Goal: Communication & Community: Answer question/provide support

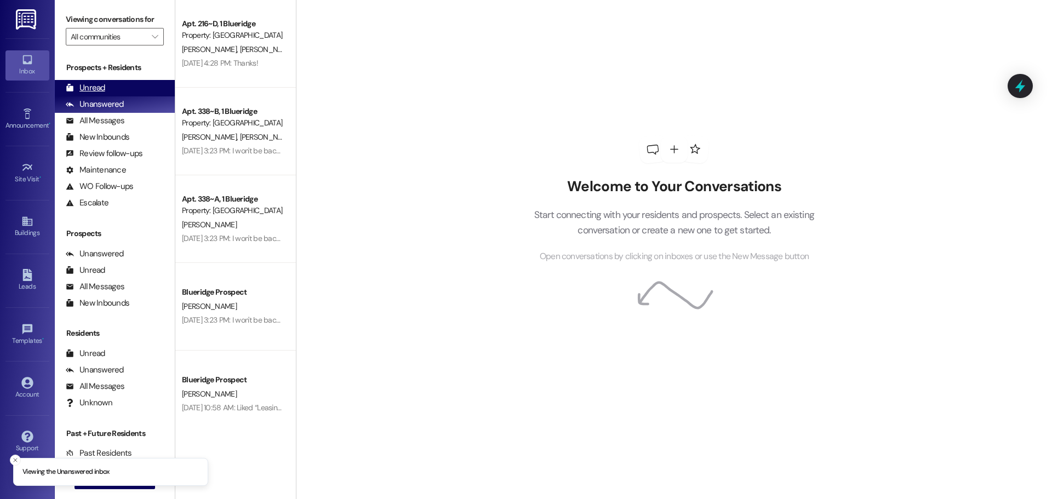
click at [92, 90] on div "Unread" at bounding box center [85, 88] width 39 height 12
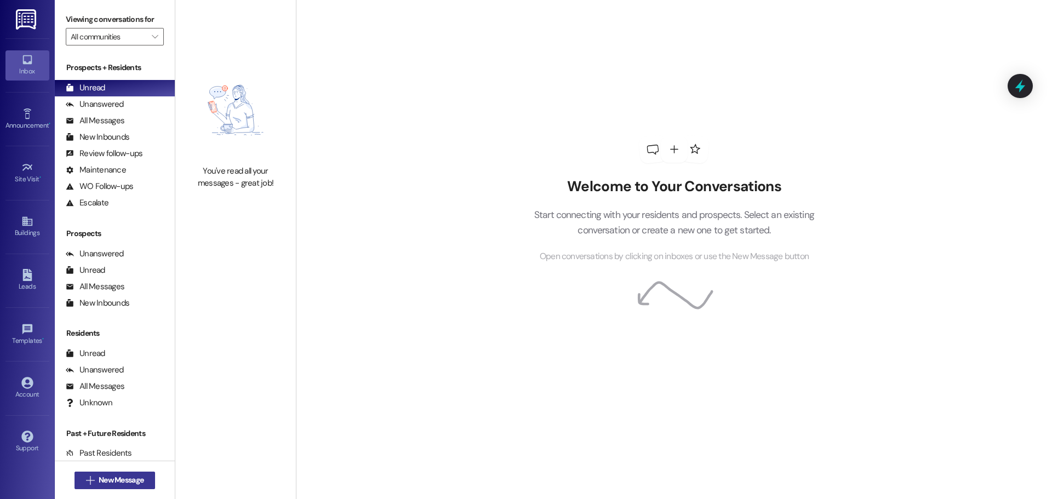
click at [103, 478] on span "New Message" at bounding box center [121, 481] width 45 height 12
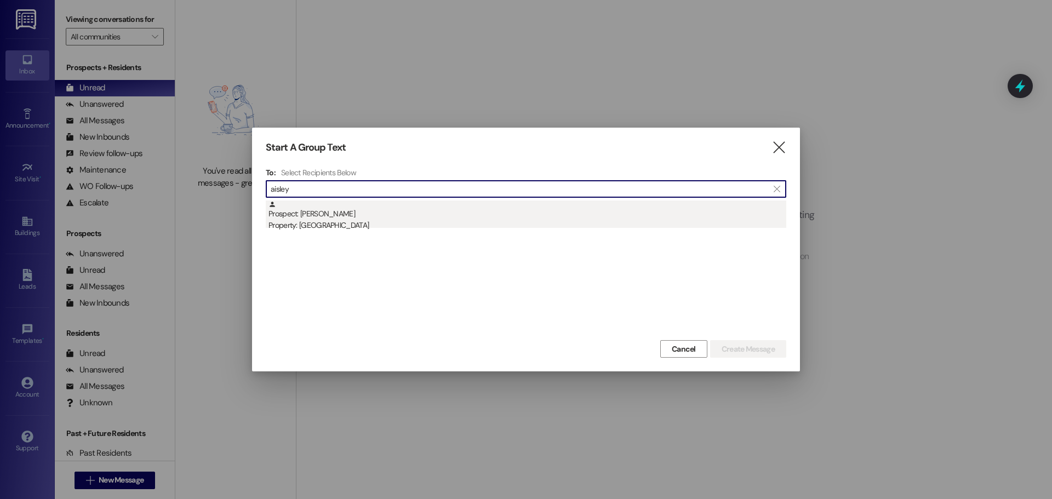
type input "aisley"
click at [316, 213] on div "Prospect: [PERSON_NAME] Property: [GEOGRAPHIC_DATA]" at bounding box center [528, 216] width 518 height 31
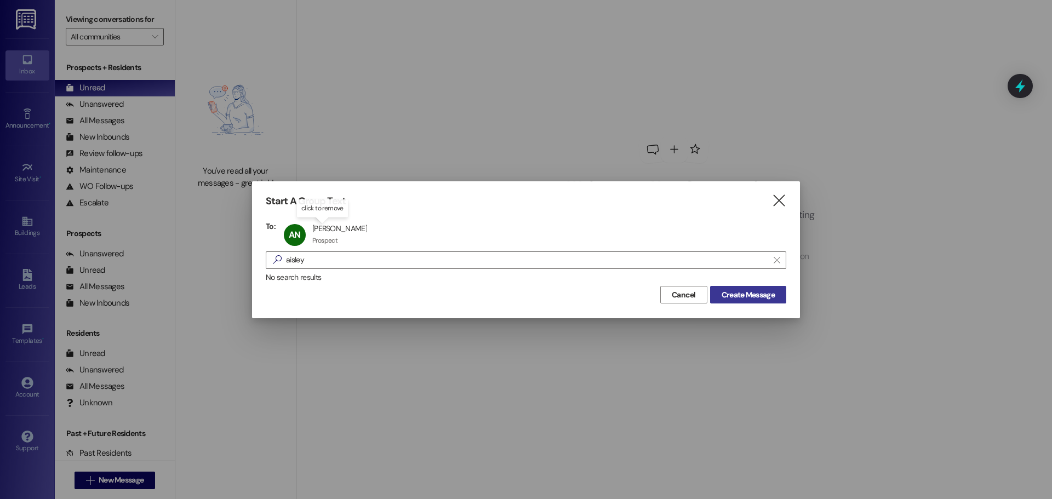
drag, startPoint x: 754, startPoint y: 296, endPoint x: 725, endPoint y: 290, distance: 29.0
click at [751, 296] on span "Create Message" at bounding box center [748, 295] width 53 height 12
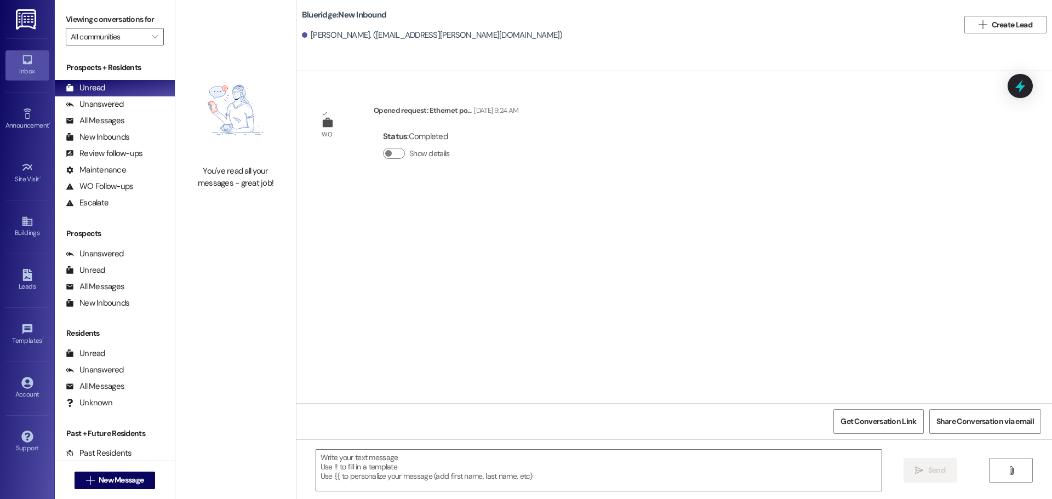
click at [477, 445] on div " Send " at bounding box center [674, 481] width 756 height 82
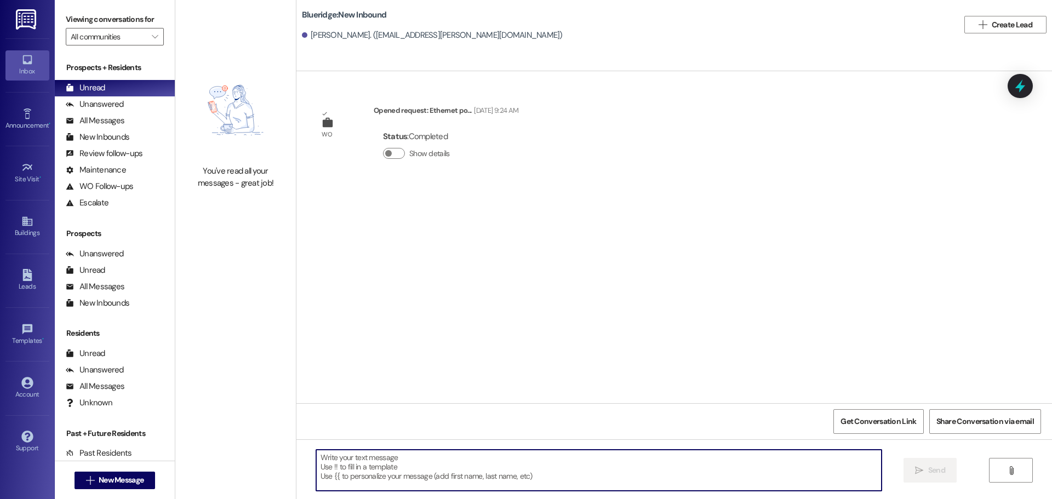
click at [483, 457] on textarea at bounding box center [599, 470] width 566 height 41
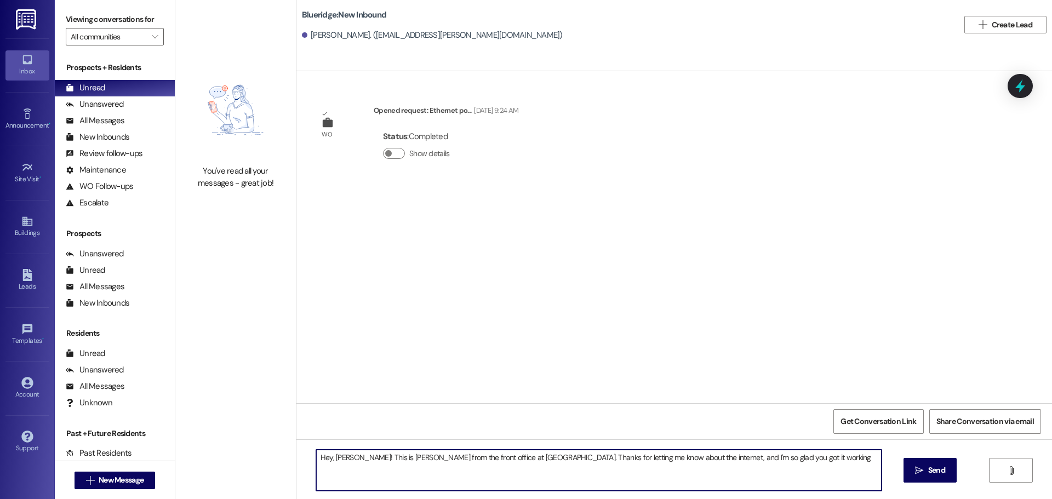
type textarea "Hey, [PERSON_NAME]! This is [PERSON_NAME] from the front office at [GEOGRAPHIC_…"
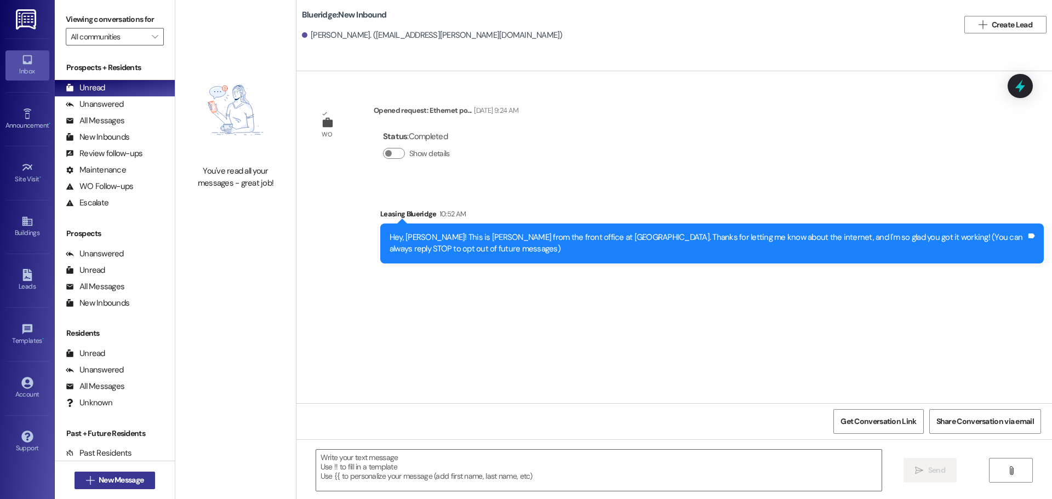
click at [130, 481] on span "New Message" at bounding box center [121, 481] width 45 height 12
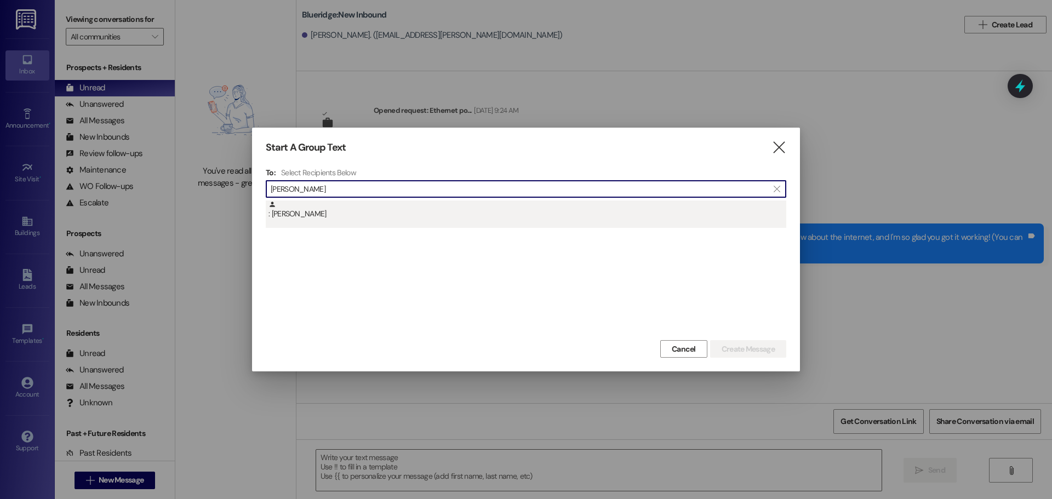
type input "[PERSON_NAME]"
click at [362, 212] on div ": [PERSON_NAME]" at bounding box center [528, 210] width 518 height 19
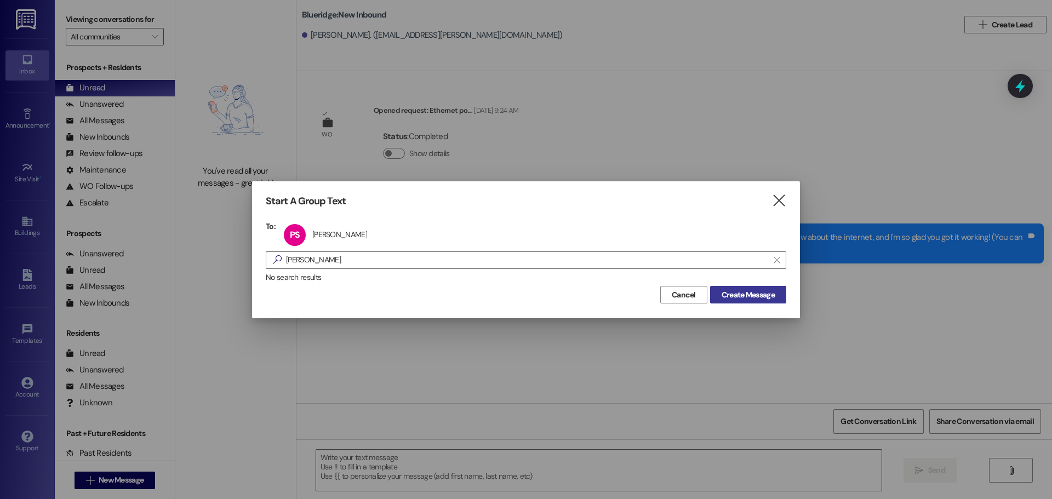
click at [751, 293] on span "Create Message" at bounding box center [748, 295] width 53 height 12
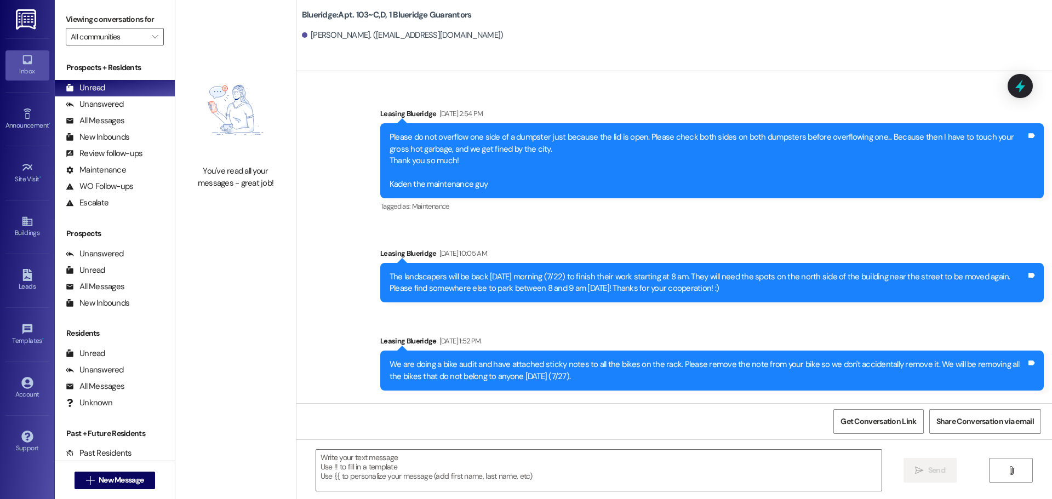
scroll to position [8068, 0]
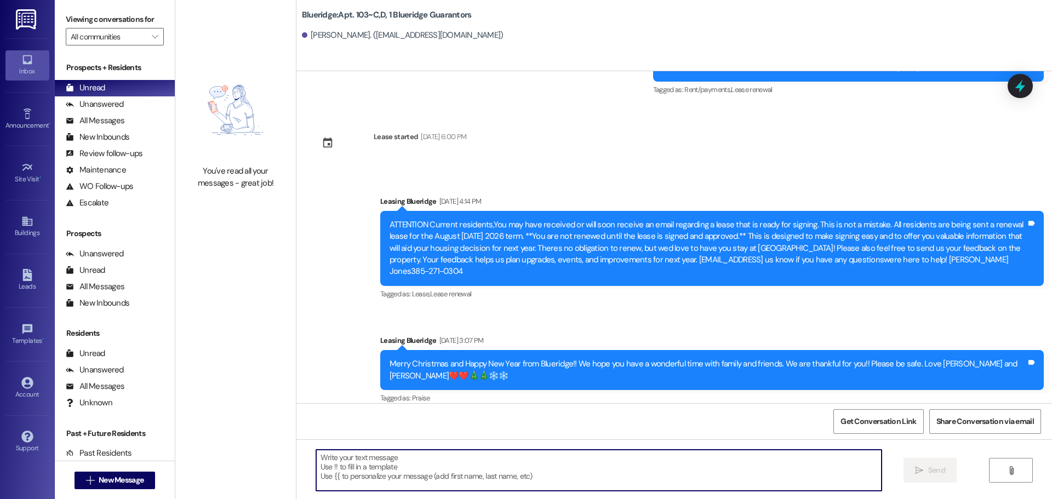
click at [583, 464] on textarea at bounding box center [599, 470] width 566 height 41
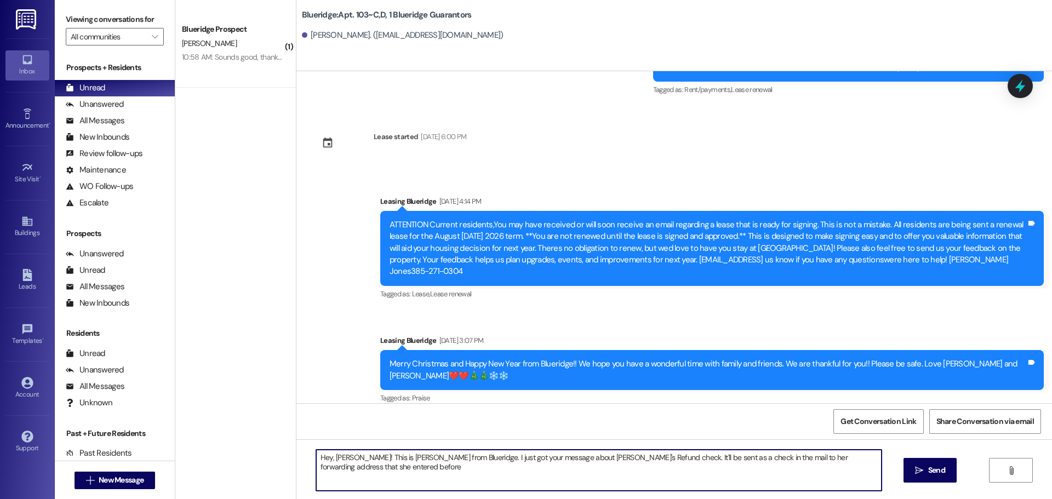
click at [866, 462] on textarea "Hey, [PERSON_NAME]! This is [PERSON_NAME] from Blueridge. I just got your messa…" at bounding box center [599, 470] width 566 height 41
paste textarea "830 N 100 W #10 PROVO, [US_STATE] 84604-3458 [GEOGRAPHIC_DATA]"
click at [474, 460] on textarea "Hey, [PERSON_NAME]! This is [PERSON_NAME] from Blueridge. I just got your messa…" at bounding box center [599, 470] width 566 height 41
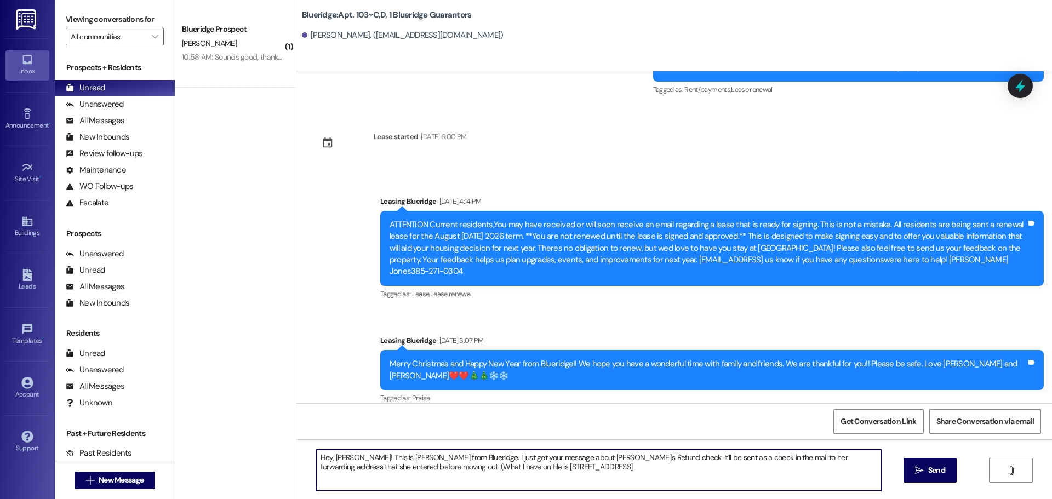
click at [549, 469] on textarea "Hey, [PERSON_NAME]! This is [PERSON_NAME] from Blueridge. I just got your messa…" at bounding box center [599, 470] width 566 height 41
type textarea "Hey, [PERSON_NAME]! This is [PERSON_NAME] from Blueridge. I just got your messa…"
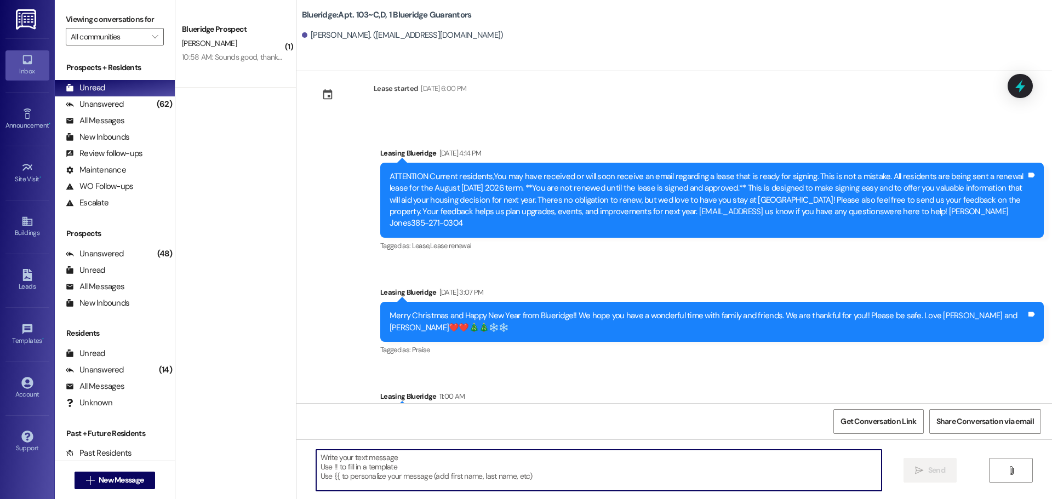
scroll to position [8156, 0]
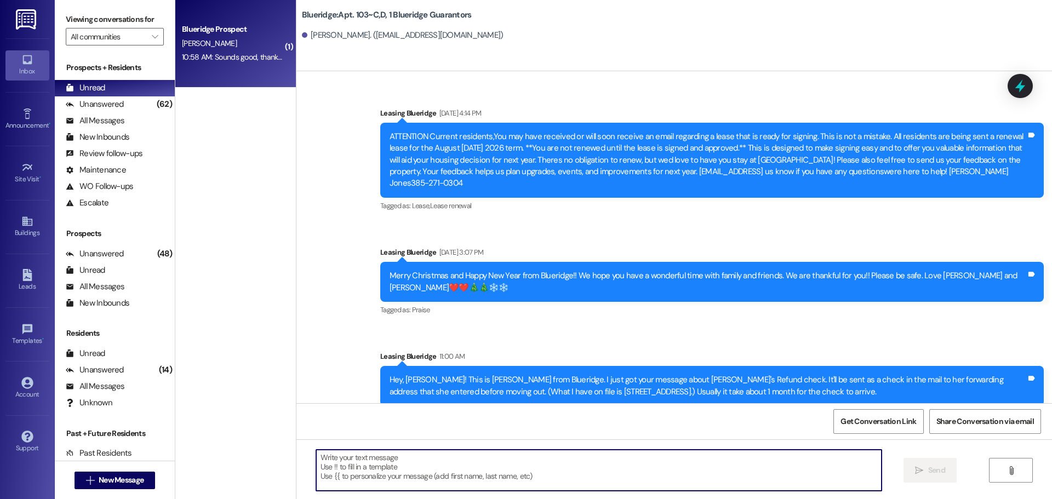
click at [215, 54] on div "10:58 AM: Sounds good, thanks so much! 10:58 AM: Sounds good, thanks so much!" at bounding box center [247, 57] width 130 height 10
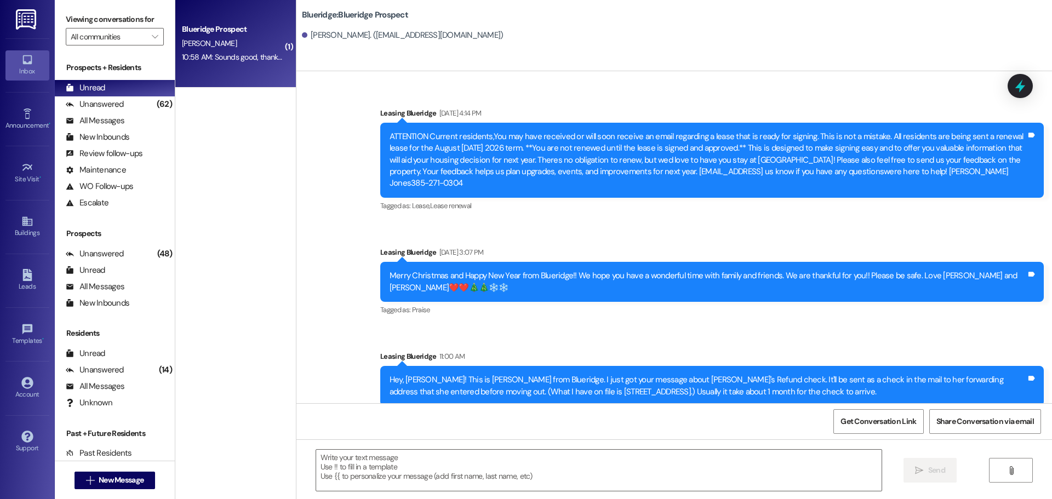
scroll to position [1247, 0]
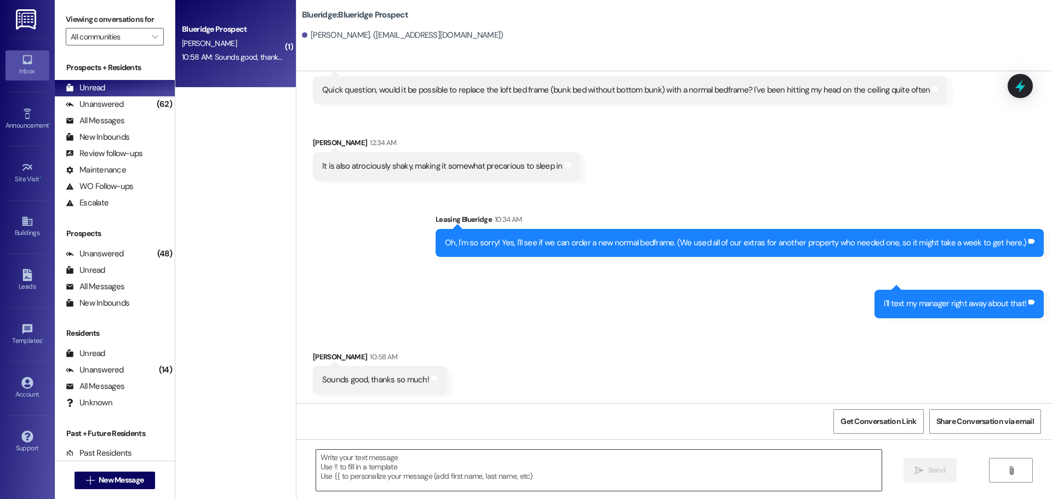
click at [459, 463] on textarea at bounding box center [599, 470] width 566 height 41
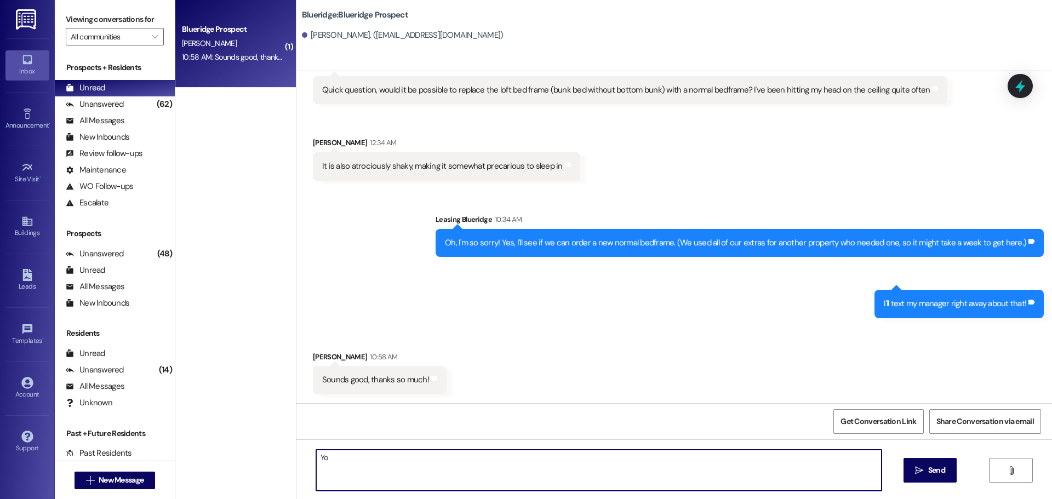
type textarea "Y"
type textarea "Of course!"
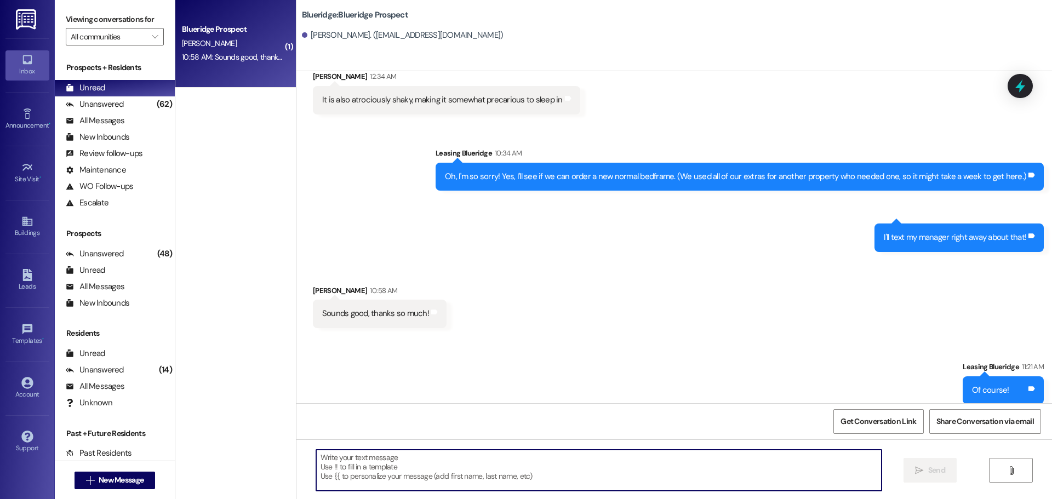
scroll to position [1324, 0]
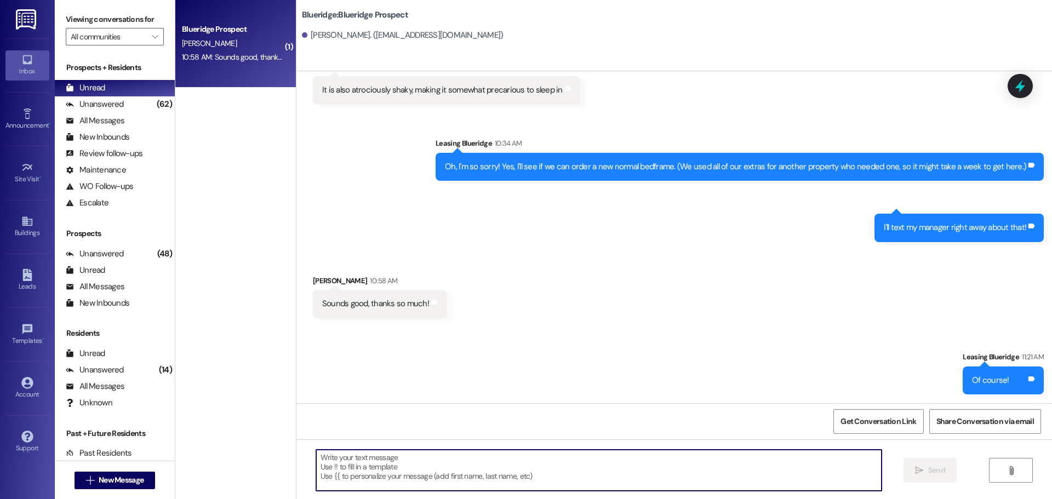
click at [30, 23] on img at bounding box center [27, 19] width 22 height 20
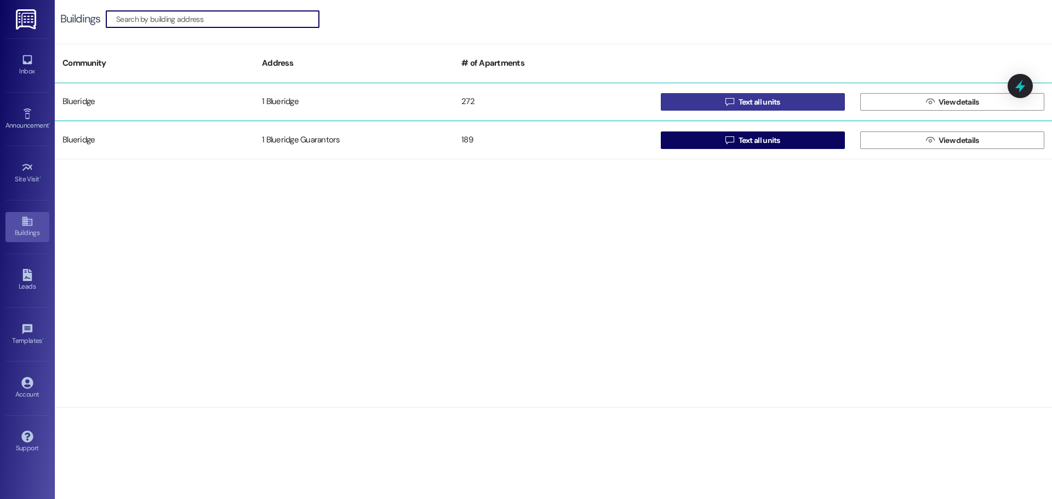
click at [808, 110] on button " Text all units" at bounding box center [753, 102] width 184 height 18
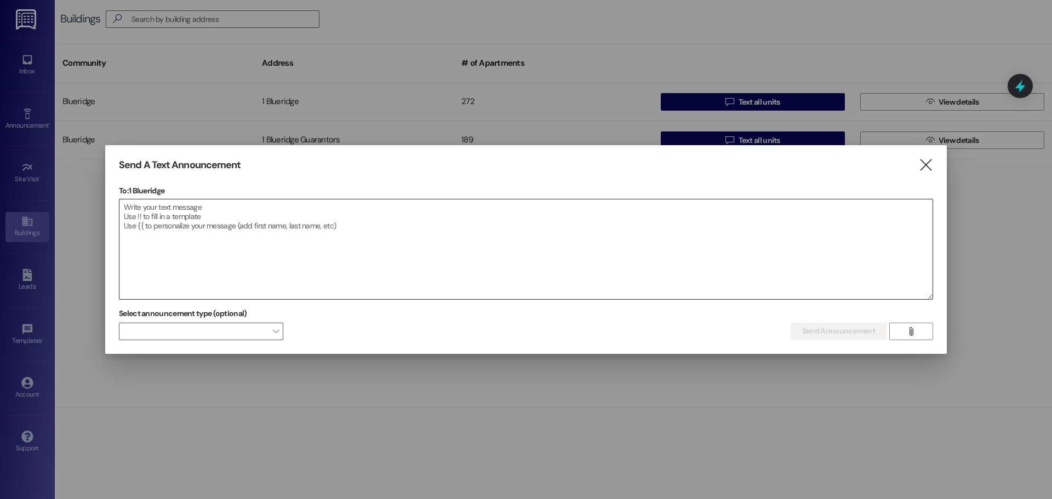
click at [431, 237] on textarea at bounding box center [525, 249] width 813 height 100
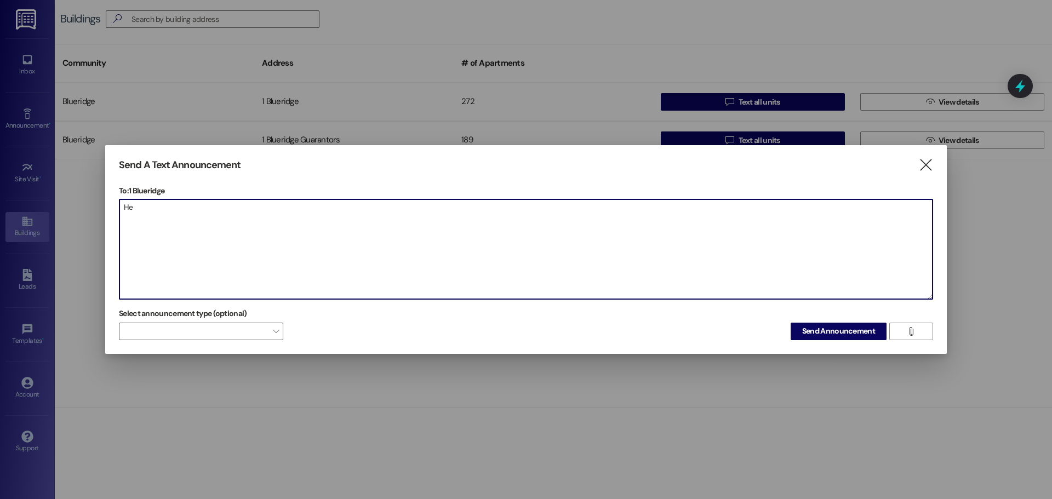
type textarea "H"
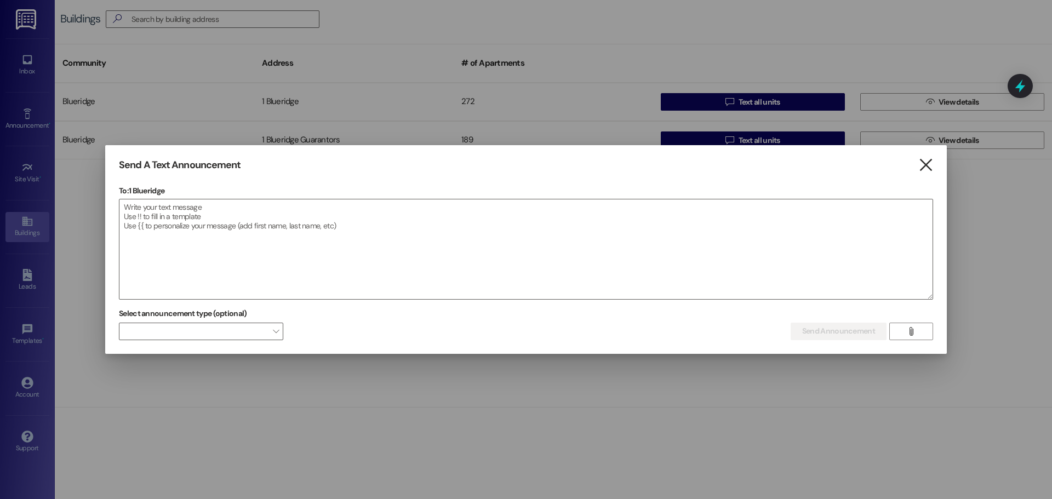
click at [923, 165] on icon "" at bounding box center [926, 165] width 15 height 12
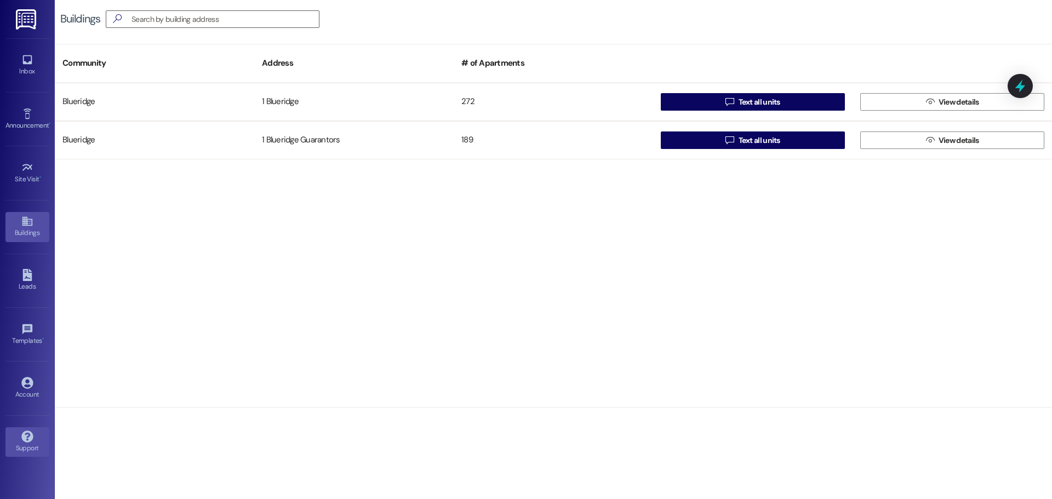
click at [16, 446] on div "Support" at bounding box center [27, 448] width 55 height 11
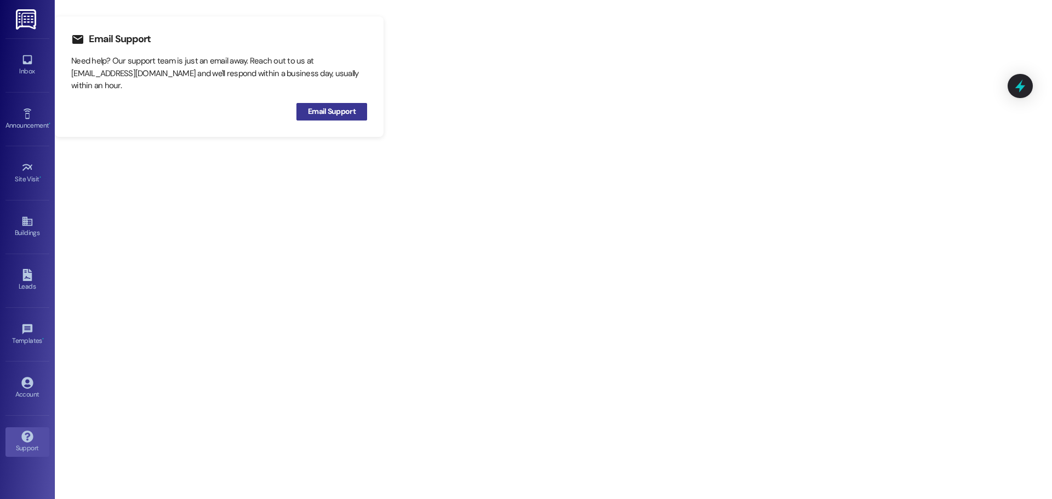
click at [329, 109] on span "Email Support" at bounding box center [332, 112] width 48 height 12
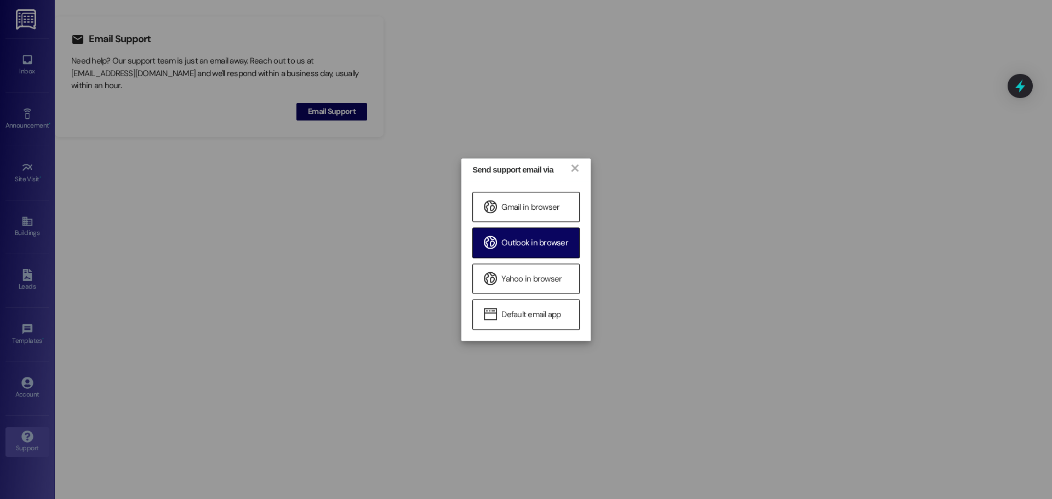
click at [532, 243] on span "Outlook in browser" at bounding box center [534, 244] width 67 height 12
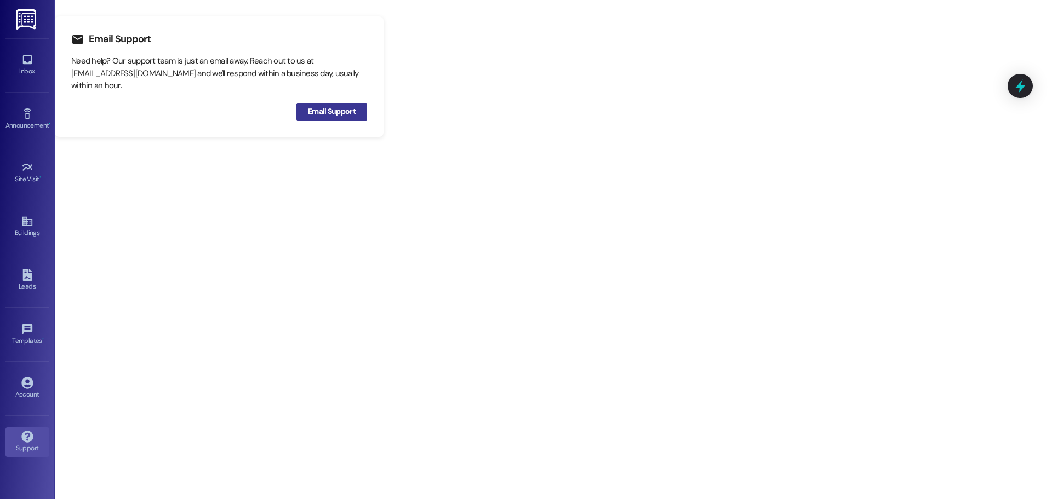
click at [347, 112] on span "Email Support" at bounding box center [332, 112] width 48 height 12
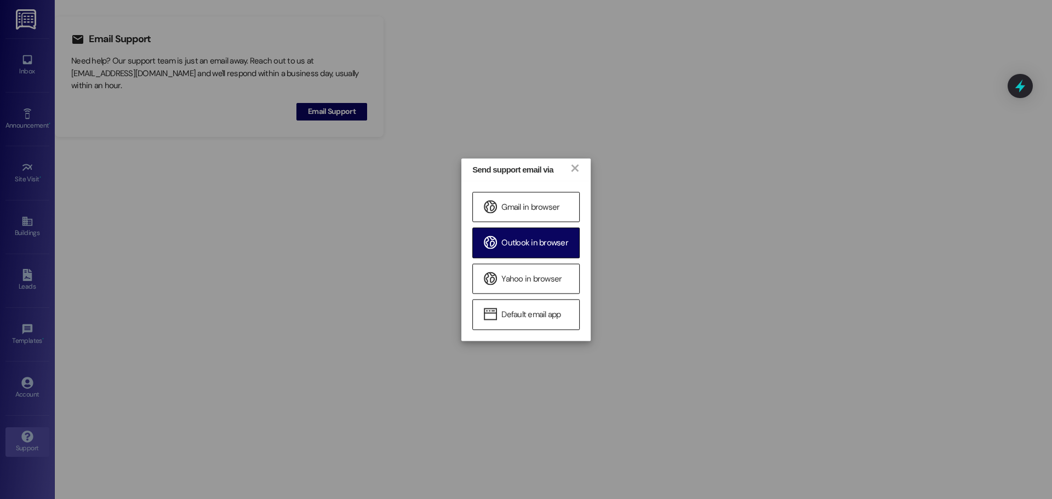
click at [527, 251] on div "Outlook in browser" at bounding box center [525, 243] width 107 height 30
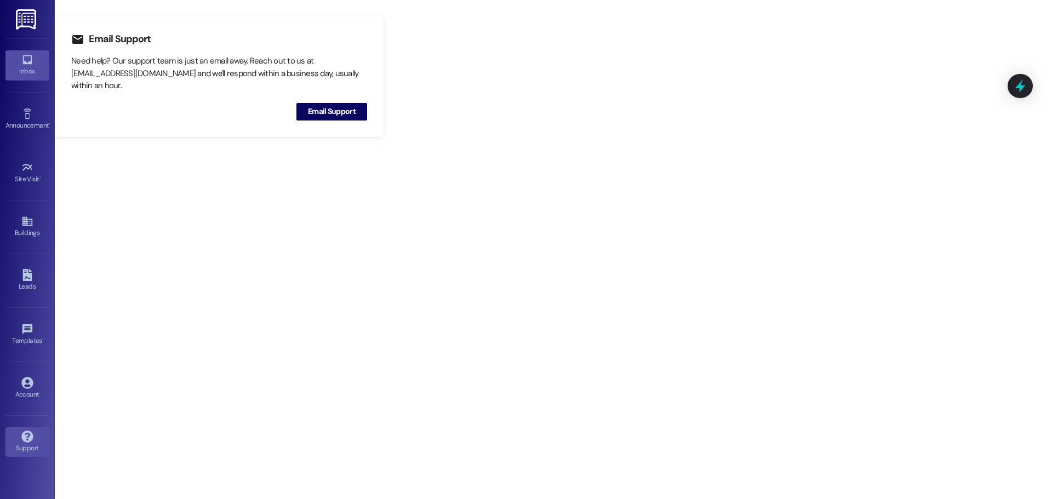
click at [26, 61] on icon at bounding box center [27, 60] width 12 height 12
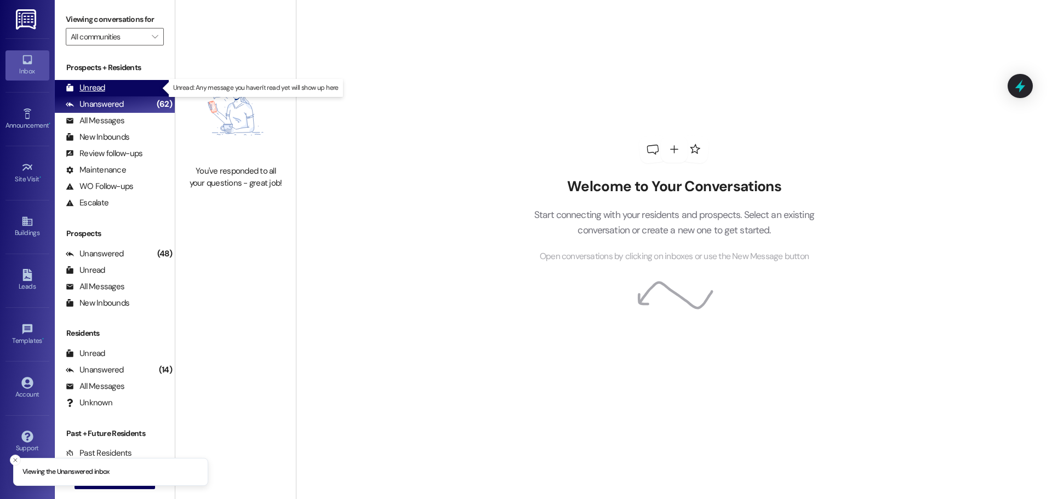
click at [90, 81] on div "Unread (0)" at bounding box center [115, 88] width 120 height 16
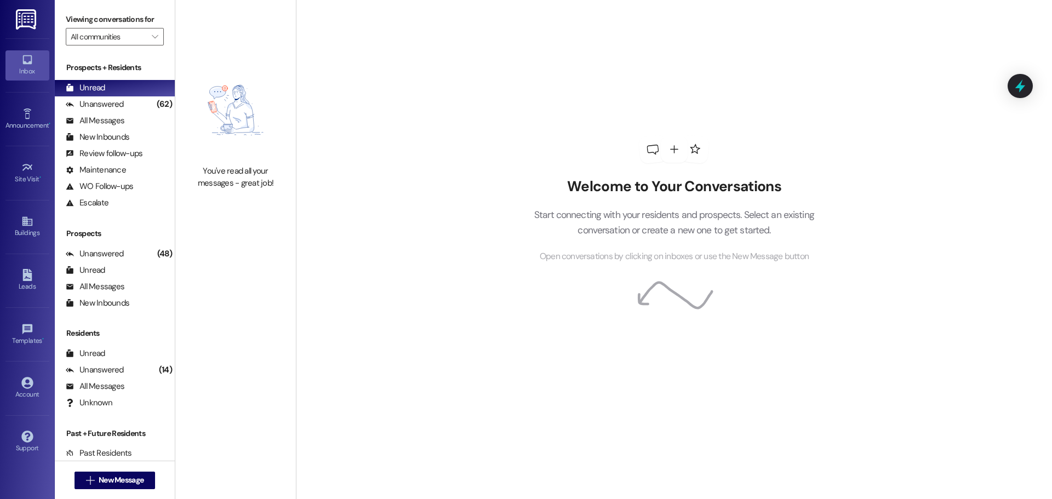
click at [22, 31] on link at bounding box center [26, 19] width 35 height 38
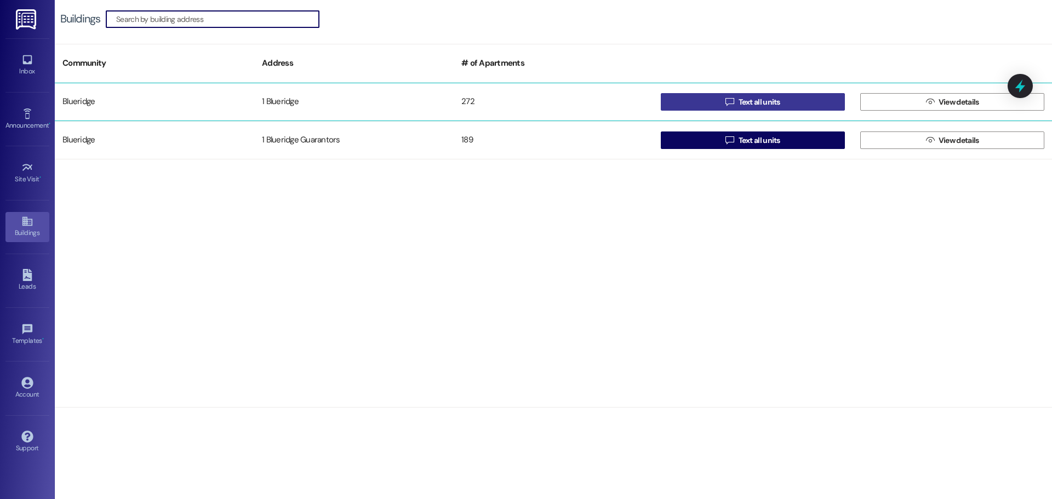
click at [727, 99] on icon "" at bounding box center [730, 102] width 8 height 9
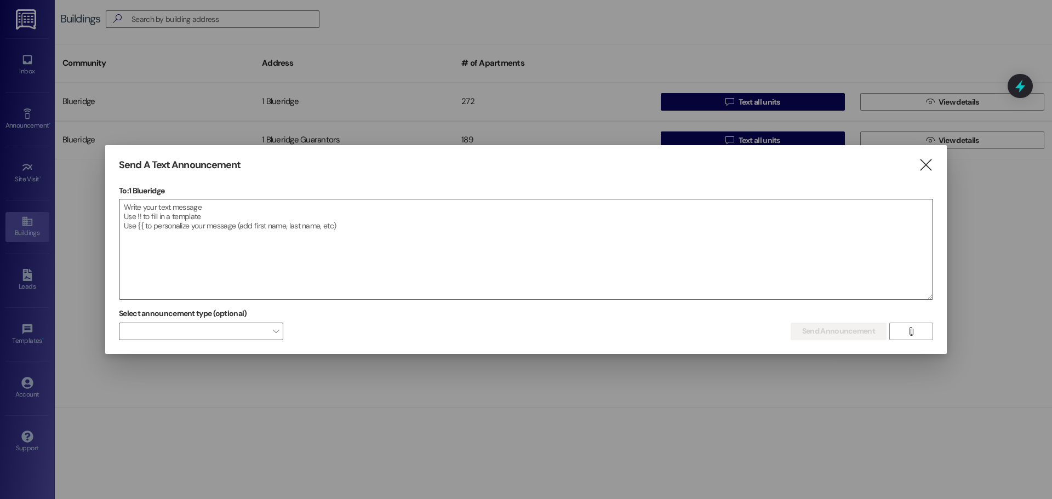
click at [358, 230] on textarea at bounding box center [525, 249] width 813 height 100
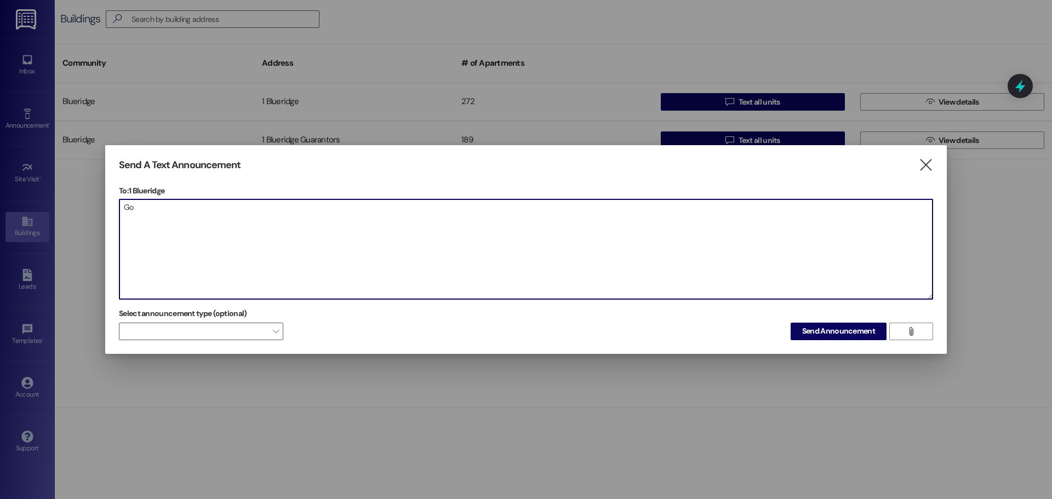
type textarea "G"
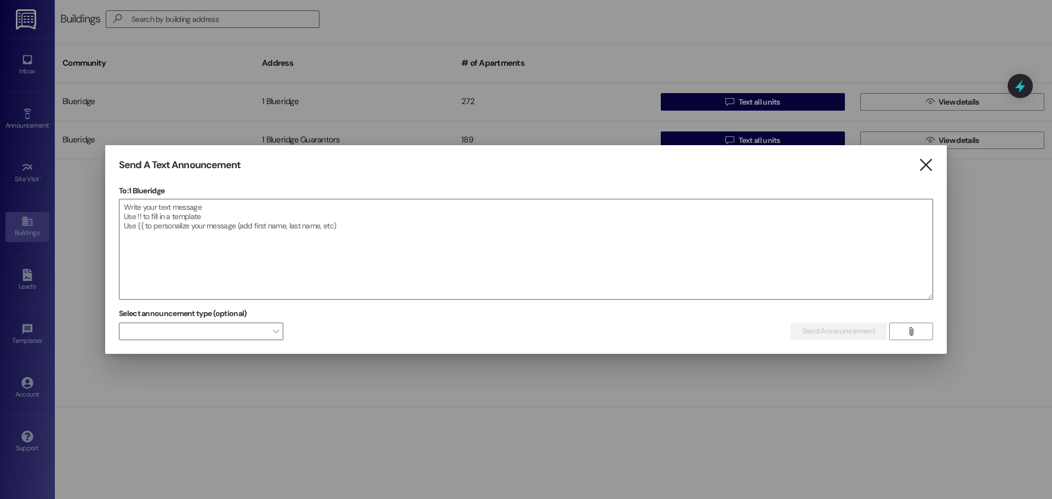
click at [922, 162] on icon "" at bounding box center [926, 165] width 15 height 12
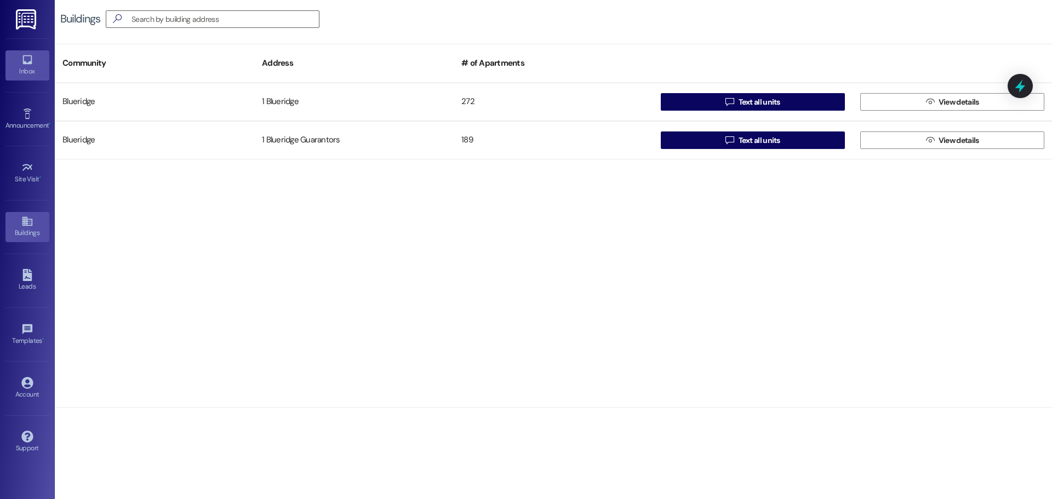
click at [13, 57] on link "Inbox" at bounding box center [27, 65] width 44 height 30
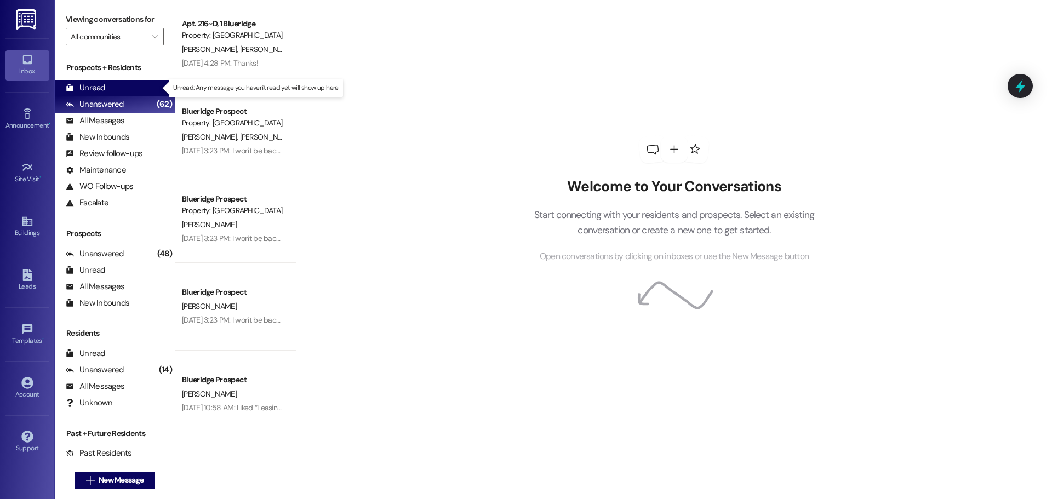
click at [114, 85] on div "Unread (0)" at bounding box center [115, 88] width 120 height 16
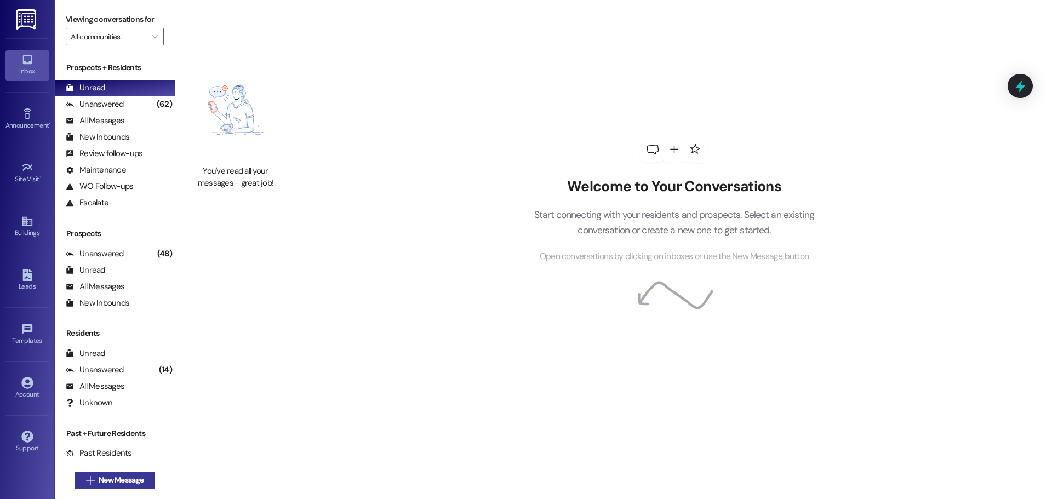
click at [126, 478] on span "New Message" at bounding box center [121, 481] width 45 height 12
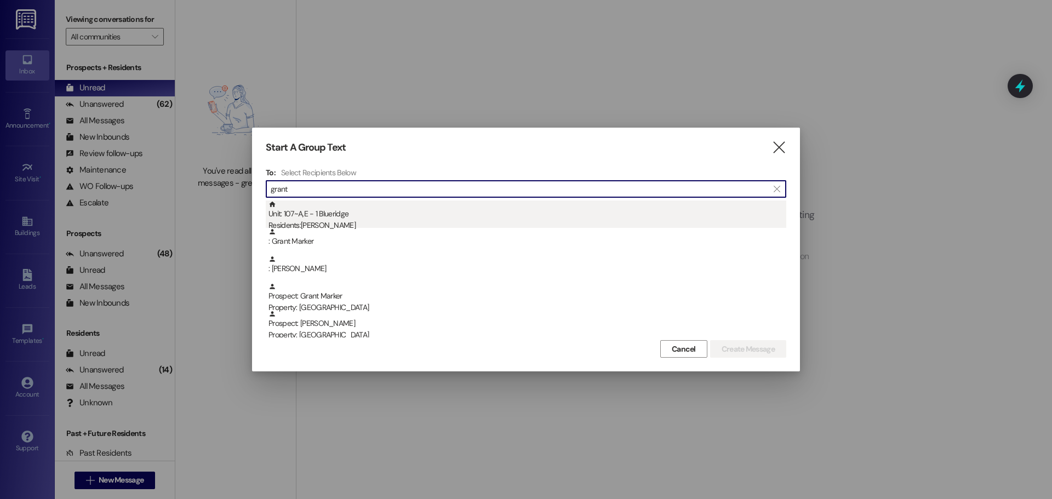
type input "grant"
click at [450, 215] on div "Unit: 107~A,E - 1 Blueridge Residents: [PERSON_NAME]" at bounding box center [528, 216] width 518 height 31
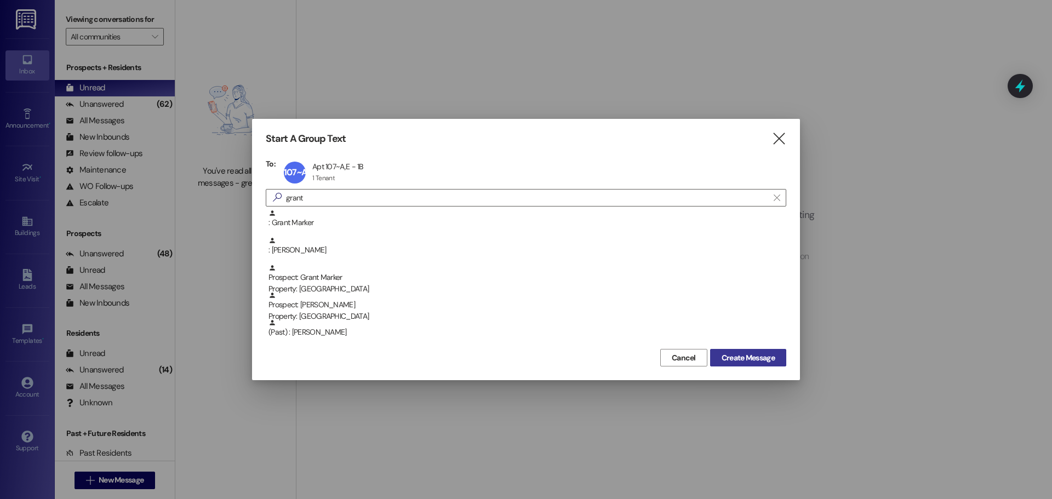
click at [738, 357] on span "Create Message" at bounding box center [748, 358] width 53 height 12
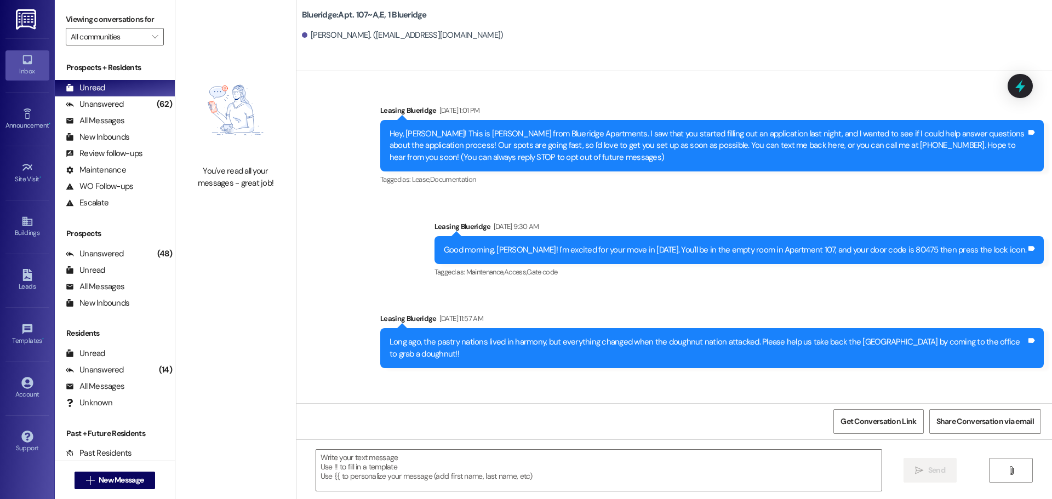
scroll to position [17785, 0]
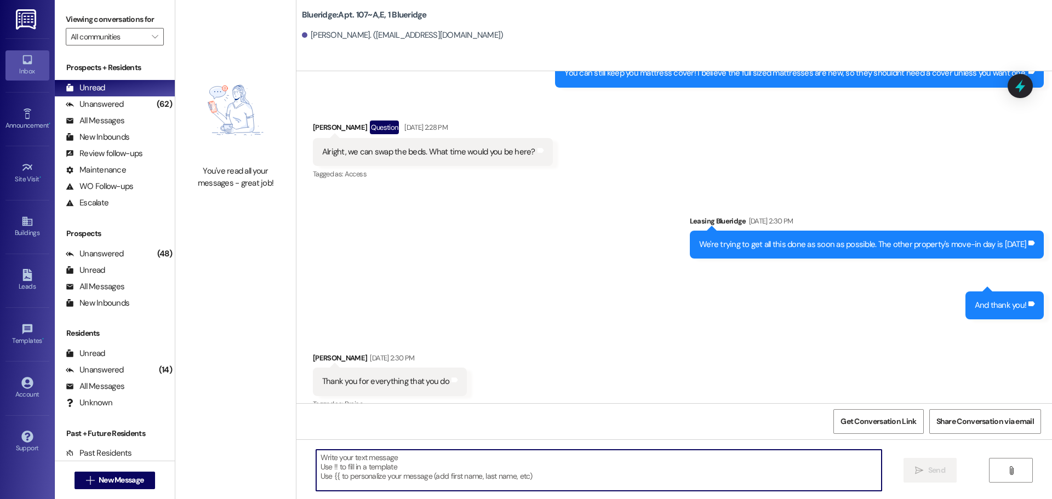
drag, startPoint x: 529, startPoint y: 471, endPoint x: 551, endPoint y: 444, distance: 35.0
click at [530, 472] on textarea at bounding box center [599, 470] width 566 height 41
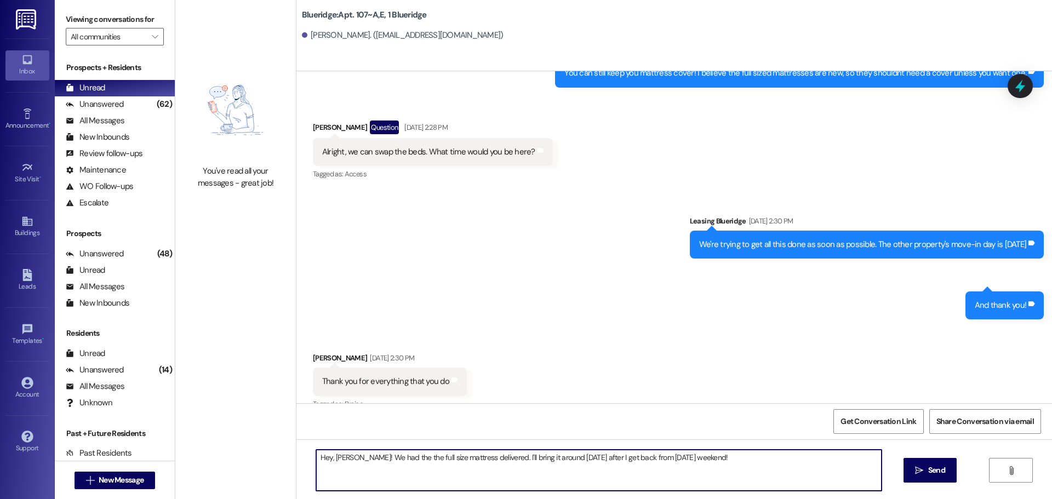
drag, startPoint x: 762, startPoint y: 466, endPoint x: 349, endPoint y: 478, distance: 413.4
click at [349, 478] on textarea "Hey, [PERSON_NAME]! We had the the full size mattress delivered. I'll bring it …" at bounding box center [599, 470] width 566 height 41
type textarea "Hey, [PERSON_NAME]! We had the the full size mattress delivered. I'll bring it …"
click at [928, 466] on span "Send" at bounding box center [936, 471] width 17 height 12
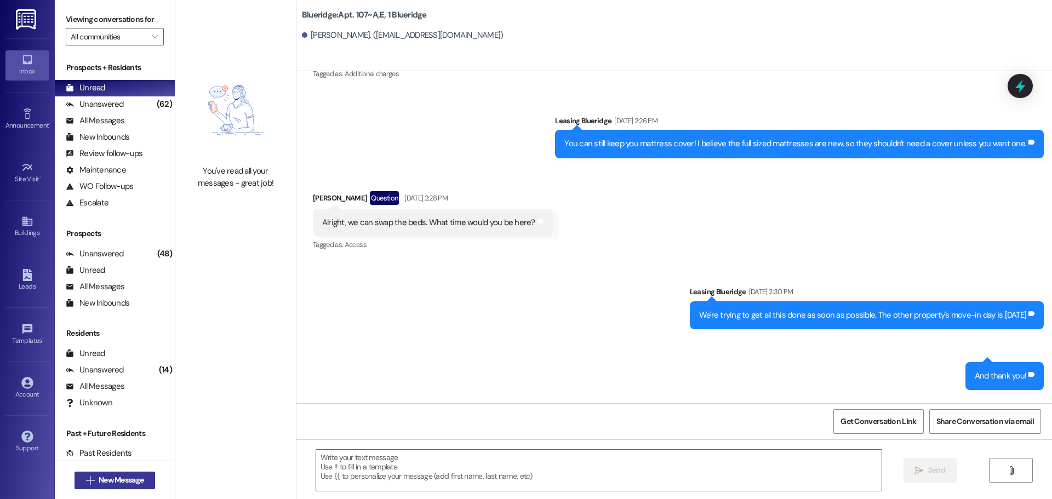
scroll to position [17708, 0]
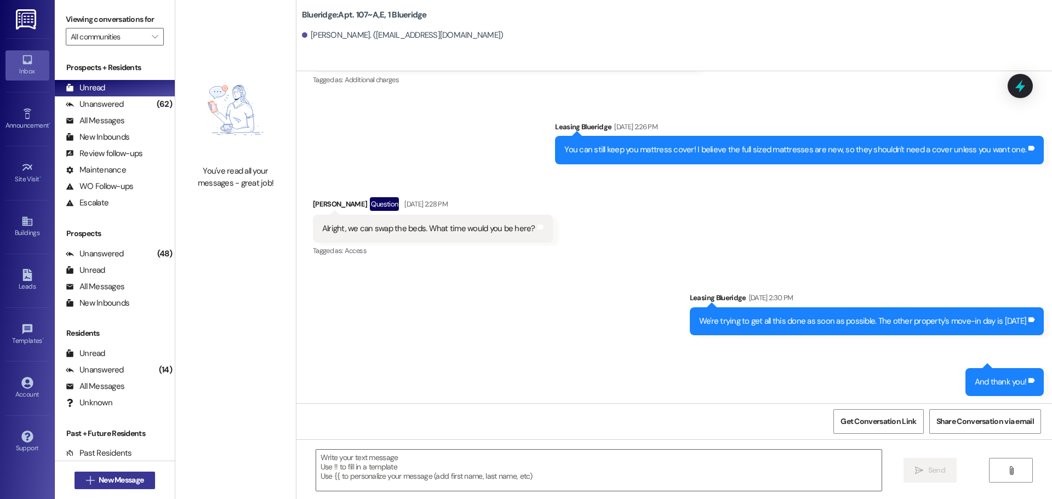
click at [134, 482] on span "New Message" at bounding box center [121, 481] width 45 height 12
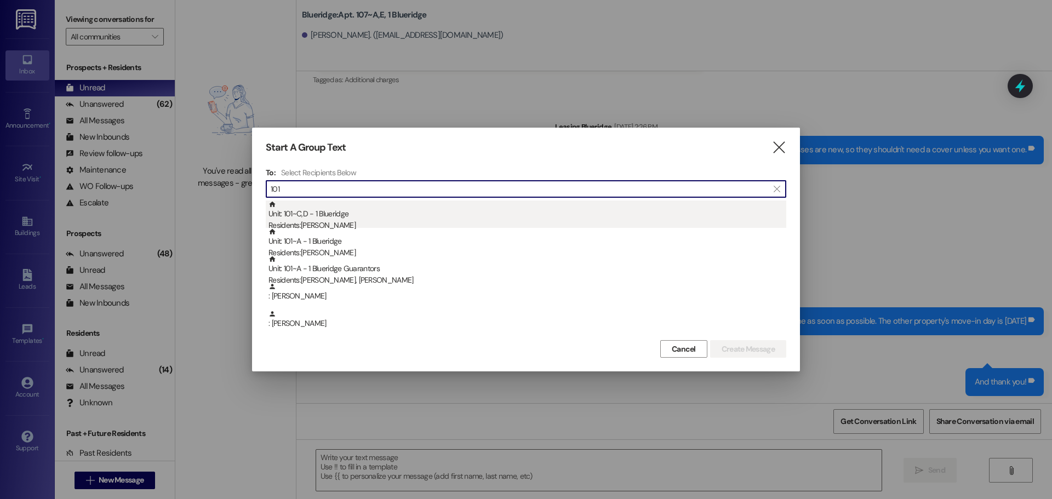
type input "101"
click at [329, 221] on div "Residents: [PERSON_NAME]" at bounding box center [528, 226] width 518 height 12
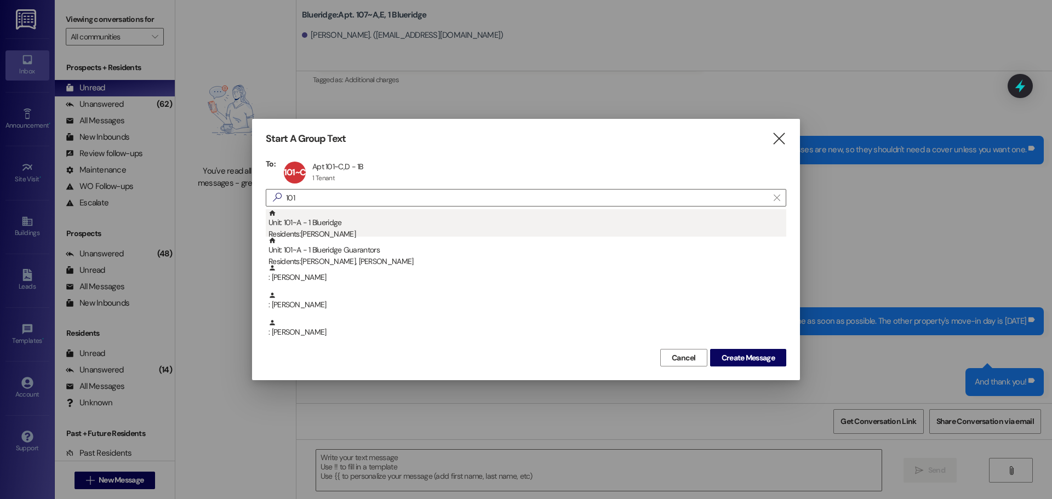
click at [331, 226] on div "Unit: 101~A - 1 Blueridge Residents: [PERSON_NAME]" at bounding box center [528, 224] width 518 height 31
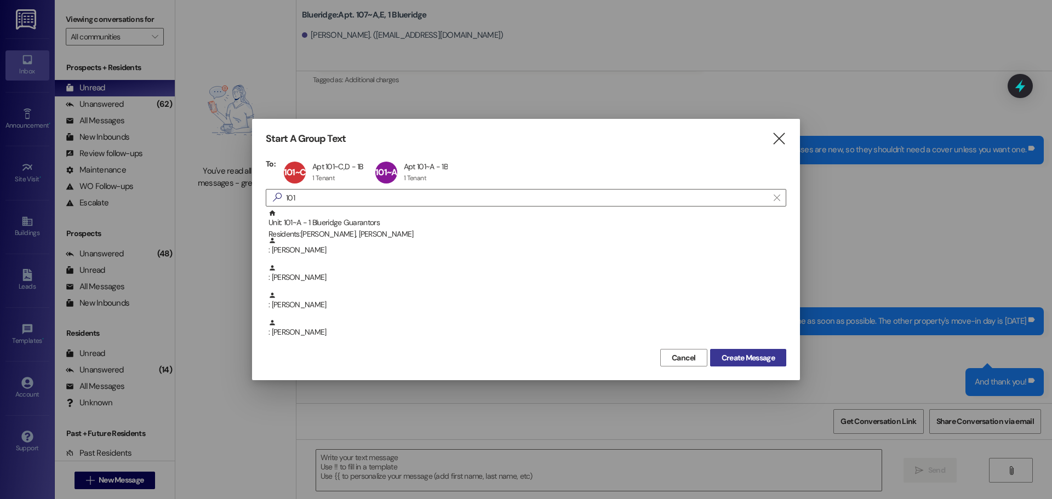
click at [754, 354] on span "Create Message" at bounding box center [748, 358] width 53 height 12
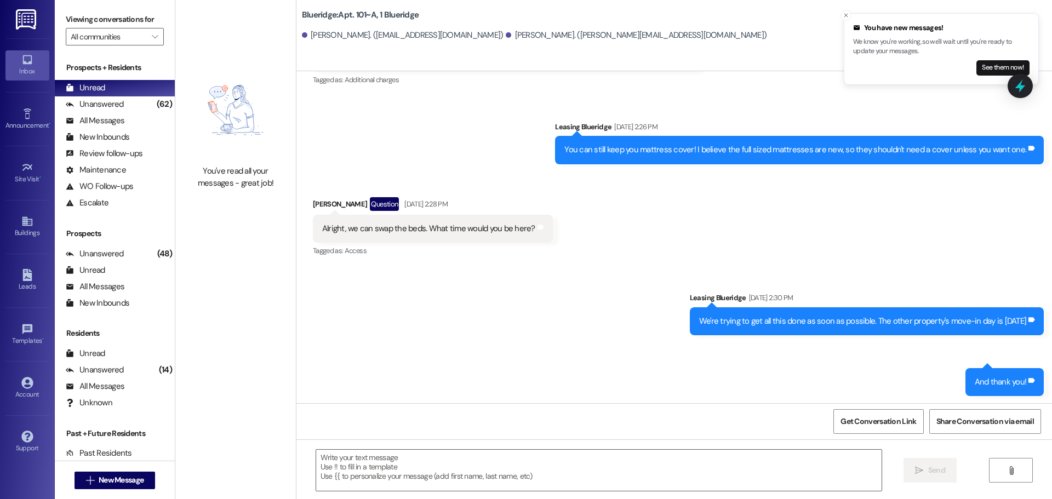
scroll to position [288, 0]
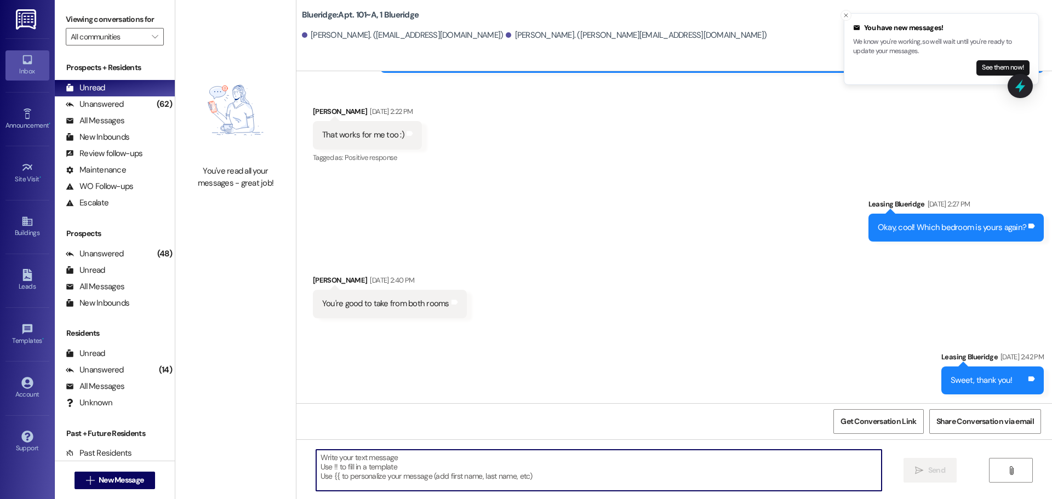
click at [446, 463] on textarea at bounding box center [599, 470] width 566 height 41
paste textarea "We had the the full size mattress delivered. I'll bring it around [DATE] after …"
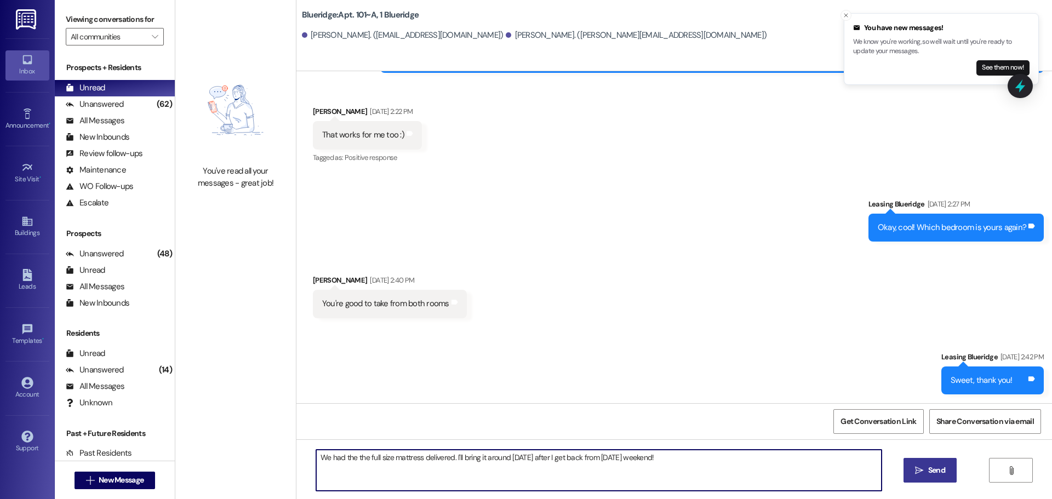
click at [316, 455] on textarea "We had the the full size mattress delivered. I'll bring it around [DATE] after …" at bounding box center [599, 470] width 566 height 41
type textarea "Hey, guys! We had the the full size mattresses delivered. I'll bring them aroun…"
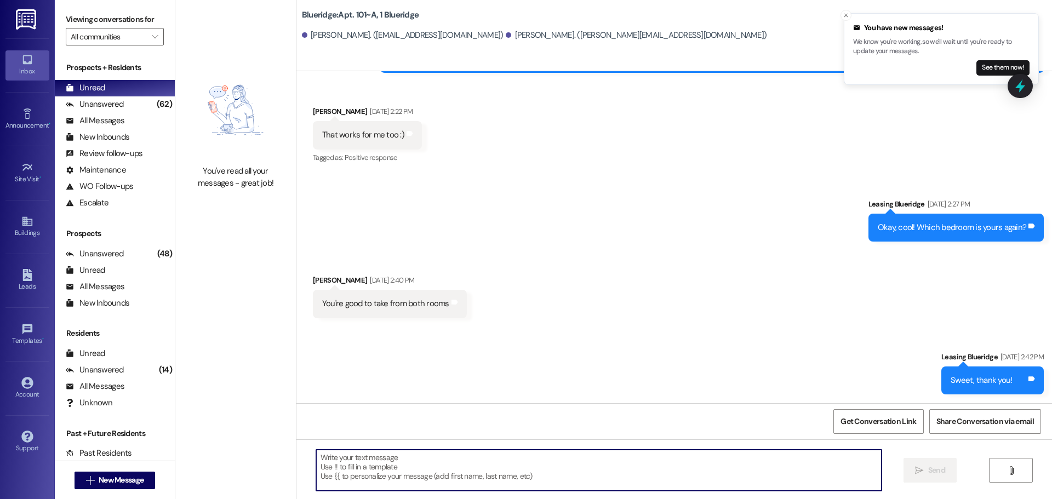
scroll to position [364, 0]
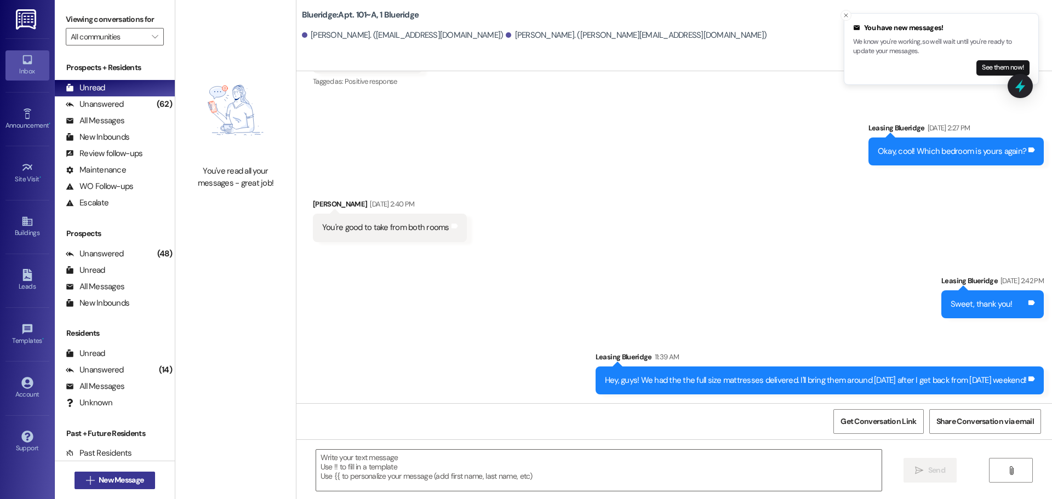
click at [145, 478] on button " New Message" at bounding box center [115, 481] width 81 height 18
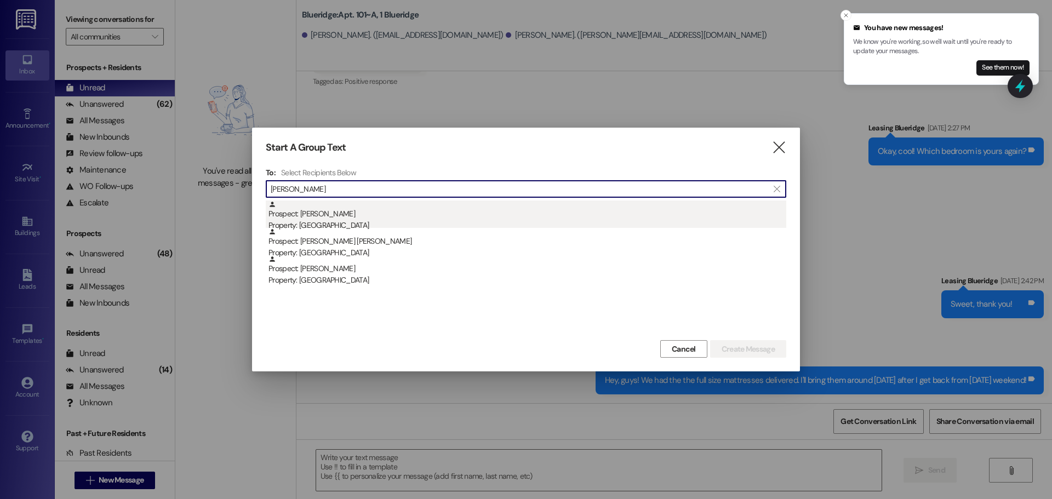
type input "[PERSON_NAME]"
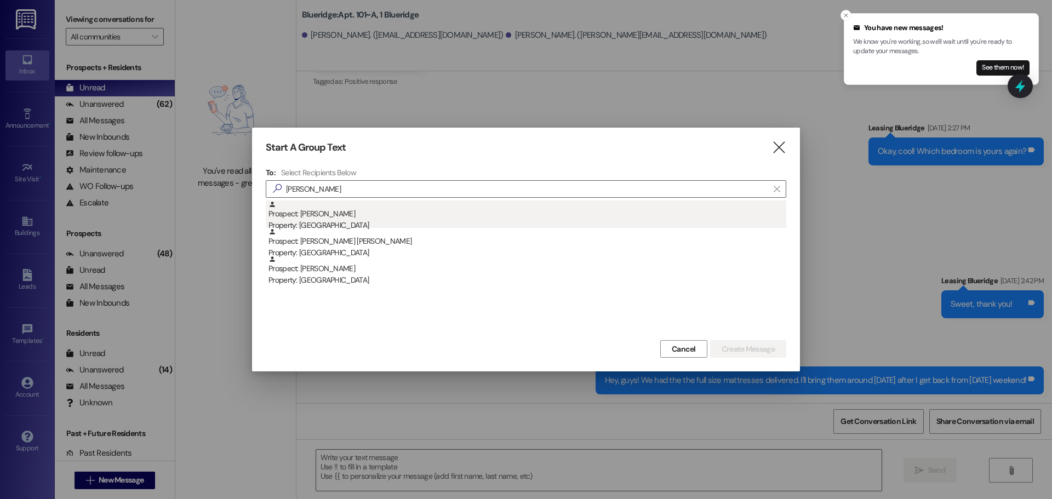
click at [351, 222] on div "Property: [GEOGRAPHIC_DATA]" at bounding box center [528, 226] width 518 height 12
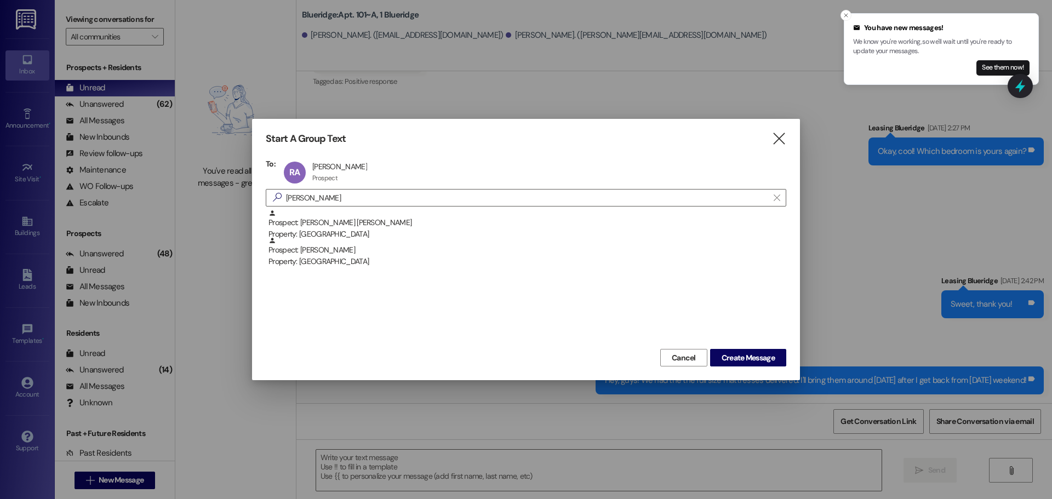
click at [351, 222] on div "Prospect: [PERSON_NAME] [PERSON_NAME] Property: [GEOGRAPHIC_DATA]" at bounding box center [528, 224] width 518 height 31
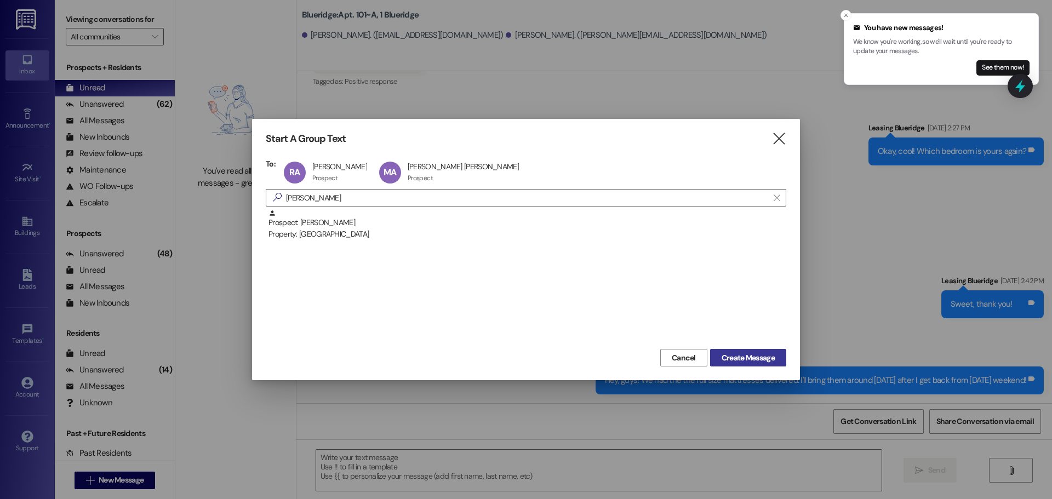
click at [756, 355] on span "Create Message" at bounding box center [748, 358] width 53 height 12
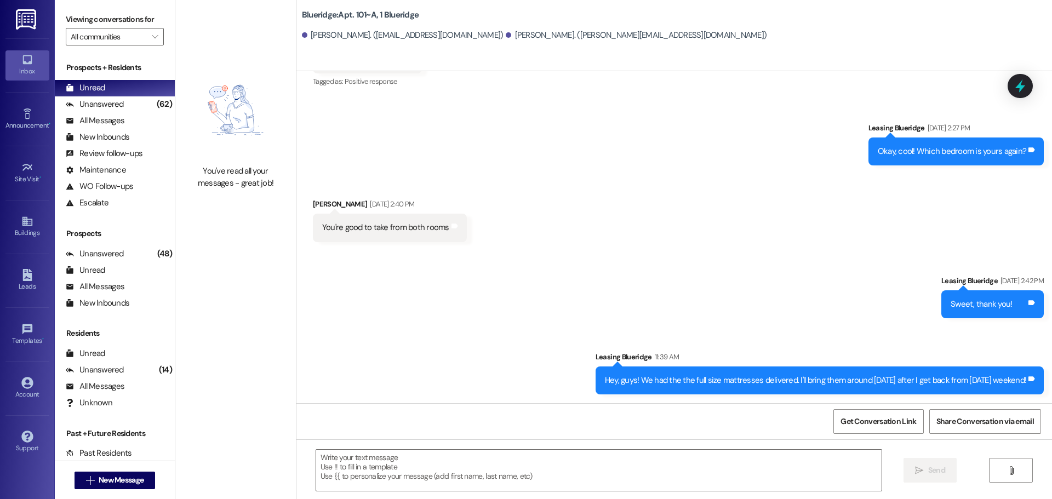
scroll to position [33, 0]
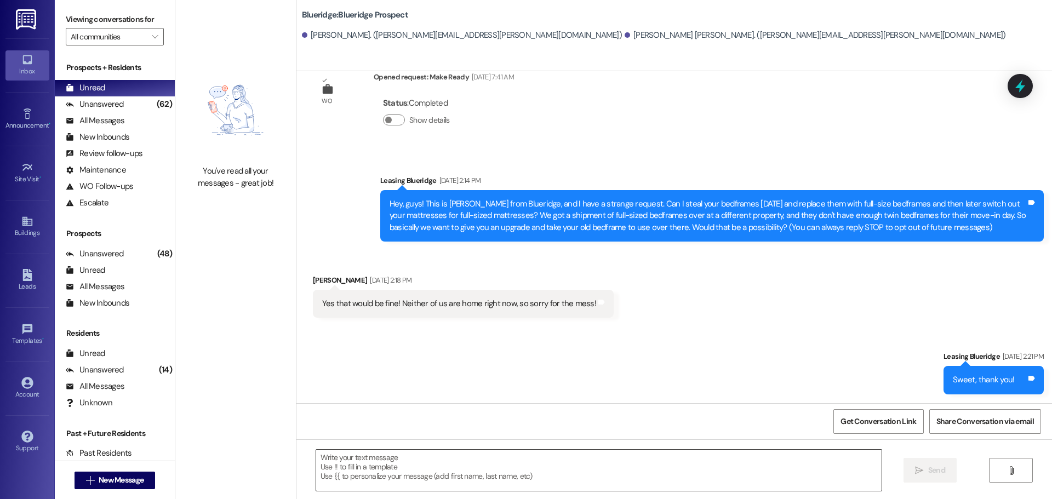
click at [560, 460] on textarea at bounding box center [599, 470] width 566 height 41
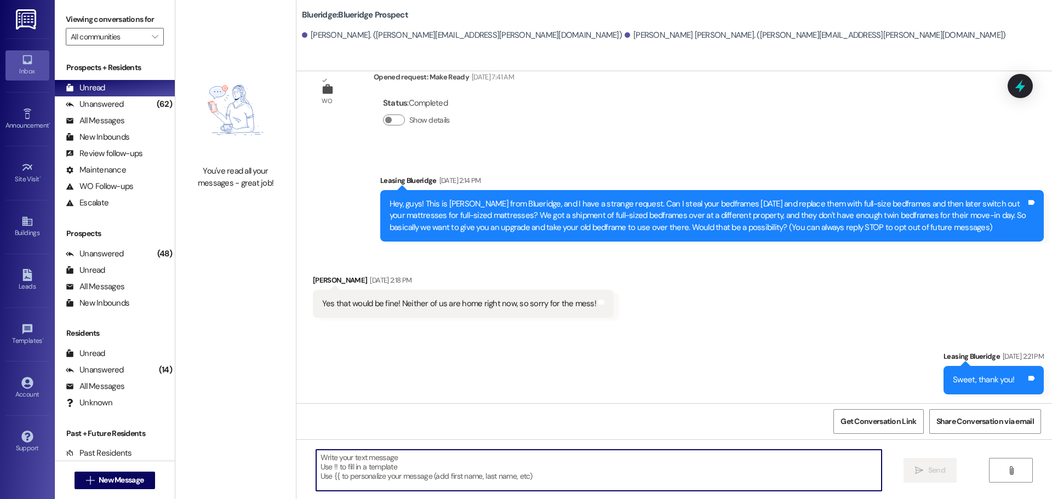
paste textarea "We had the the full size mattress delivered. I'll bring it around [DATE] after …"
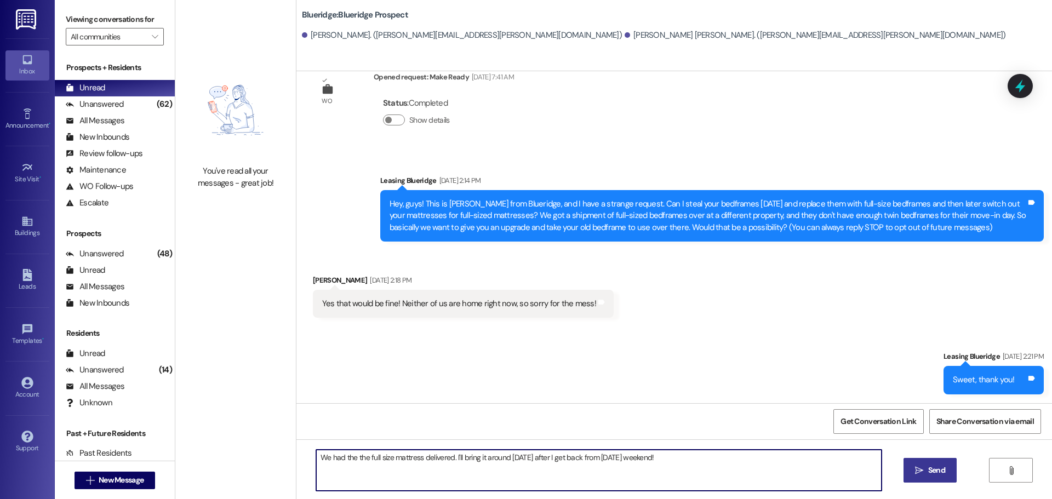
click at [414, 459] on textarea "We had the the full size mattress delivered. I'll bring it around [DATE] after …" at bounding box center [599, 470] width 566 height 41
click at [486, 457] on textarea "We had the the full size mattresses delivered. I'll bring it around [DATE] afte…" at bounding box center [599, 470] width 566 height 41
click at [316, 458] on textarea "We had the the full size mattresses delivered. I'll bring them around [DATE] af…" at bounding box center [599, 470] width 566 height 41
type textarea "Hey, guys! We had the the full size mattresses delivered. I'll bring them aroun…"
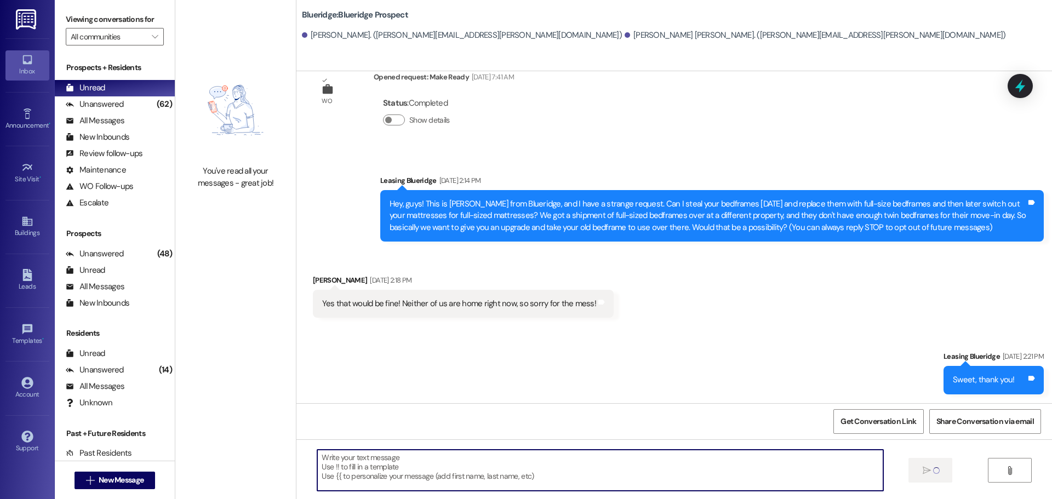
scroll to position [110, 0]
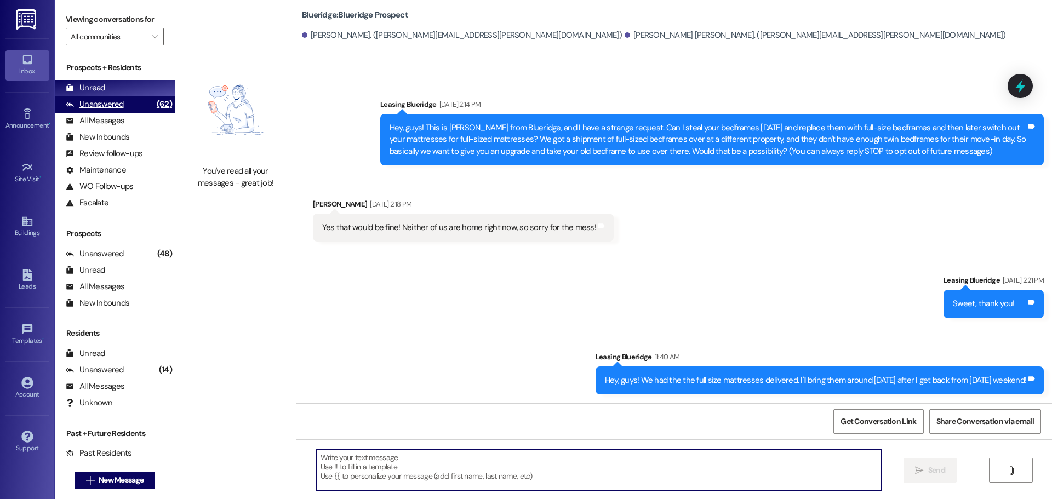
click at [123, 110] on div "Unanswered (62)" at bounding box center [115, 104] width 120 height 16
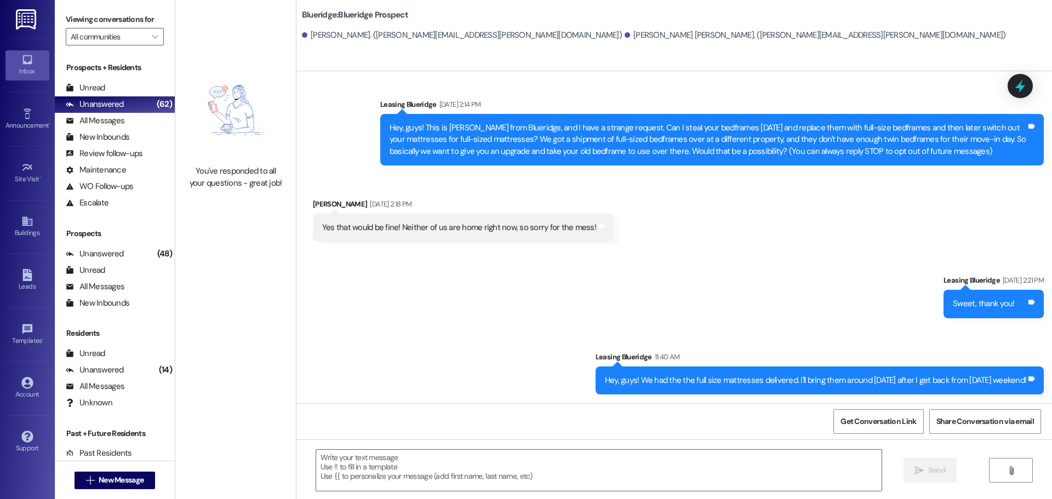
click at [124, 81] on div "Unread (0)" at bounding box center [115, 88] width 120 height 16
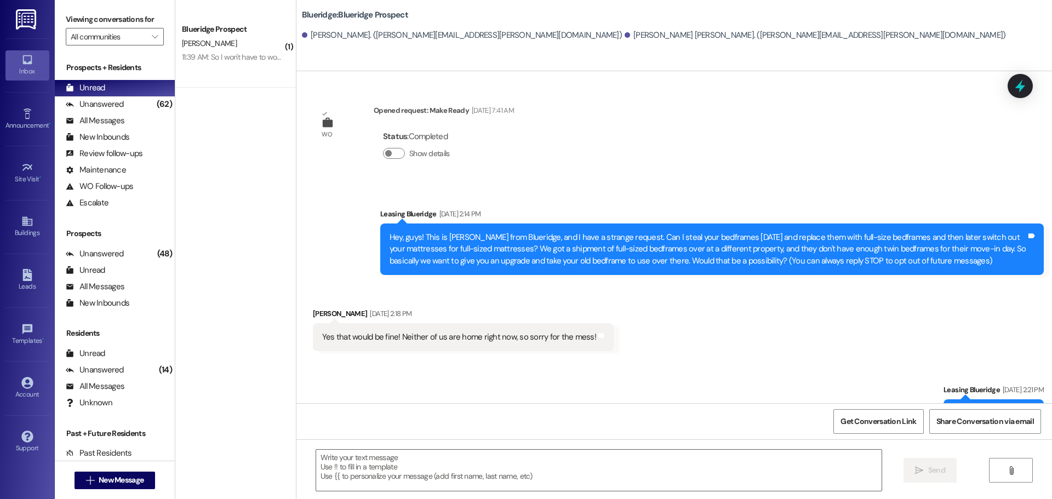
click at [798, 169] on div "WO Opened request: Make Ready [DATE] 7:41 AM Status : Completed Show details Se…" at bounding box center [674, 237] width 756 height 332
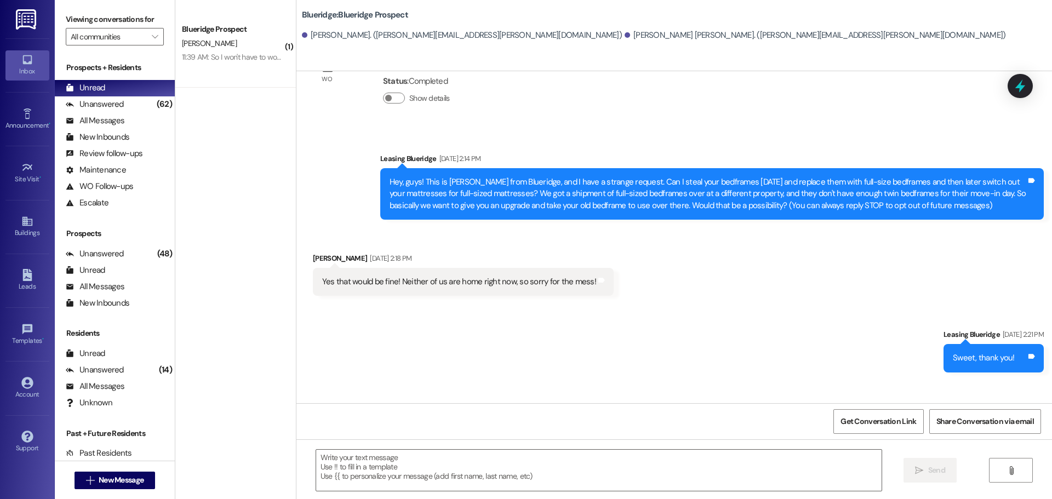
scroll to position [126, 0]
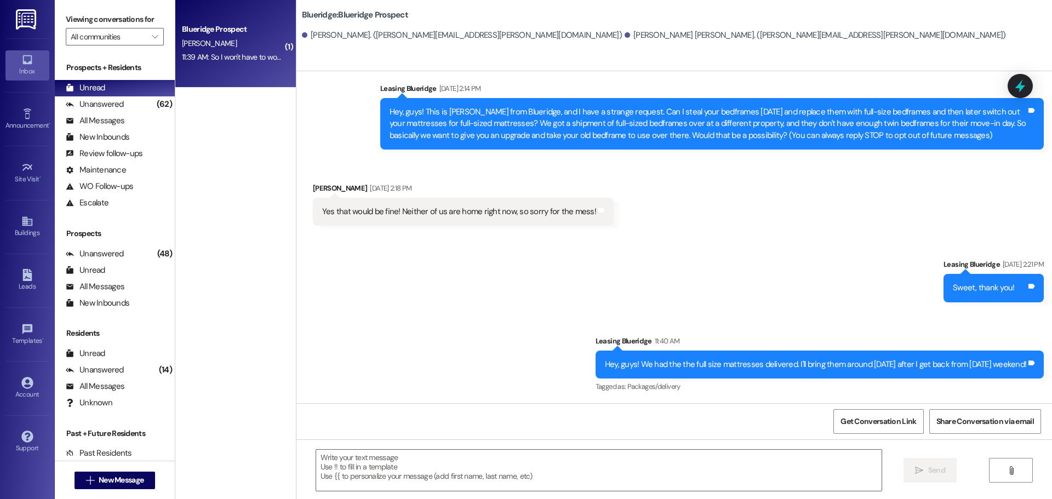
click at [206, 56] on div "11:39 AM: So I won't have to worry about the original deadline of [DATE] at 5 p…" at bounding box center [315, 57] width 267 height 10
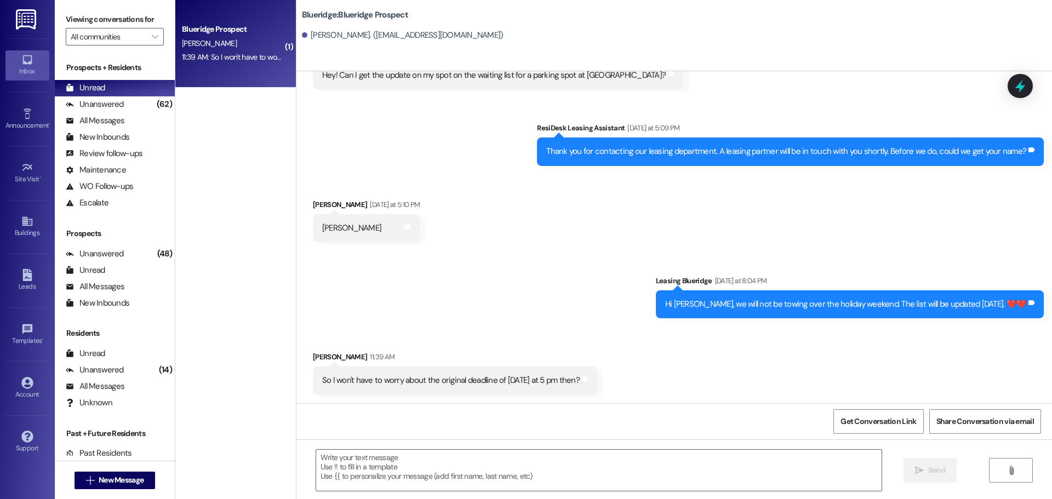
scroll to position [59, 0]
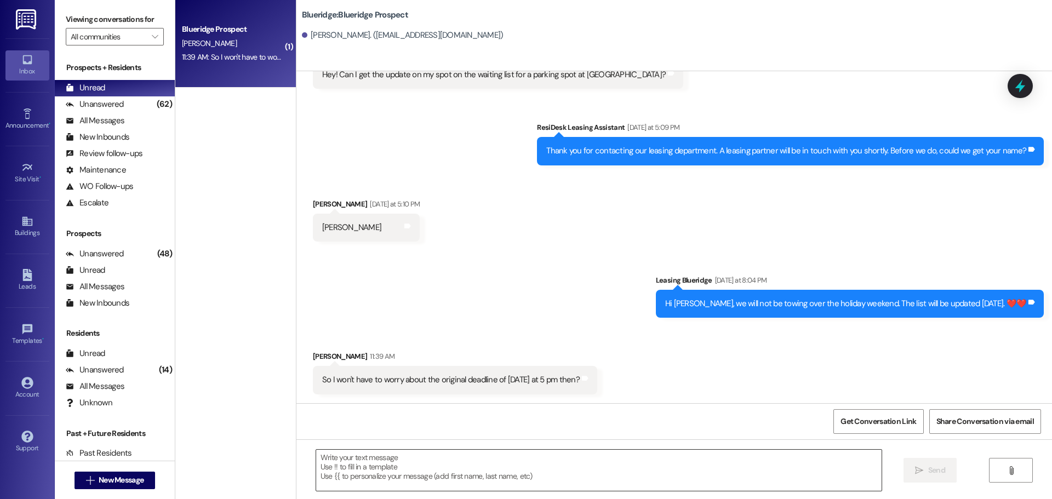
click at [556, 477] on textarea at bounding box center [599, 470] width 566 height 41
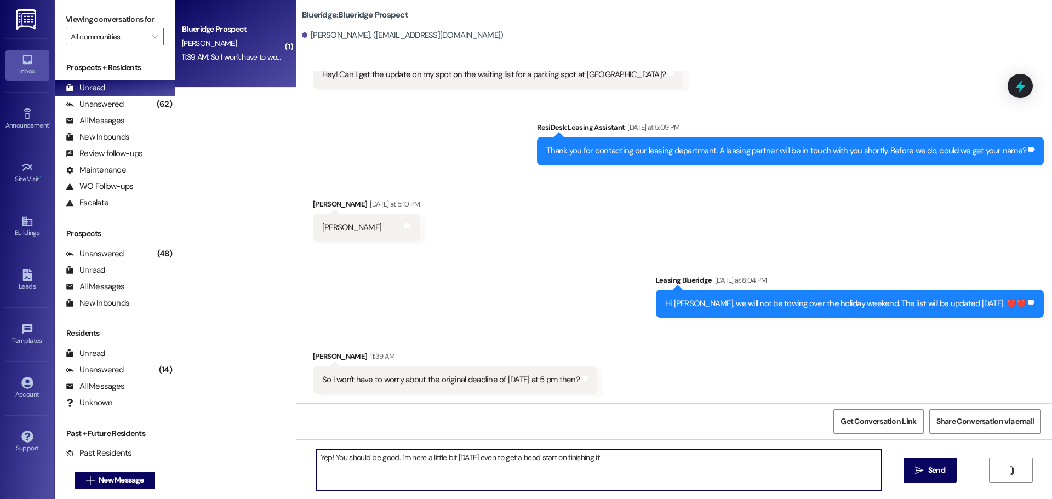
type textarea "Yep! You should be good. I'm here a little bit [DATE] even to get a head start …"
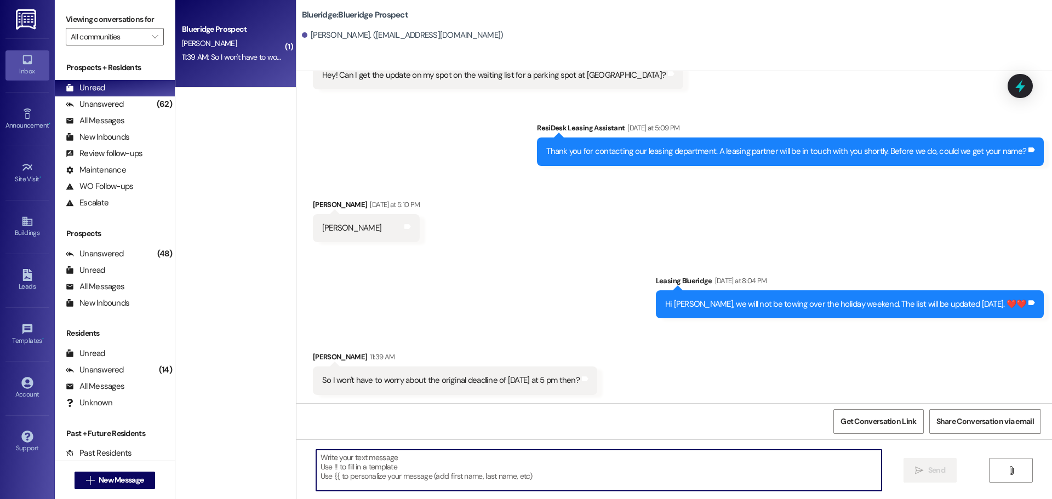
scroll to position [135, 0]
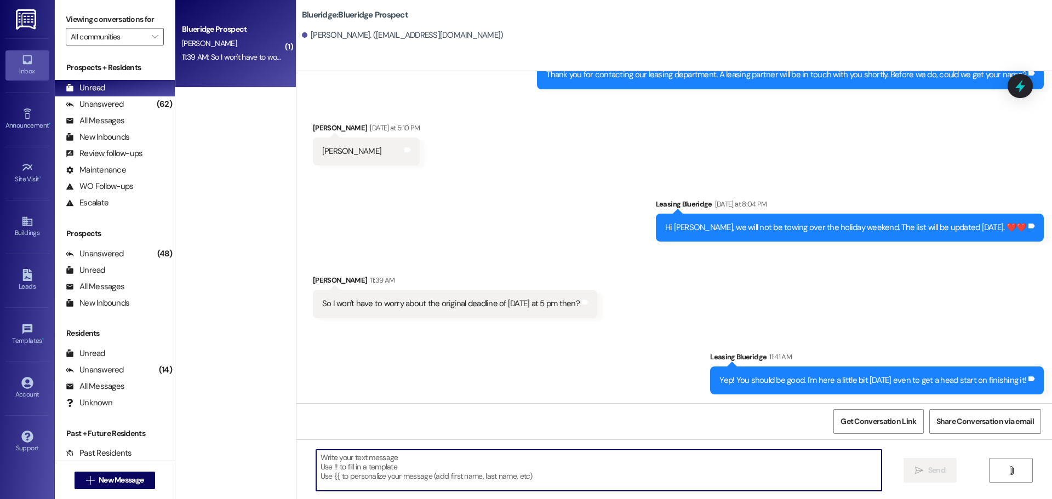
click at [530, 477] on textarea at bounding box center [599, 470] width 566 height 41
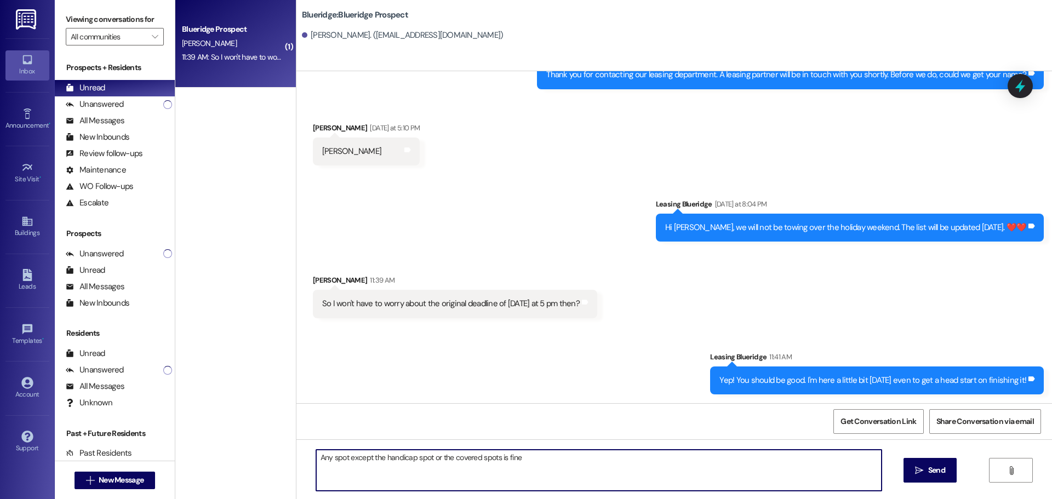
type textarea "Any spot except the handicap spot or the covered spots is fine!"
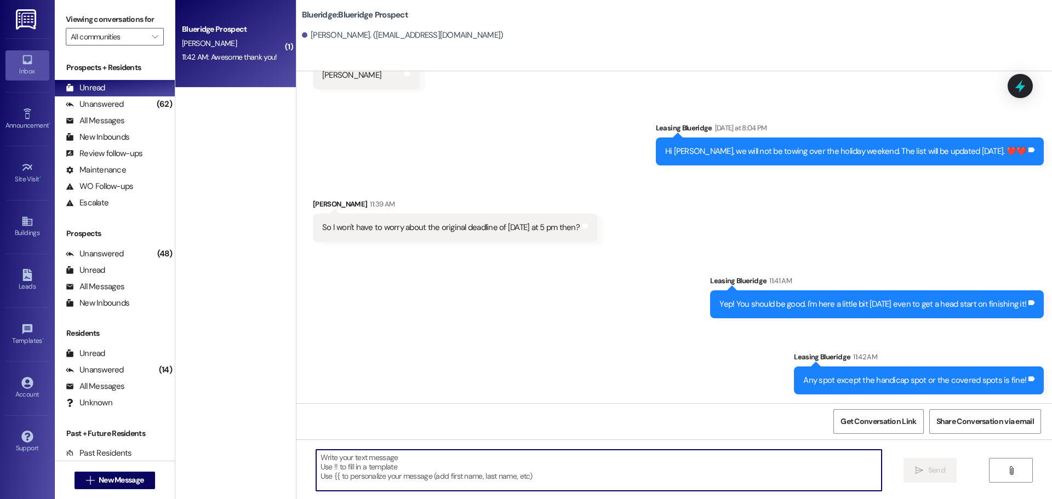
scroll to position [288, 0]
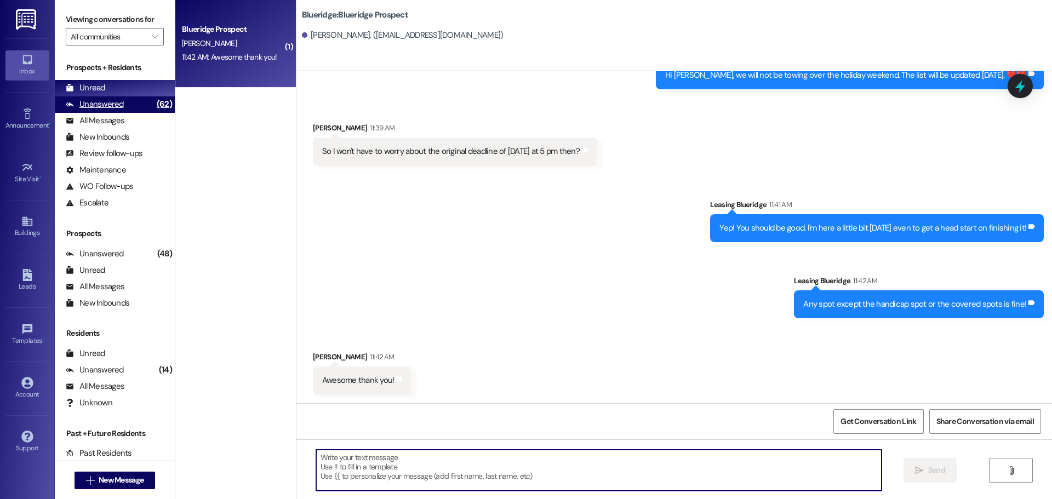
click at [132, 101] on div "Unanswered (62)" at bounding box center [115, 104] width 120 height 16
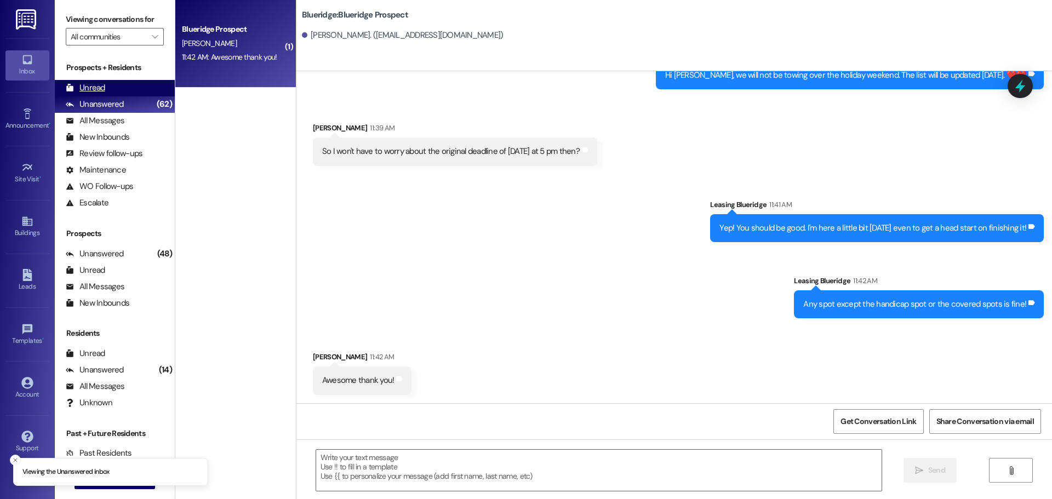
click at [130, 88] on div "Unread (0)" at bounding box center [115, 88] width 120 height 16
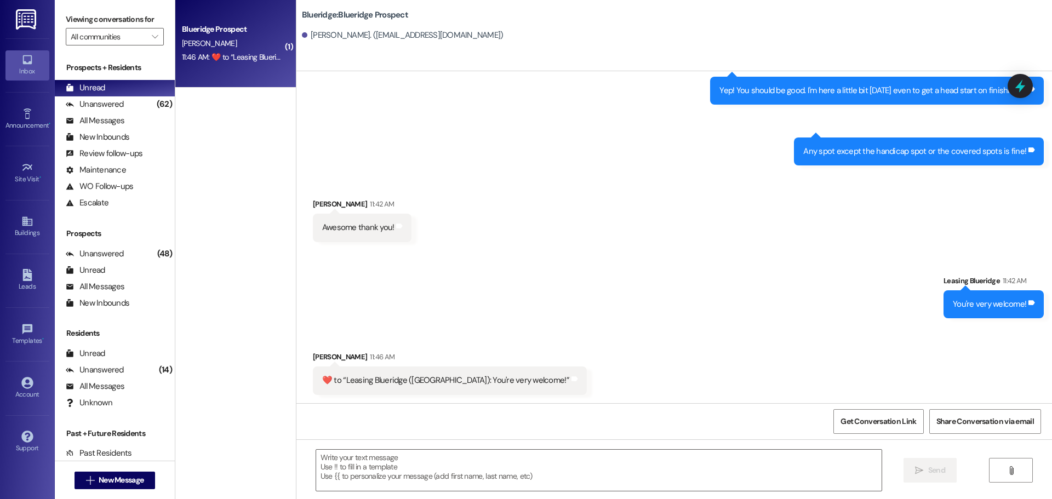
scroll to position [426, 0]
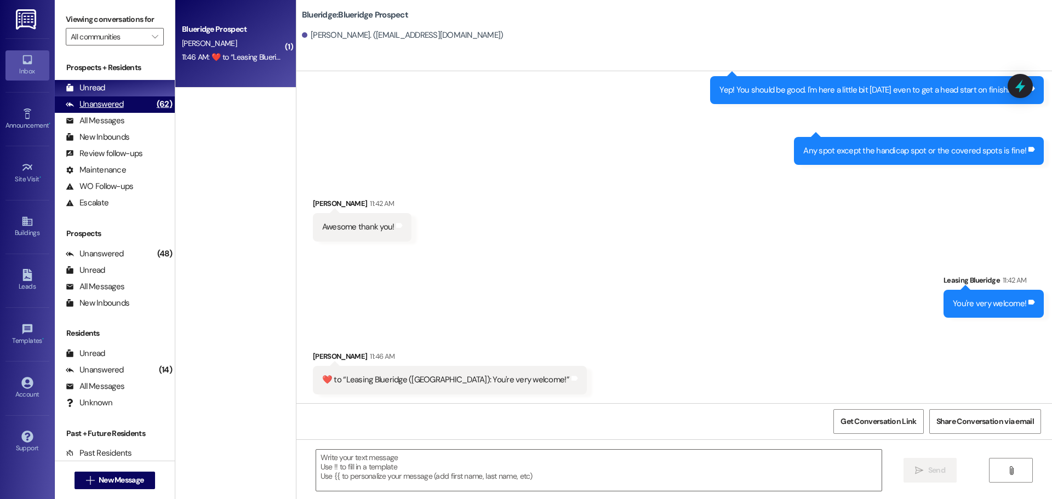
click at [154, 107] on div "(62)" at bounding box center [164, 104] width 21 height 17
click at [141, 82] on div "Unread (0)" at bounding box center [115, 88] width 120 height 16
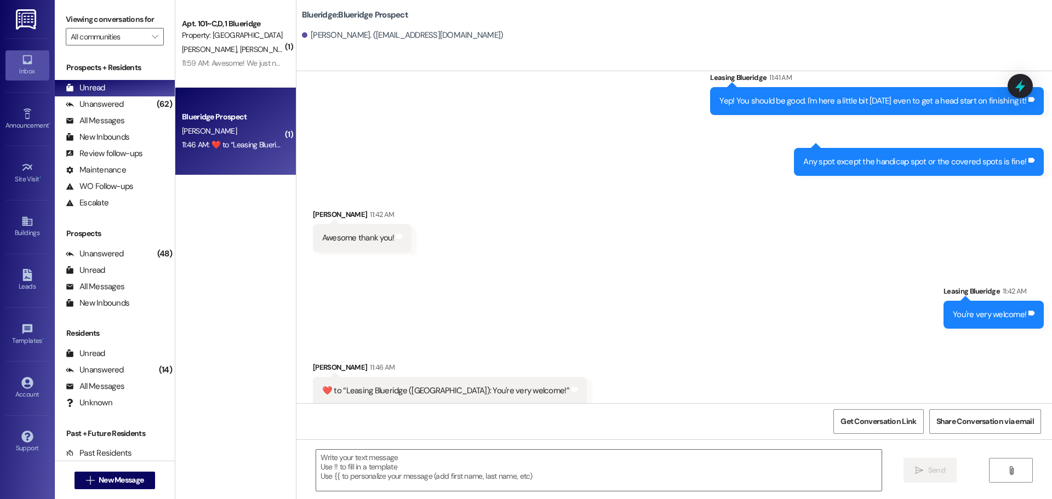
scroll to position [425, 0]
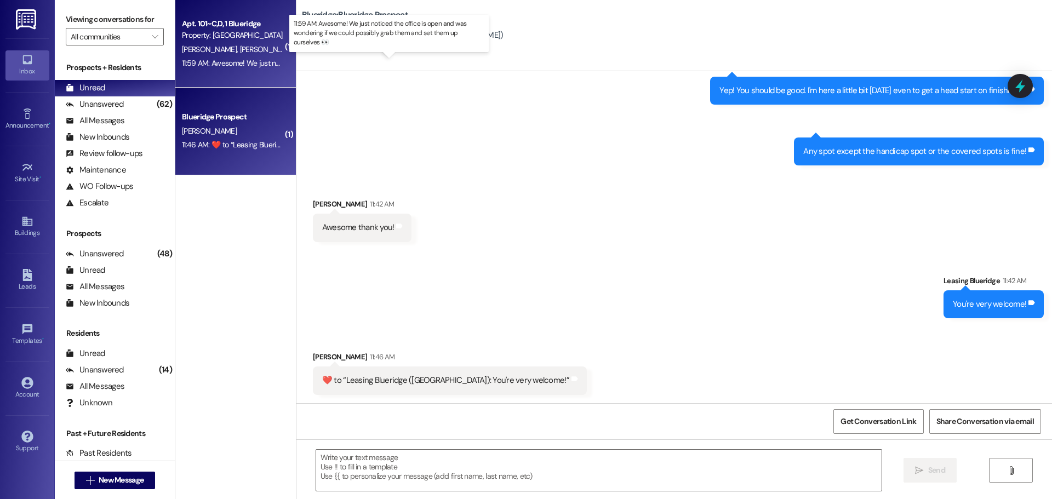
click at [243, 65] on div "11:59 AM: Awesome! We just noticed the office is open and was wondering if we c…" at bounding box center [398, 63] width 433 height 10
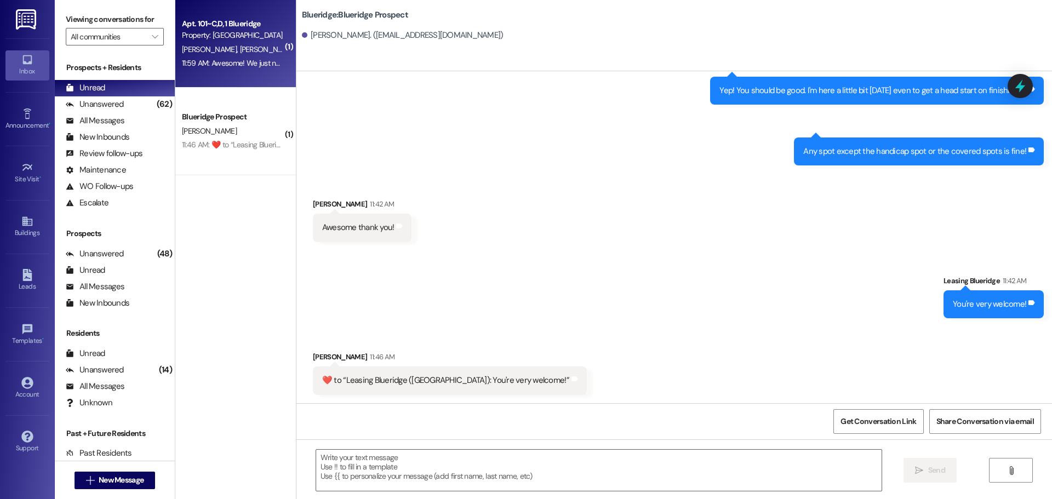
scroll to position [459, 0]
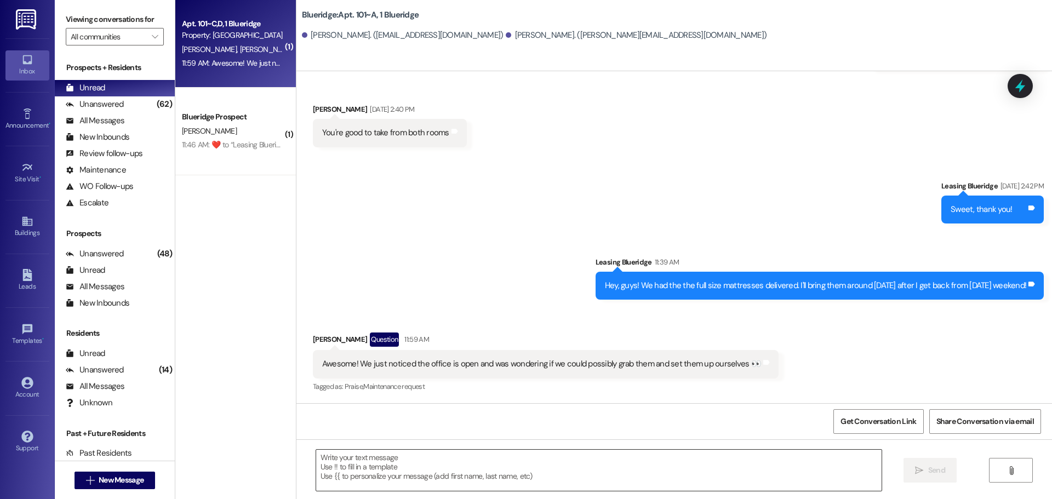
click at [588, 474] on textarea at bounding box center [599, 470] width 566 height 41
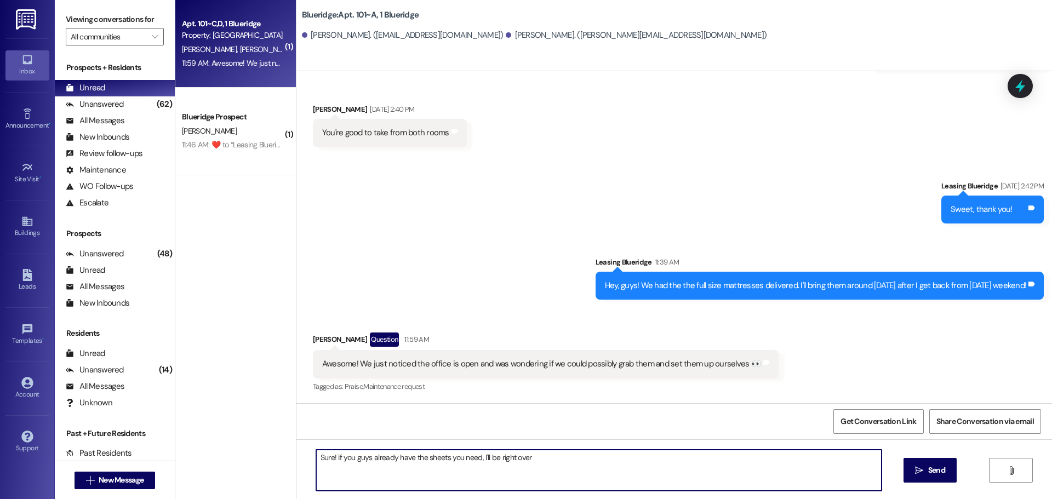
type textarea "Sure! if you guys already have the sheets you need, I'll be right over!"
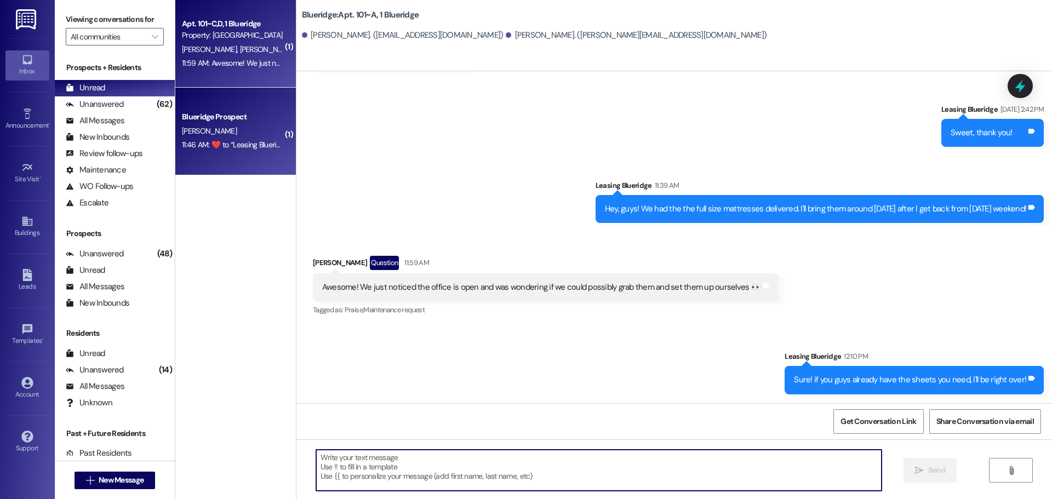
click at [244, 142] on div "11:46 AM:  ​❤️​ to “ Leasing Blueridge ([GEOGRAPHIC_DATA]): You're very welcome…" at bounding box center [309, 145] width 255 height 10
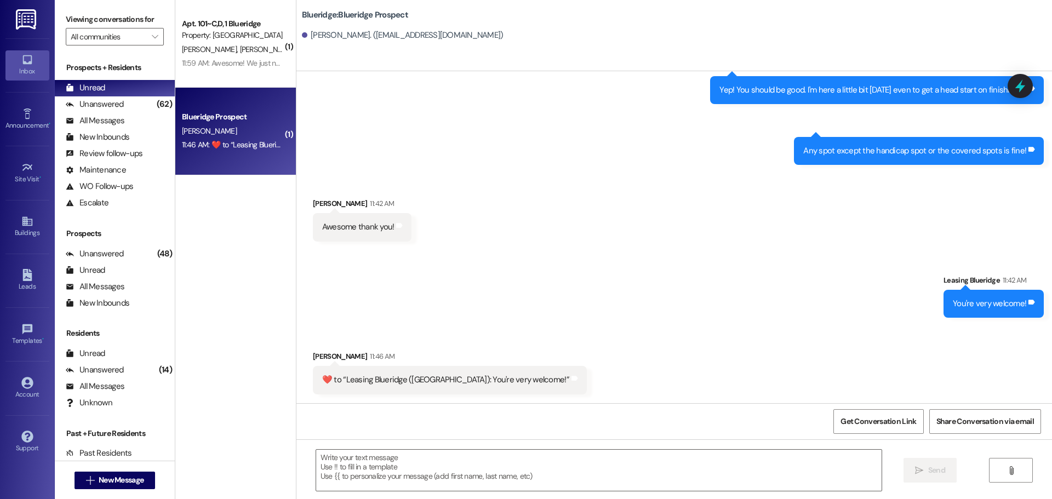
scroll to position [426, 0]
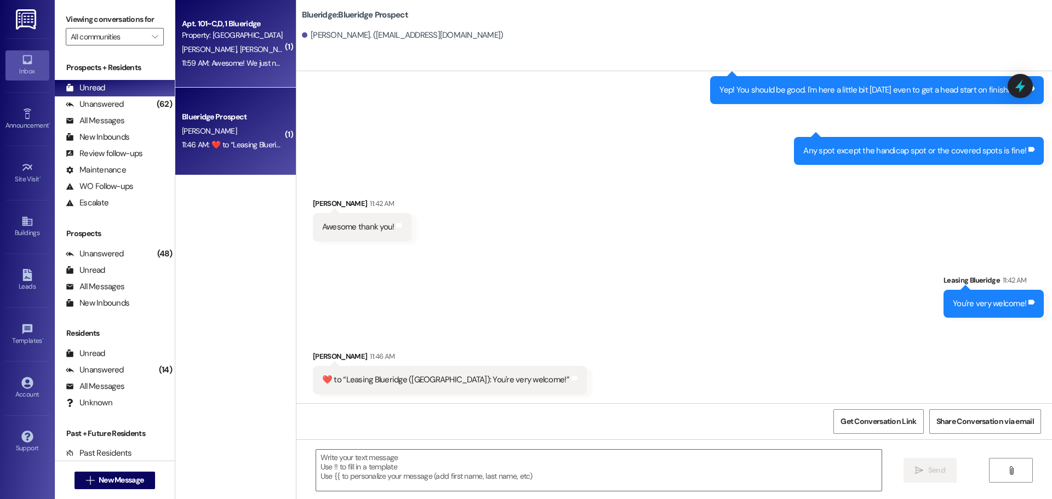
click at [198, 56] on div "11:59 AM: Awesome! We just noticed the office is open and was wondering if we c…" at bounding box center [233, 63] width 104 height 14
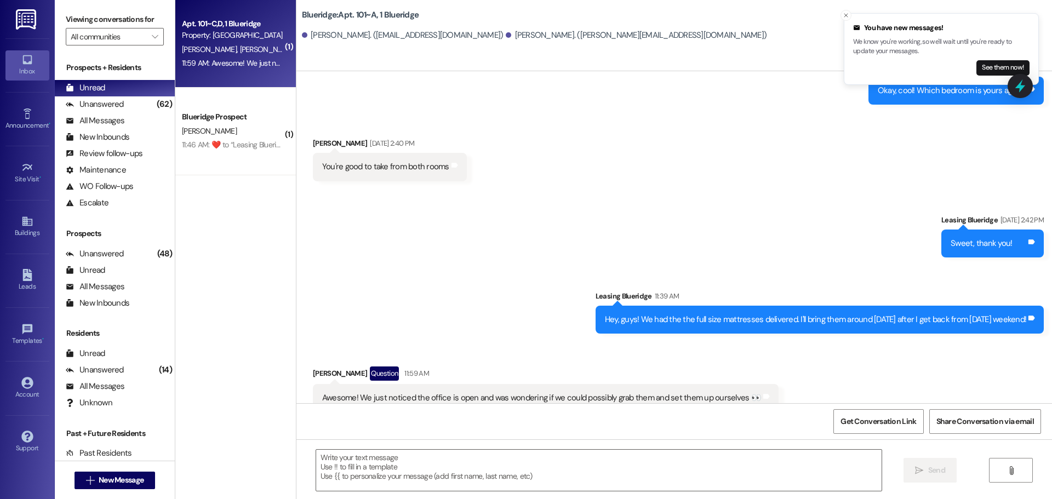
scroll to position [536, 0]
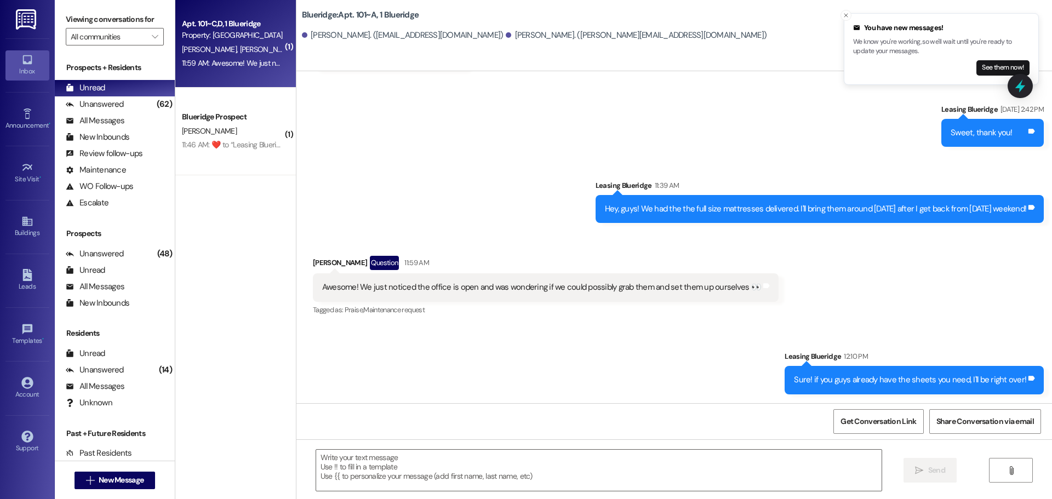
click at [868, 291] on div "Received via SMS [PERSON_NAME] Question 11:59 AM Awesome! We just noticed the o…" at bounding box center [674, 278] width 756 height 95
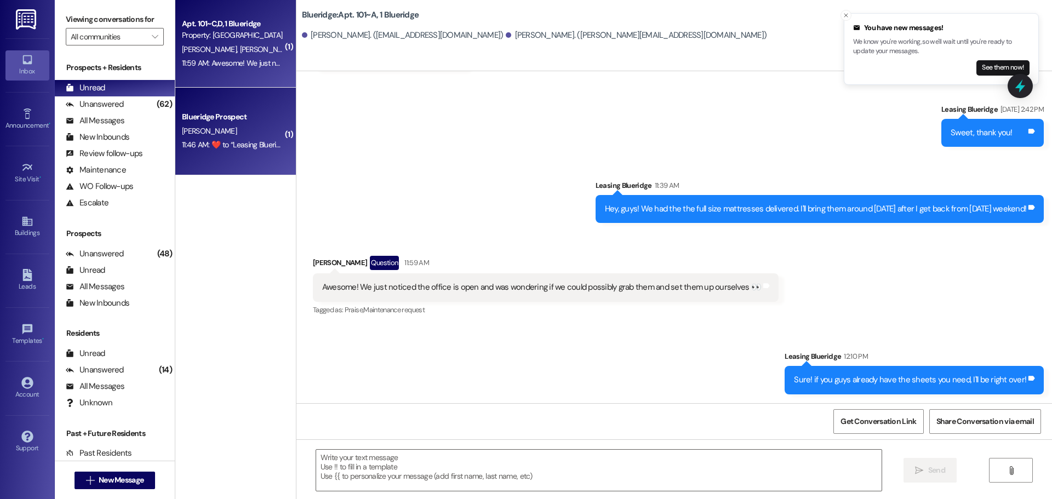
click at [198, 124] on div "[PERSON_NAME]" at bounding box center [233, 131] width 104 height 14
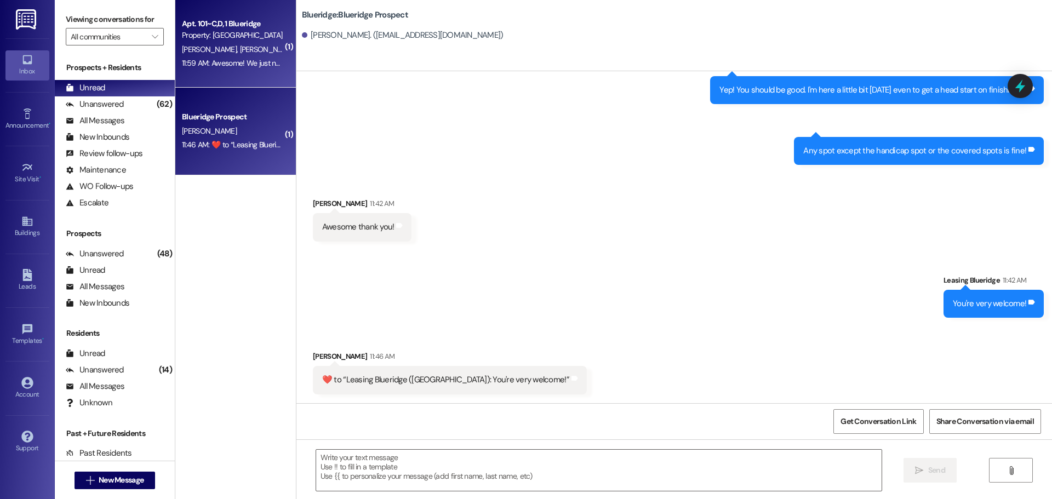
click at [215, 67] on div "11:59 AM: Awesome! We just noticed the office is open and was wondering if we c…" at bounding box center [398, 63] width 433 height 10
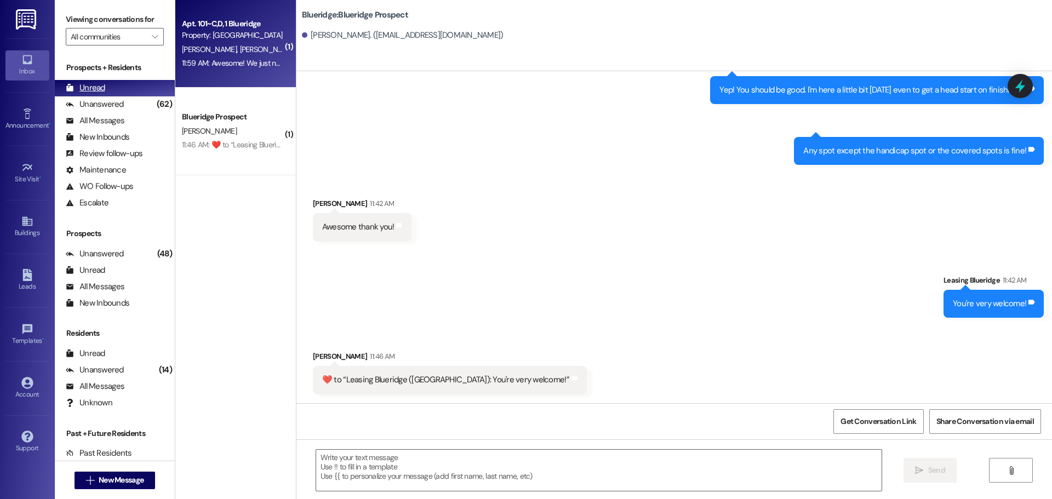
scroll to position [425, 0]
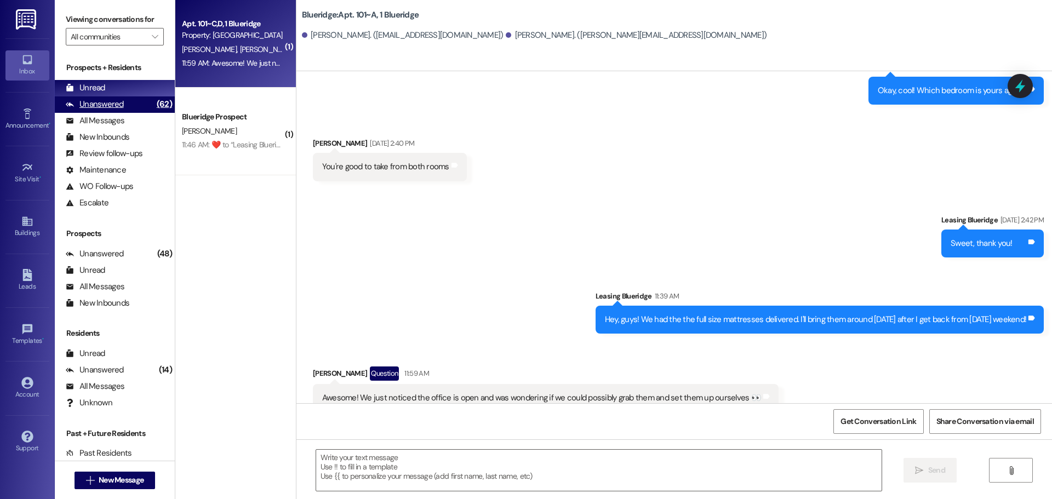
click at [93, 101] on div "Unanswered" at bounding box center [95, 105] width 58 height 12
click at [99, 88] on div "Unread" at bounding box center [85, 88] width 39 height 12
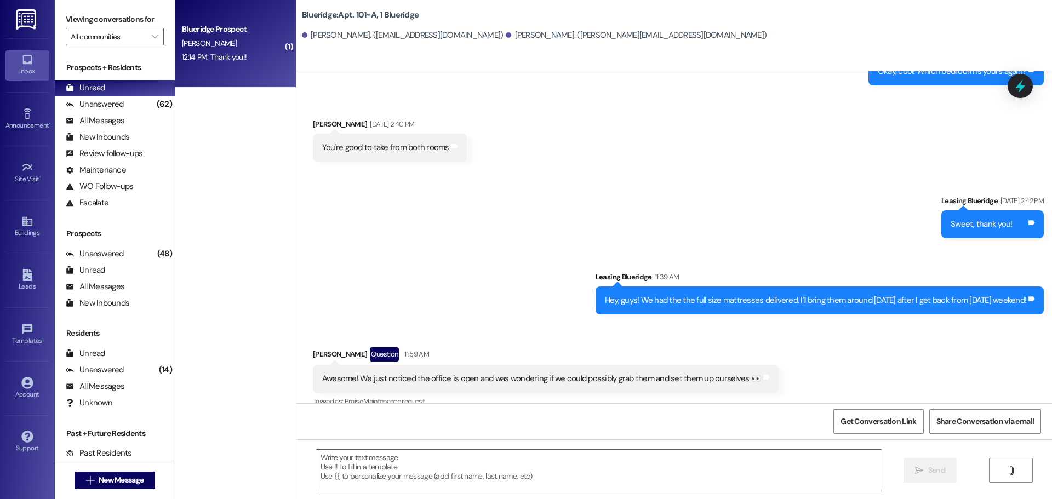
scroll to position [459, 0]
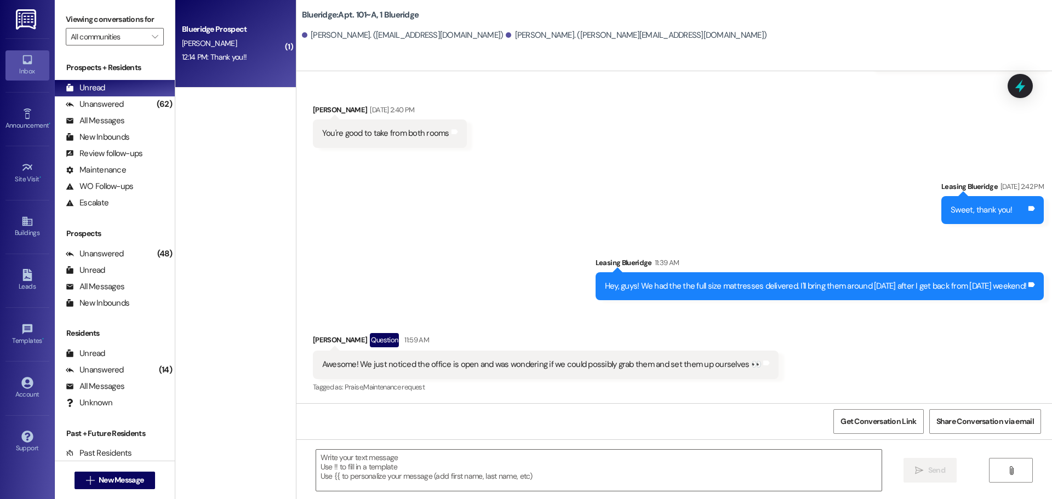
click at [213, 65] on div "Blueridge Prospect [PERSON_NAME] 12:14 PM: Thank you!! 12:14 PM: Thank you!!" at bounding box center [235, 44] width 121 height 88
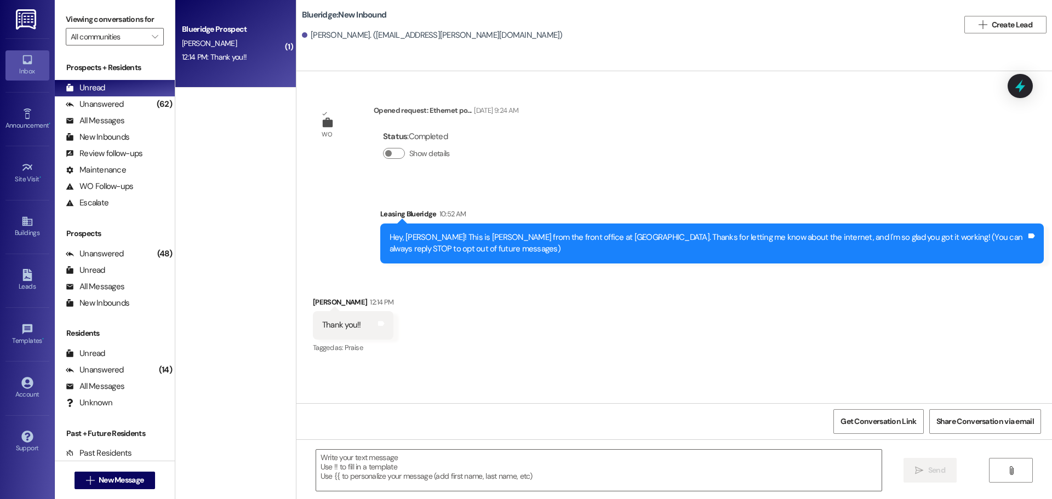
scroll to position [0, 0]
click at [85, 96] on div "Unanswered (62)" at bounding box center [115, 104] width 120 height 16
click at [94, 87] on div "Unread" at bounding box center [85, 88] width 39 height 12
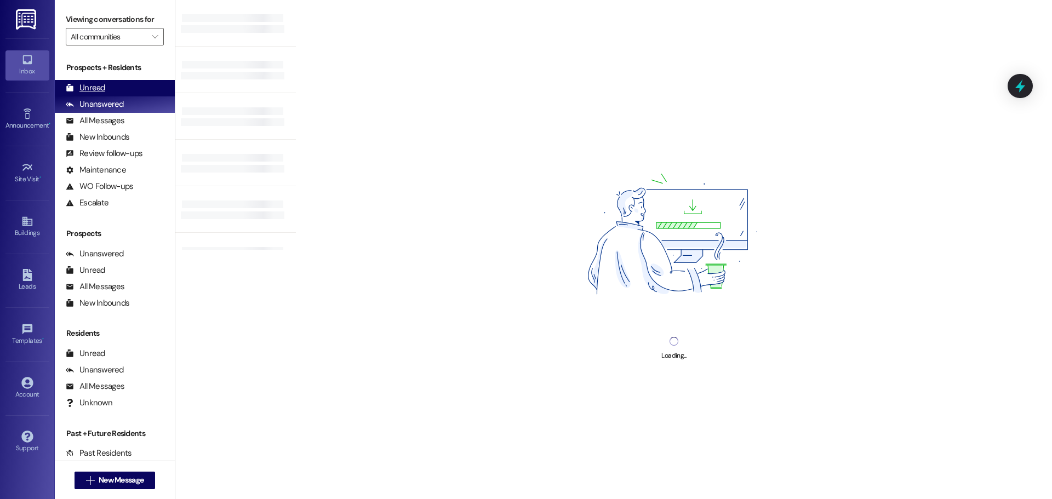
click at [127, 84] on div "Unread (0)" at bounding box center [115, 88] width 120 height 16
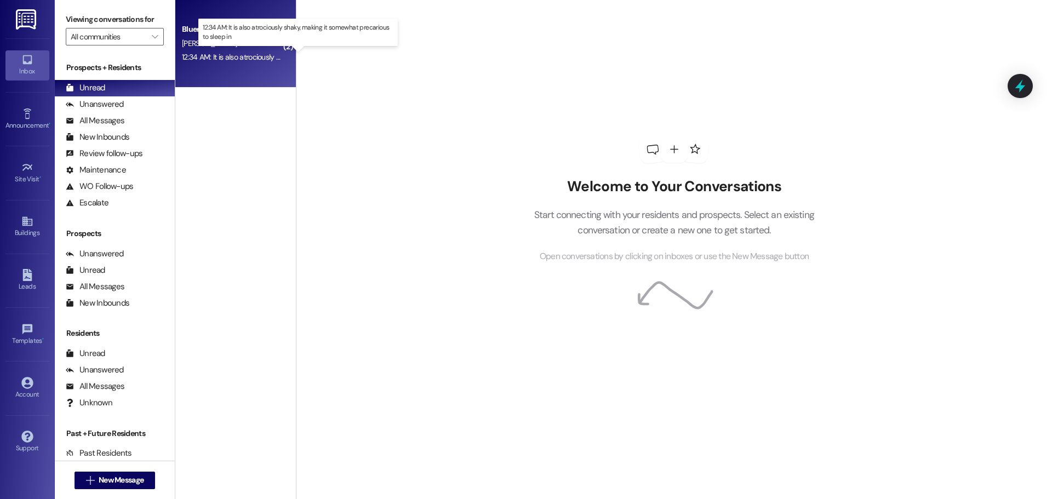
click at [239, 56] on div "12:34 AM: It is also atrociously shaky, making it somewhat precarious to sleep …" at bounding box center [306, 57] width 249 height 10
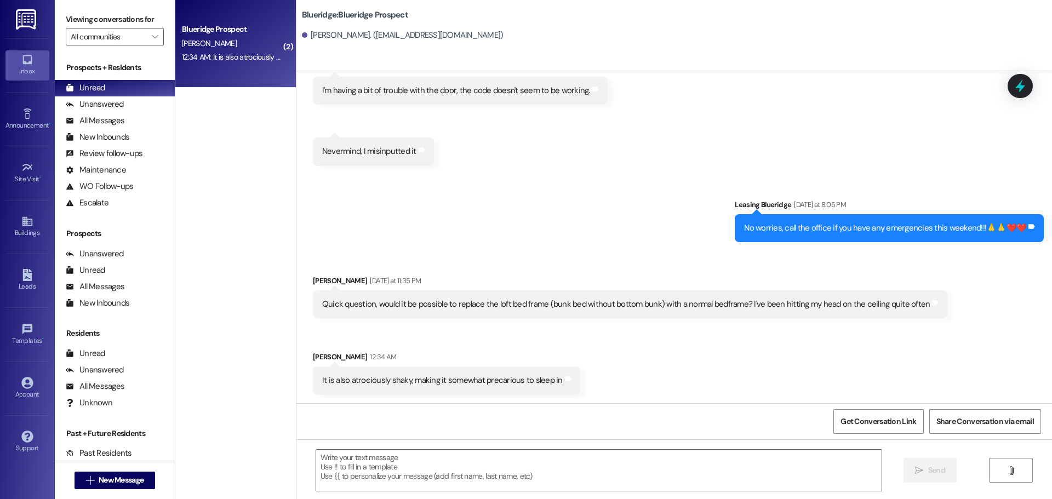
scroll to position [1034, 0]
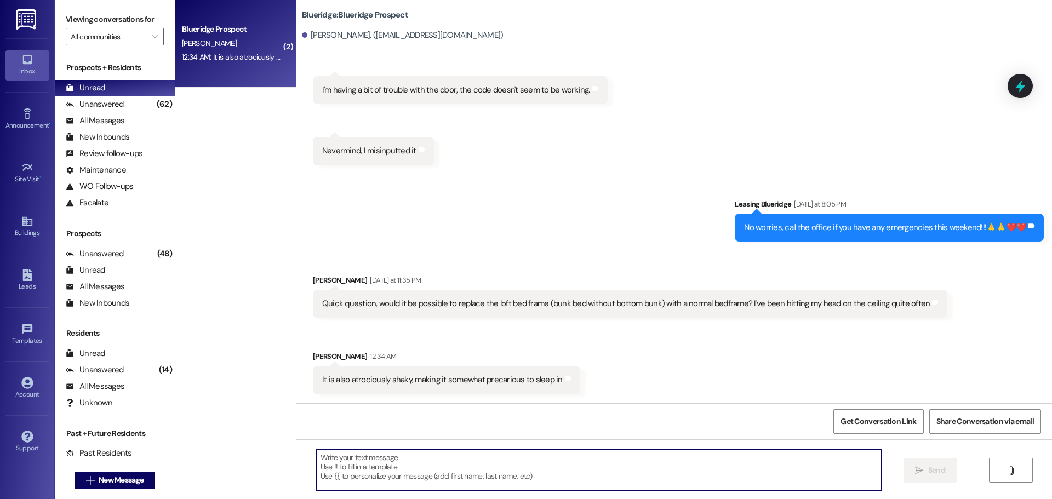
click at [658, 469] on textarea at bounding box center [599, 470] width 566 height 41
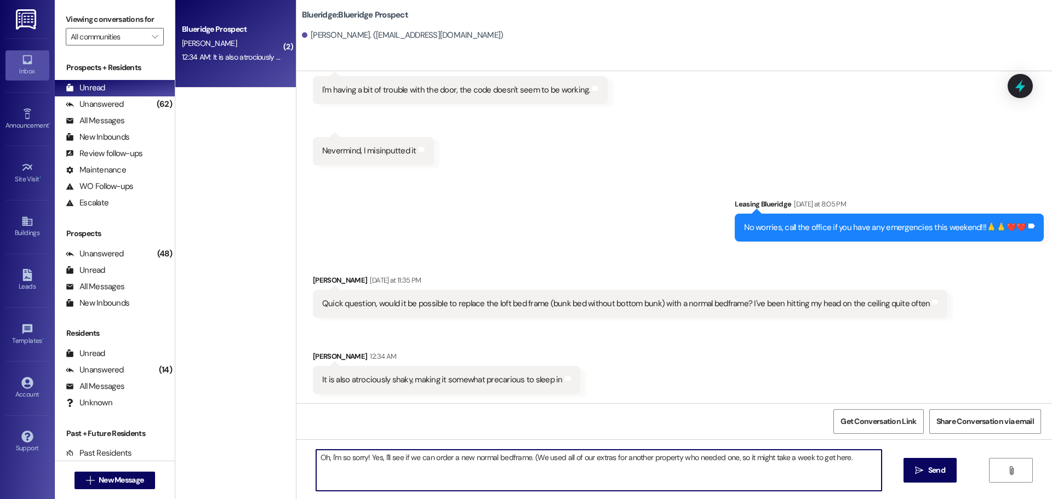
type textarea "Oh, I'm so sorry! Yes, I'll see if we can order a new normal bedframe. (We used…"
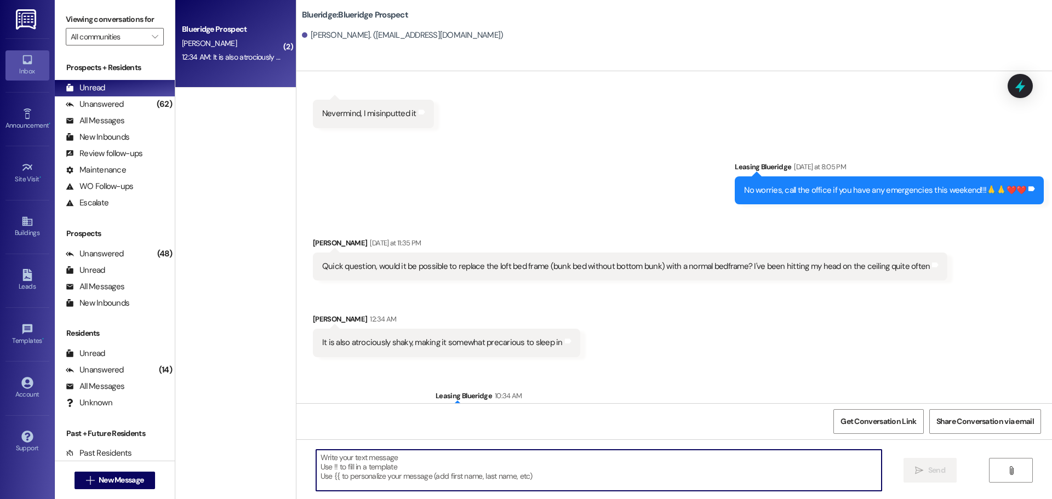
scroll to position [1110, 0]
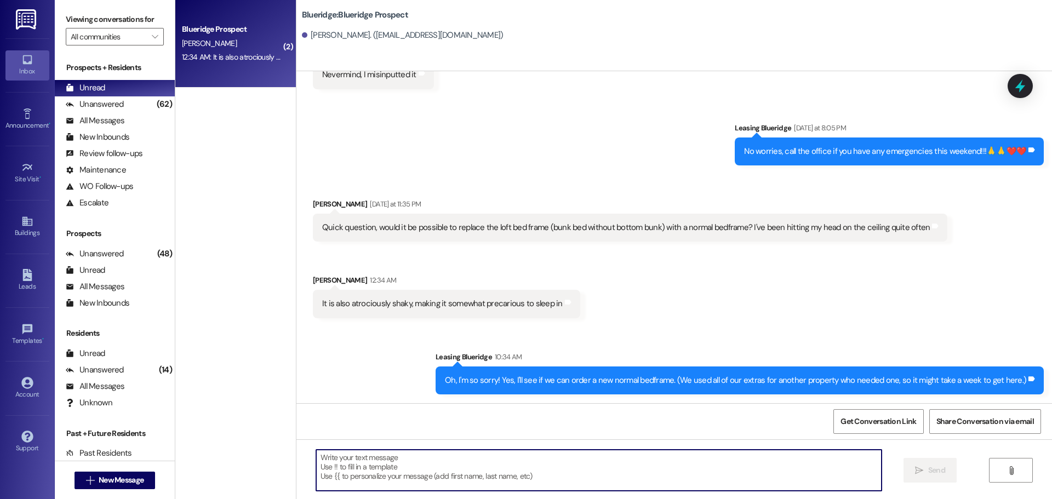
click at [647, 477] on textarea at bounding box center [599, 470] width 566 height 41
type textarea "I'll text my manager right away about that!"
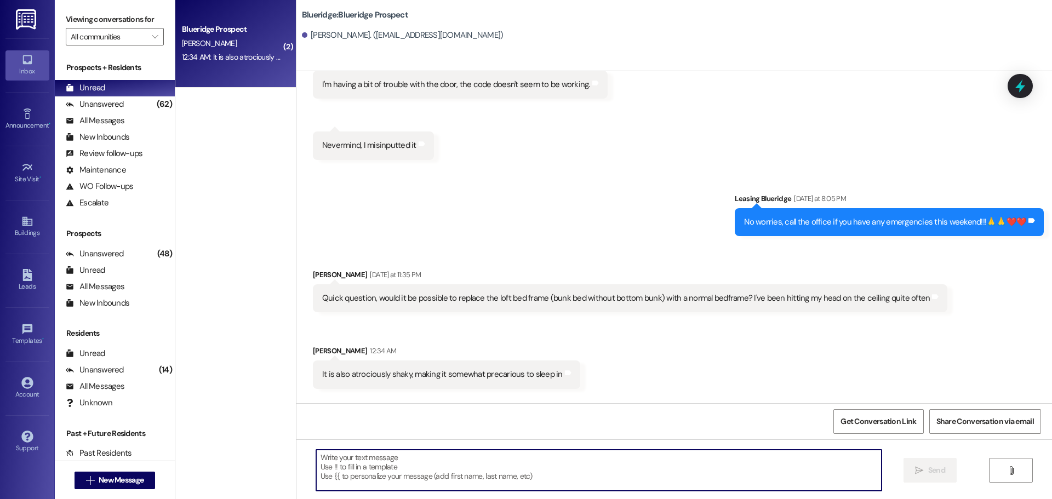
scroll to position [1033, 0]
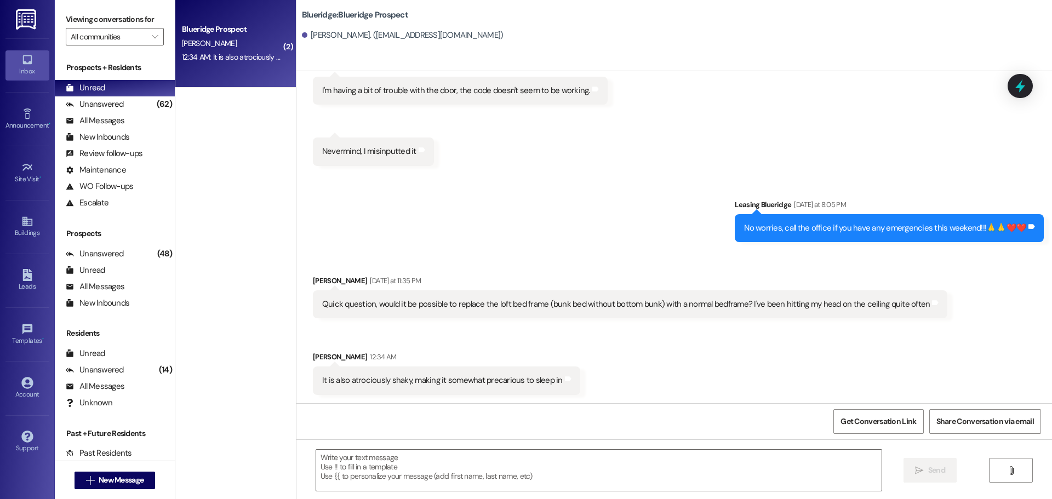
click at [960, 294] on div "Received via SMS Daria Tolman Yesterday at 11:35 PM Quick question, would it be…" at bounding box center [674, 326] width 756 height 153
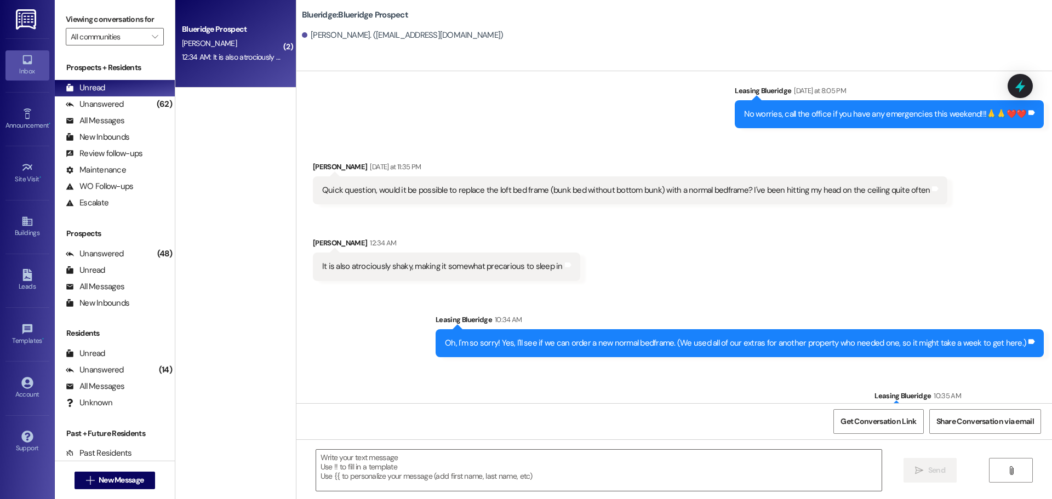
scroll to position [1186, 0]
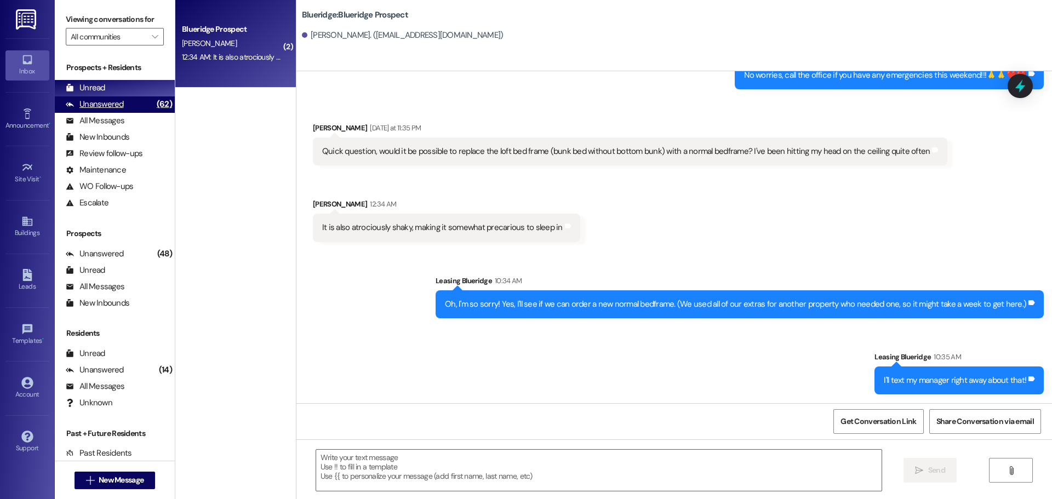
click at [108, 104] on div "Unanswered" at bounding box center [95, 105] width 58 height 12
click at [111, 92] on div "Unread (0)" at bounding box center [115, 88] width 120 height 16
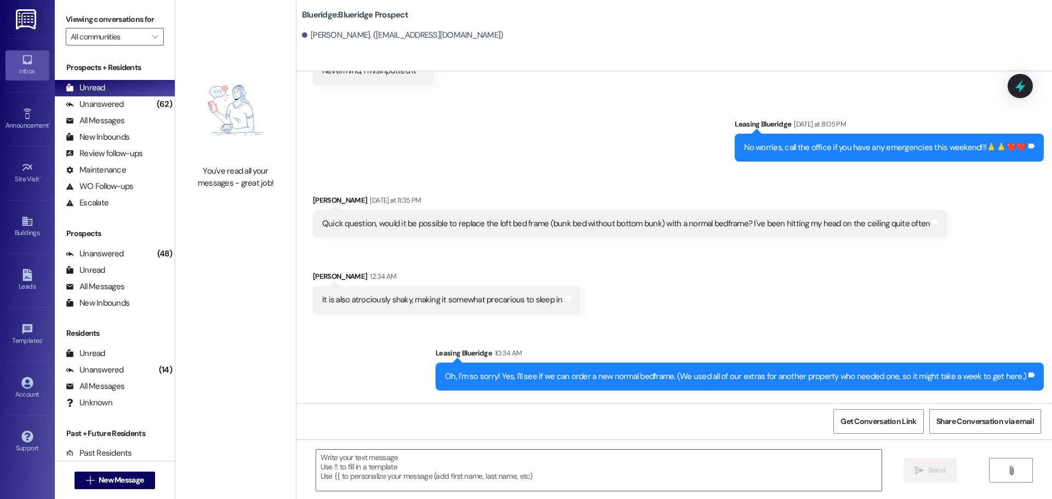
scroll to position [1171, 0]
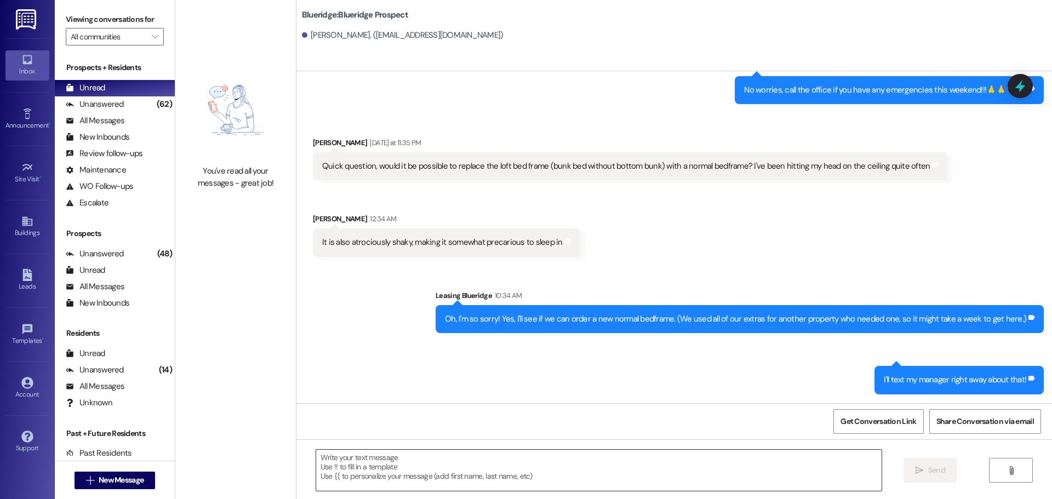
click at [766, 464] on textarea at bounding box center [599, 470] width 566 height 41
click at [135, 480] on span "New Message" at bounding box center [121, 481] width 45 height 12
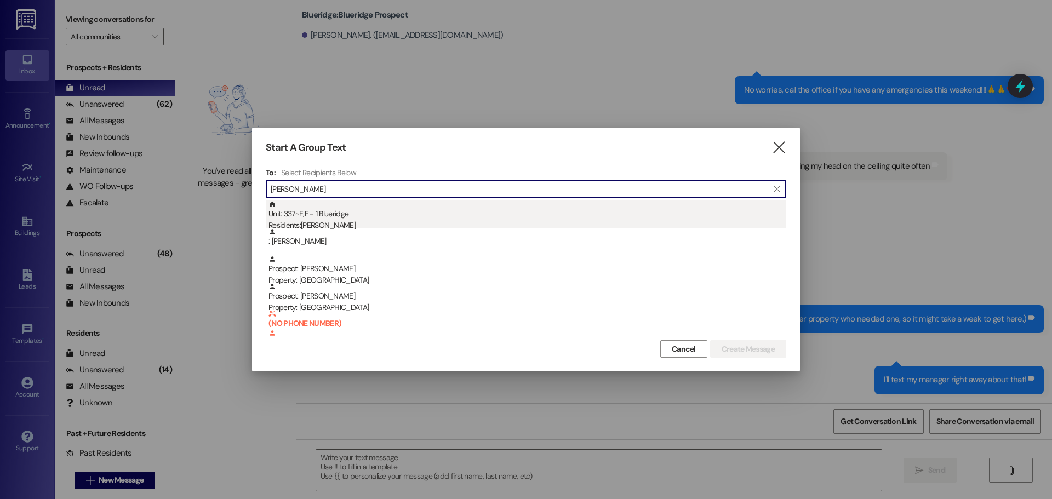
type input "Whitney"
click at [278, 221] on div "Residents: Whitney Hymas" at bounding box center [528, 226] width 518 height 12
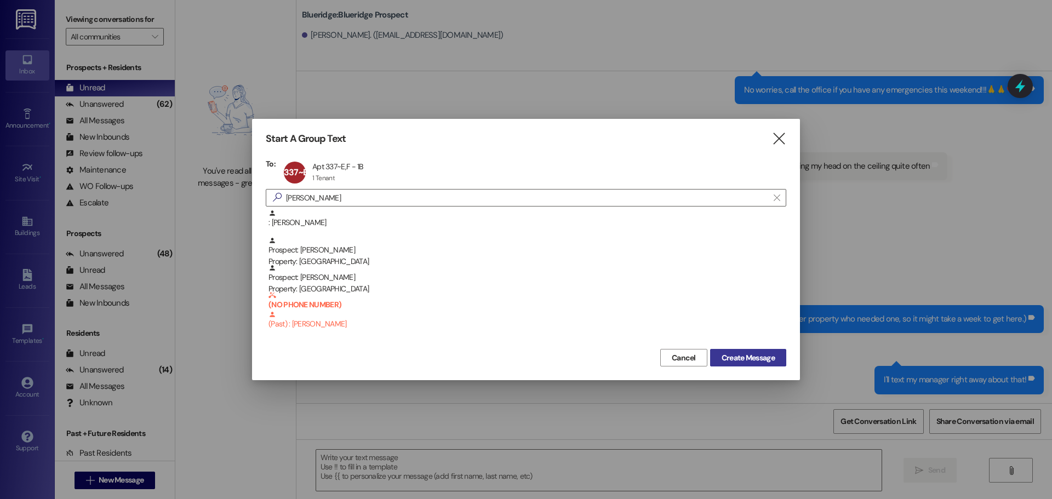
click at [737, 357] on span "Create Message" at bounding box center [748, 358] width 53 height 12
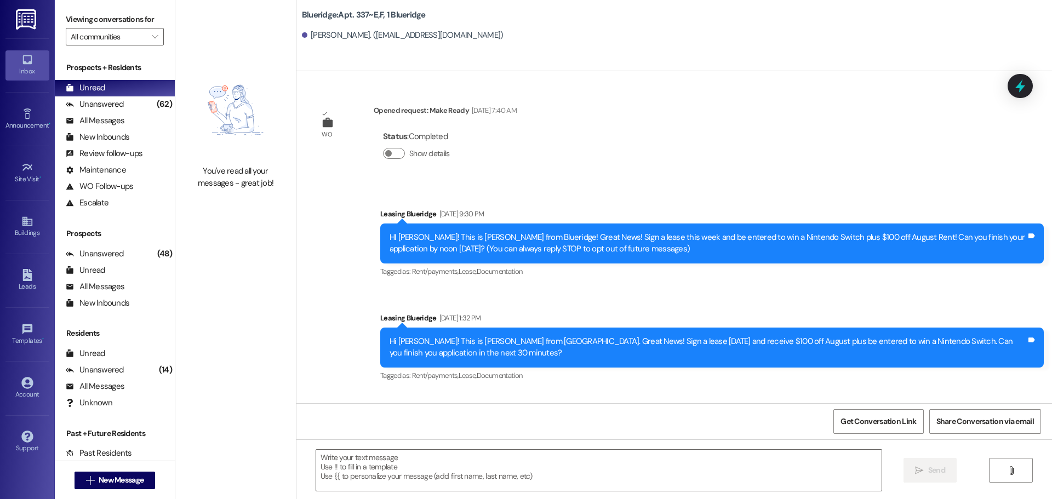
scroll to position [23258, 0]
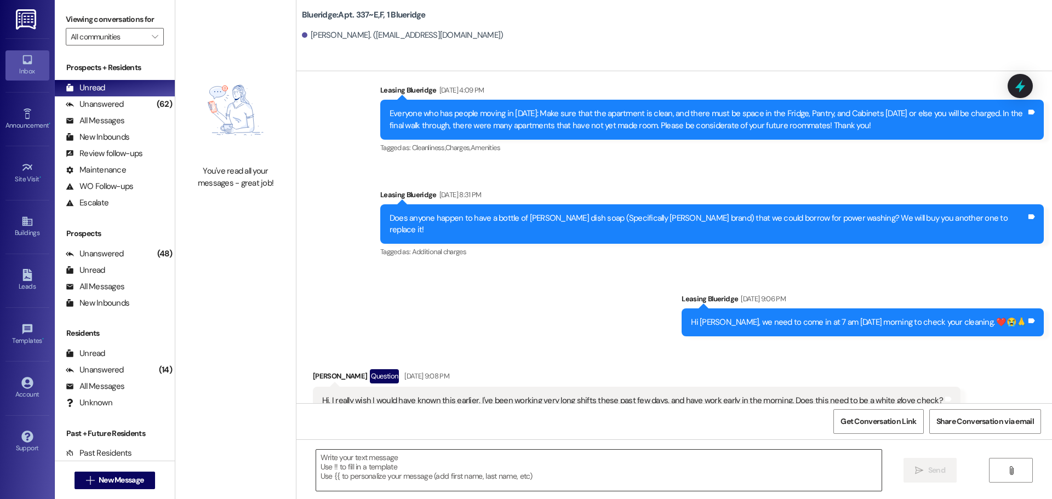
drag, startPoint x: 624, startPoint y: 474, endPoint x: 621, endPoint y: 468, distance: 6.1
click at [624, 470] on textarea at bounding box center [599, 470] width 566 height 41
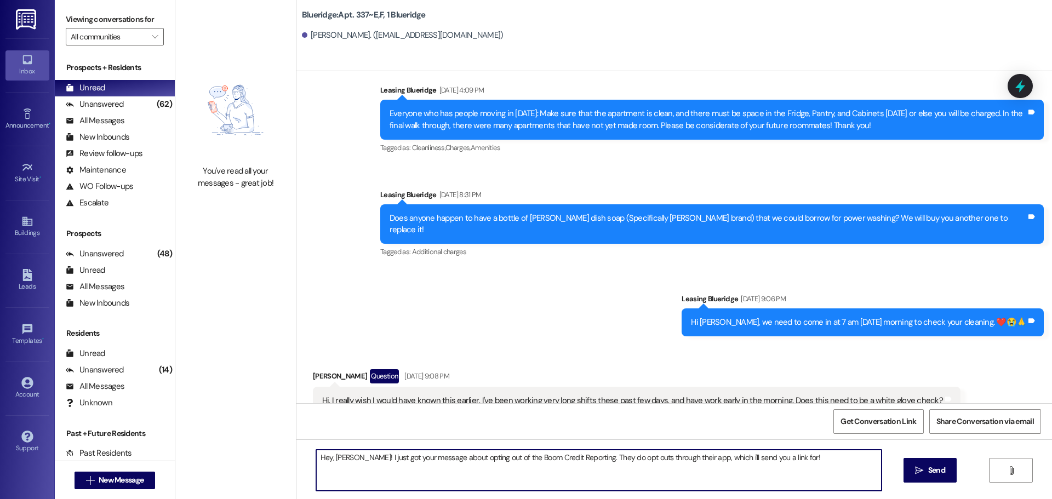
click at [718, 458] on textarea "Hey, Whitney! I just got your message about opting out of the Boom Credit Repor…" at bounding box center [599, 470] width 566 height 41
click at [801, 459] on textarea "Hey, Whitney! I just got your message about opting out of the Boom Credit Repor…" at bounding box center [599, 470] width 566 height 41
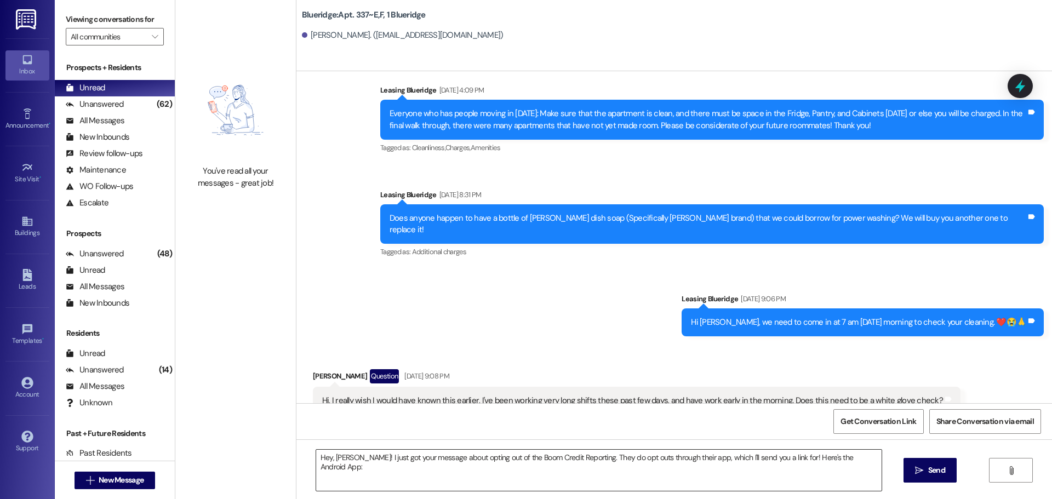
click at [866, 457] on textarea "Hey, Whitney! I just got your message about opting out of the Boom Credit Repor…" at bounding box center [599, 470] width 566 height 41
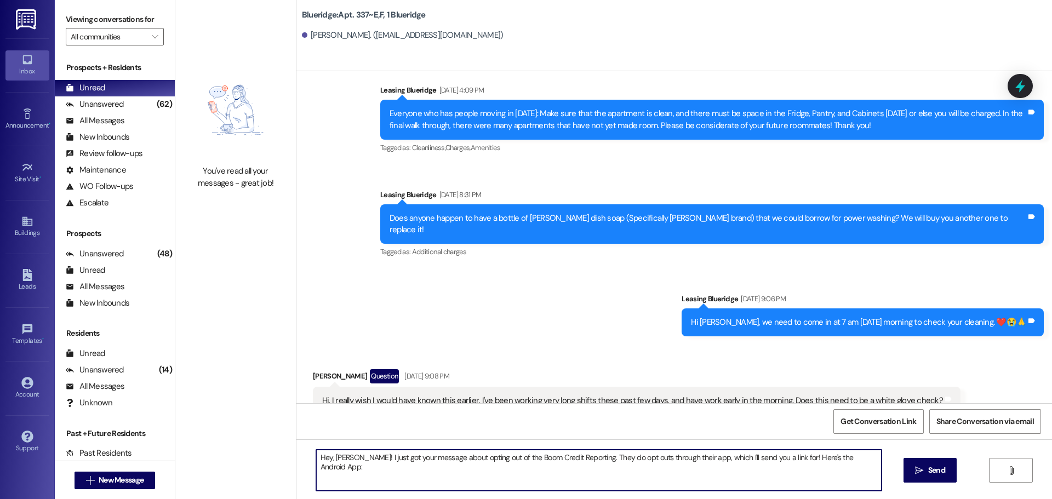
paste textarea "https://play.google.com/store/apps/details?id=com.boompay.boompay&hl=en_US"
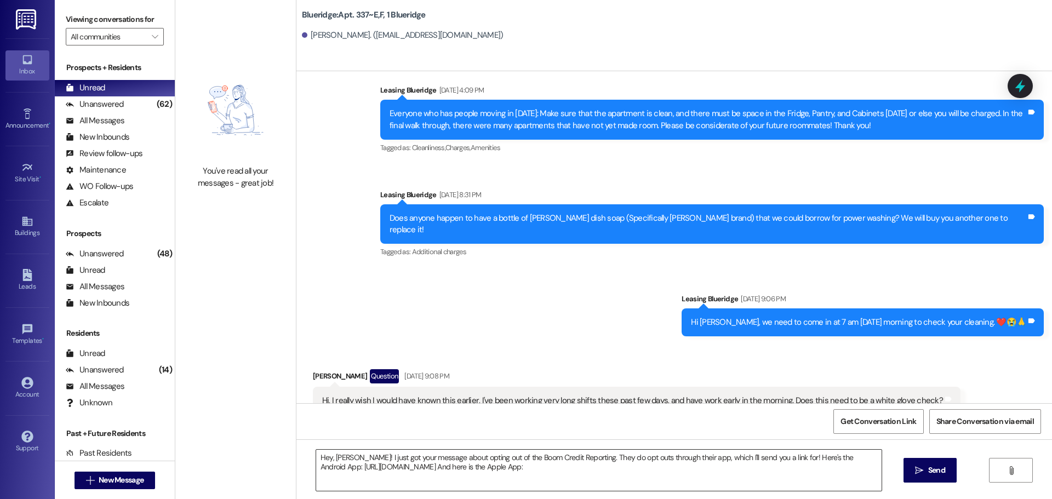
click at [715, 478] on textarea "Hey, Whitney! I just got your message about opting out of the Boom Credit Repor…" at bounding box center [599, 470] width 566 height 41
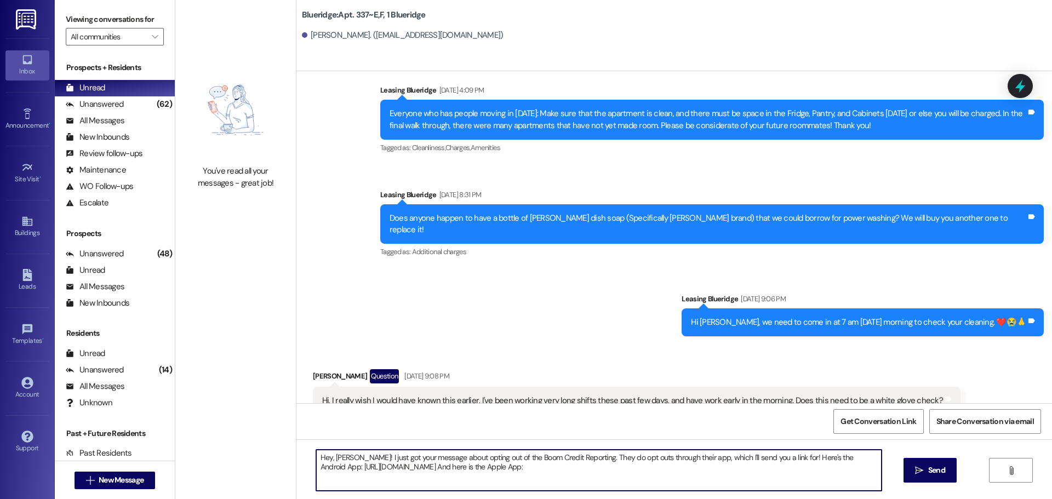
paste textarea "https://apps.apple.com/us/app/boom-build-credit-with-rent/id1534466495"
click at [676, 487] on textarea "Hey, Whitney! I just got your message about opting out of the Boom Credit Repor…" at bounding box center [599, 470] width 566 height 41
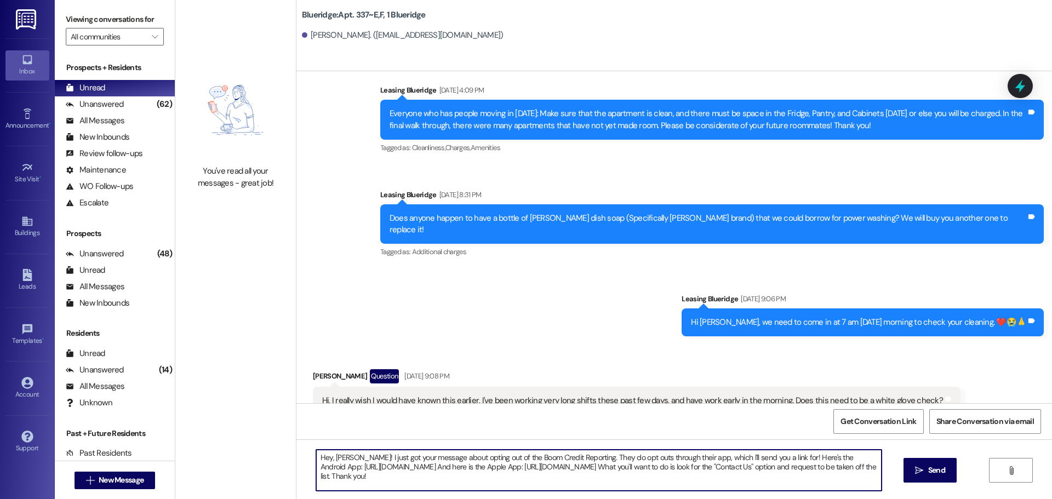
drag, startPoint x: 673, startPoint y: 471, endPoint x: 303, endPoint y: 429, distance: 372.9
click at [303, 429] on div "WO Opened request: Make Ready Aug 22, 2023 at 7:40 AM Status : Completed Show d…" at bounding box center [674, 320] width 756 height 499
type textarea "Hey, Whitney! I just got your message about opting out of the Boom Credit Repor…"
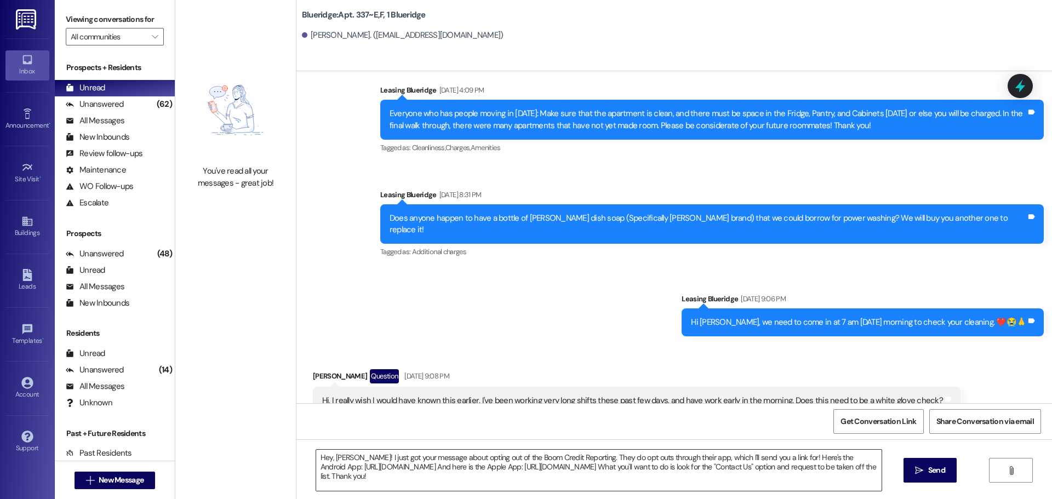
click at [715, 482] on textarea "Hey, Whitney! I just got your message about opting out of the Boom Credit Repor…" at bounding box center [599, 470] width 566 height 41
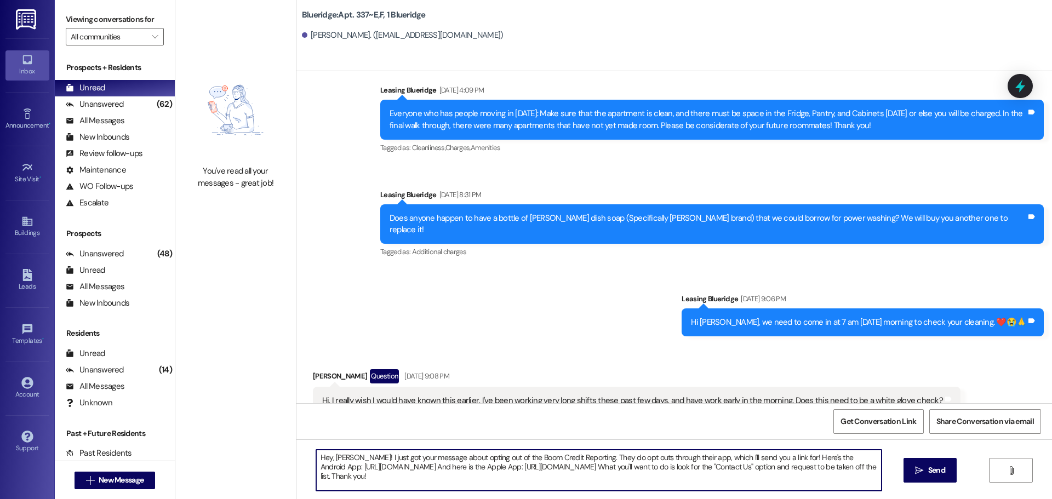
drag, startPoint x: 715, startPoint y: 482, endPoint x: 219, endPoint y: 444, distance: 496.8
click at [219, 444] on div "You've read all your messages - great job! Blueridge: Apt. 337~E,F, 1 Blueridge…" at bounding box center [613, 249] width 877 height 499
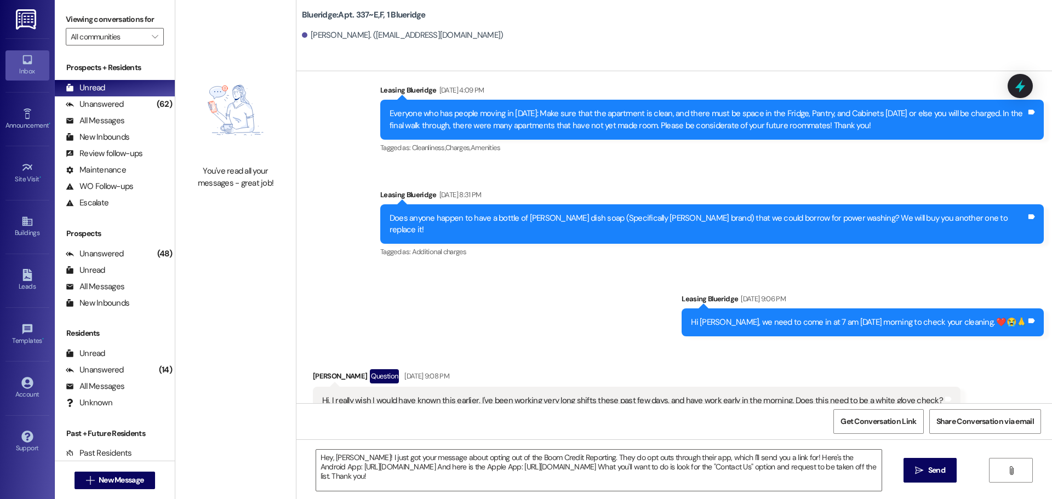
click at [952, 345] on div "Received via SMS Whitney Hymas Question Aug 26, 2025 at 9:08 PM Hi, I really wi…" at bounding box center [674, 392] width 756 height 95
click at [945, 345] on div "Received via SMS Whitney Hymas Question Aug 26, 2025 at 9:08 PM Hi, I really wi…" at bounding box center [674, 392] width 756 height 95
click at [928, 469] on span "Send" at bounding box center [936, 471] width 17 height 12
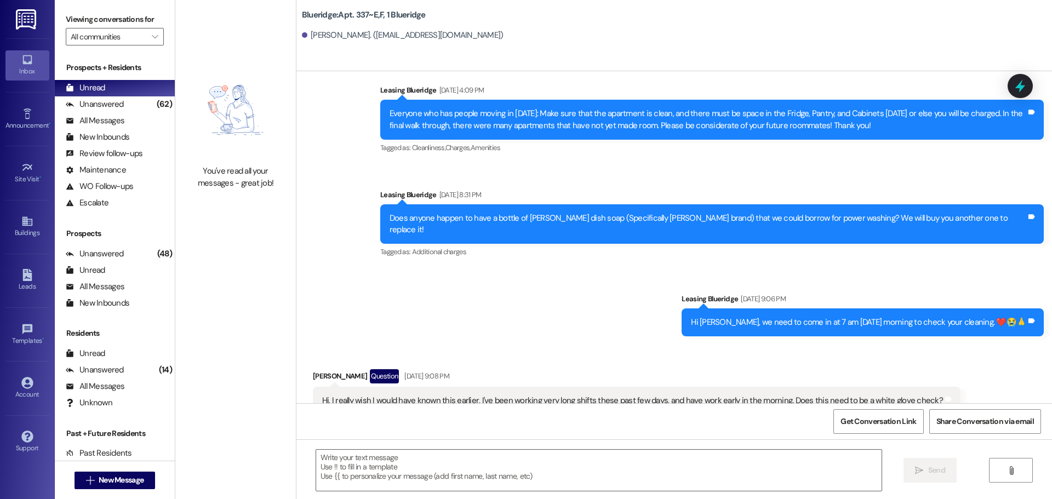
scroll to position [23165, 0]
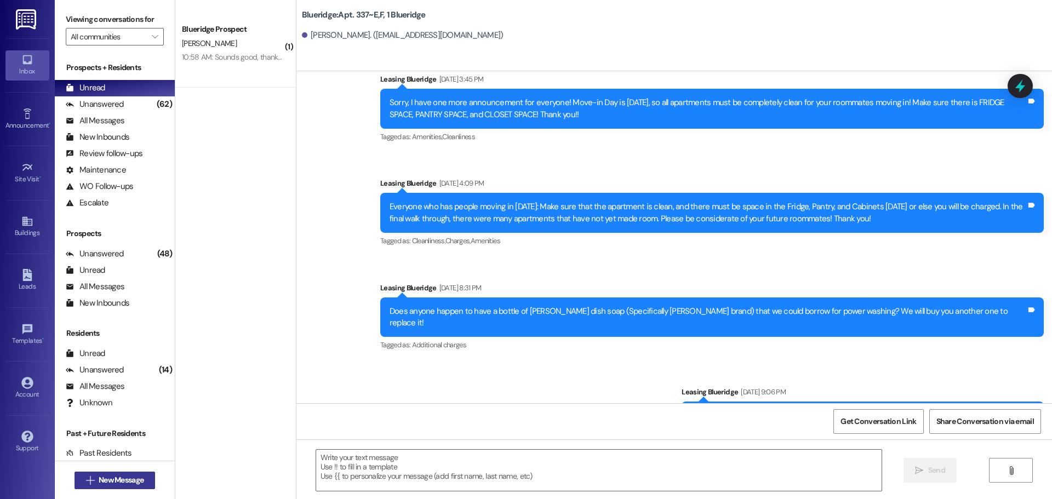
click at [86, 477] on icon "" at bounding box center [90, 480] width 8 height 9
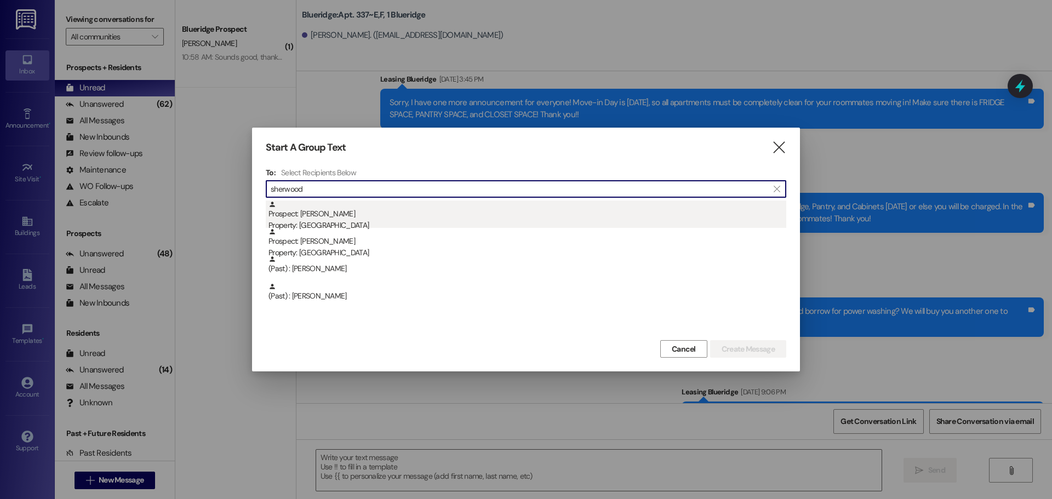
type input "sherwood"
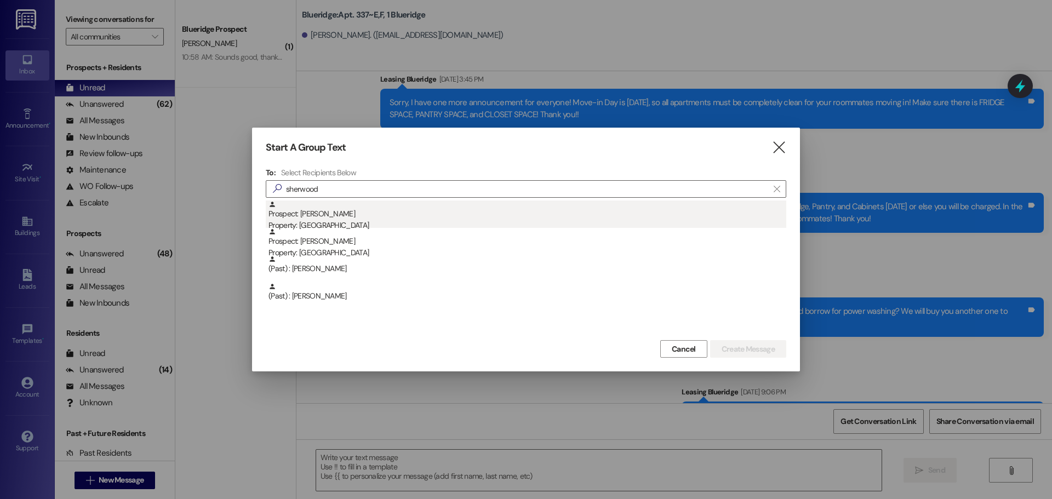
click at [366, 218] on div "Prospect: Tanner Sherwood Property: Blueridge" at bounding box center [528, 216] width 518 height 31
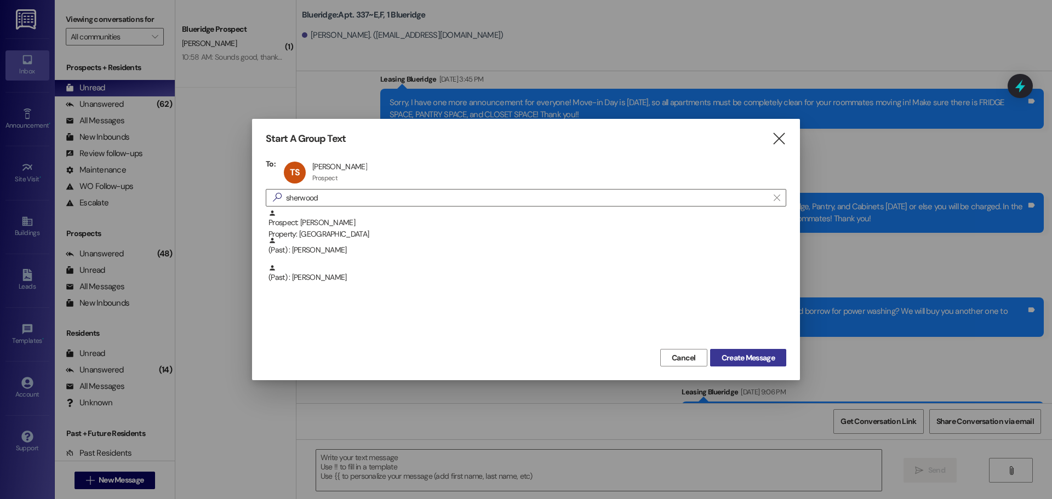
click at [774, 362] on span "Create Message" at bounding box center [748, 358] width 53 height 12
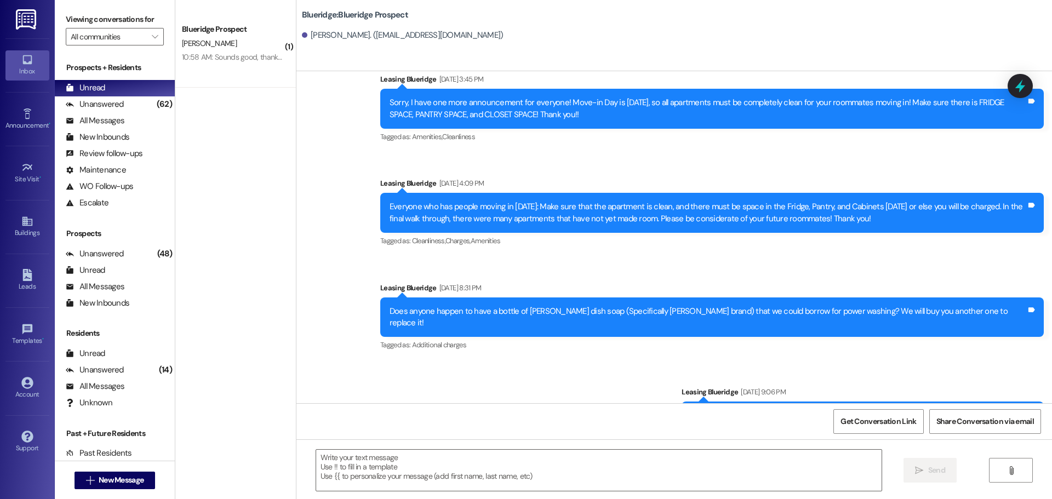
scroll to position [1003, 0]
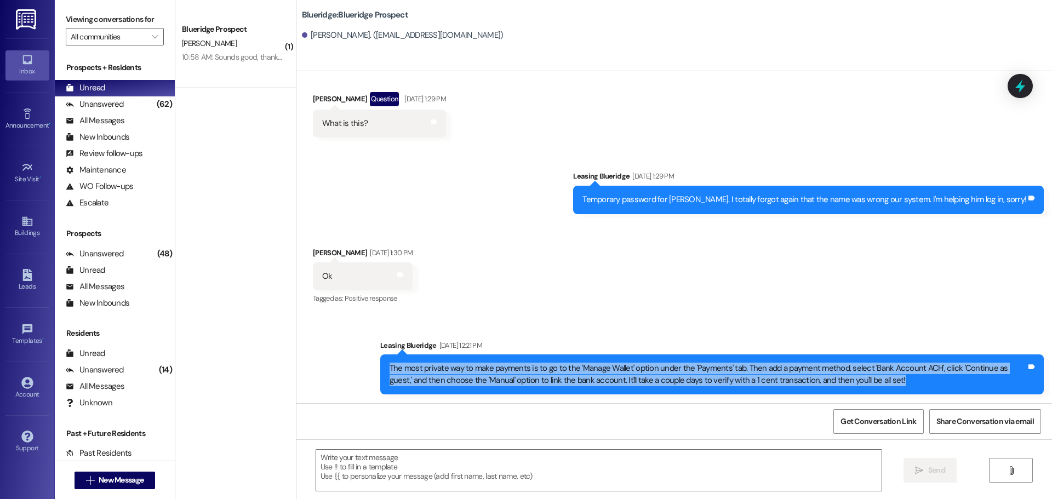
drag, startPoint x: 381, startPoint y: 368, endPoint x: 962, endPoint y: 373, distance: 580.9
click at [962, 373] on div "The most private way to make payments is to go to the 'Manage Wallet' option un…" at bounding box center [708, 375] width 637 height 24
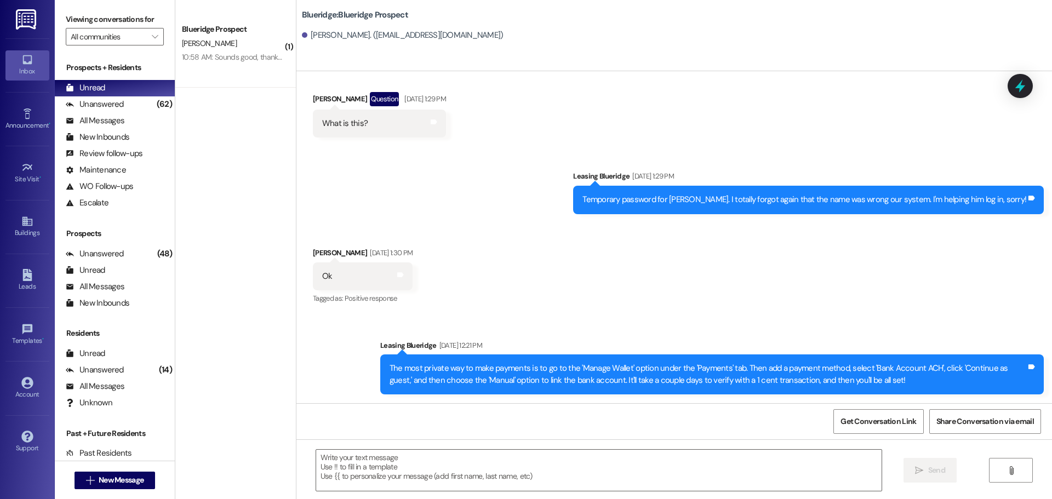
click at [893, 382] on div "The most private way to make payments is to go to the 'Manage Wallet' option un…" at bounding box center [708, 375] width 637 height 24
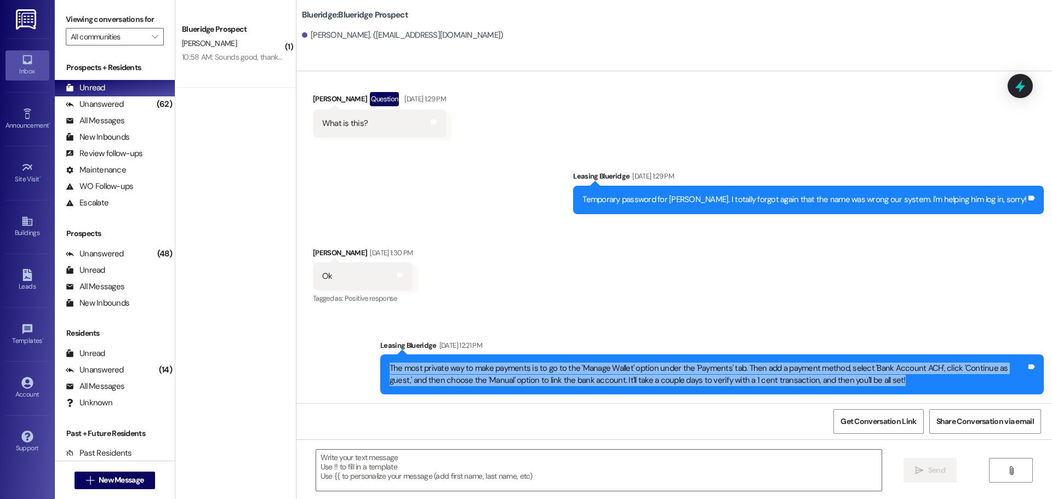
drag, startPoint x: 884, startPoint y: 376, endPoint x: 380, endPoint y: 365, distance: 504.3
click at [380, 365] on div "The most private way to make payments is to go to the 'Manage Wallet' option un…" at bounding box center [712, 375] width 664 height 40
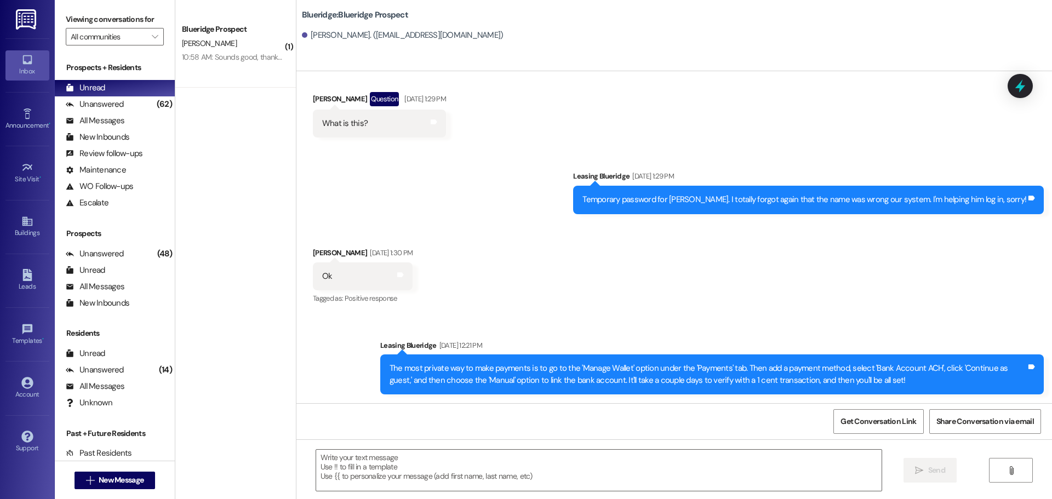
click at [537, 262] on div "Received via SMS Tanner Sherwood Mar 11, 2025 at 1:30 PM Ok Tags and notes Tagg…" at bounding box center [674, 269] width 756 height 93
click at [533, 249] on div "Received via SMS Tanner Sherwood Mar 11, 2025 at 1:30 PM Ok Tags and notes Tagg…" at bounding box center [674, 269] width 756 height 93
click at [534, 247] on div "Received via SMS Tanner Sherwood Mar 11, 2025 at 1:30 PM Ok Tags and notes Tagg…" at bounding box center [674, 269] width 756 height 93
click at [122, 481] on span "New Message" at bounding box center [121, 481] width 45 height 12
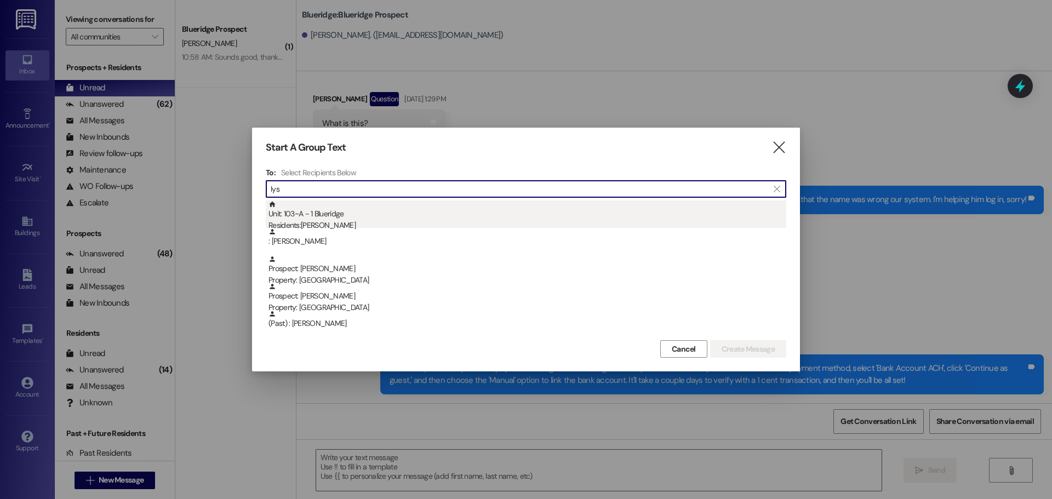
type input "lys"
click at [592, 216] on div "Unit: 103~A - 1 Blueridge Residents: Alyssa Patton" at bounding box center [528, 216] width 518 height 31
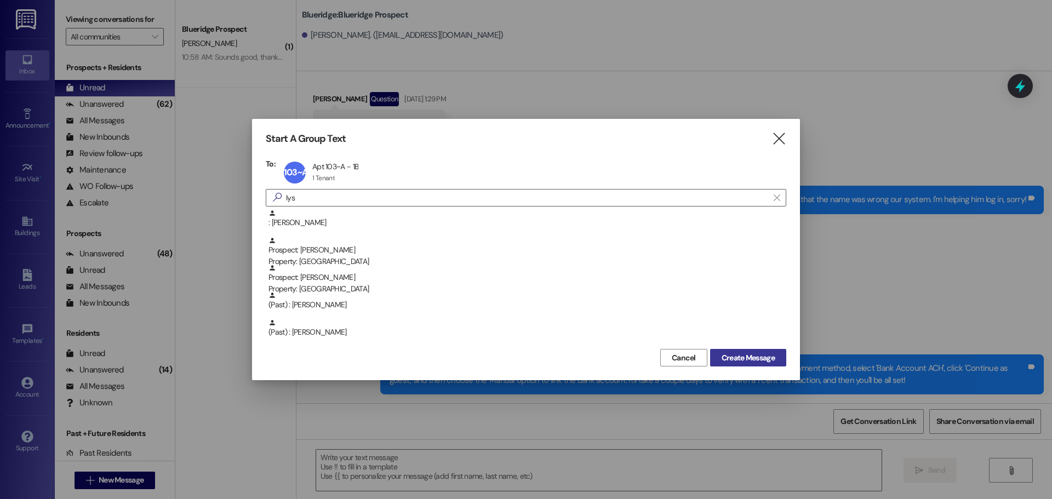
click at [732, 353] on span "Create Message" at bounding box center [748, 358] width 53 height 12
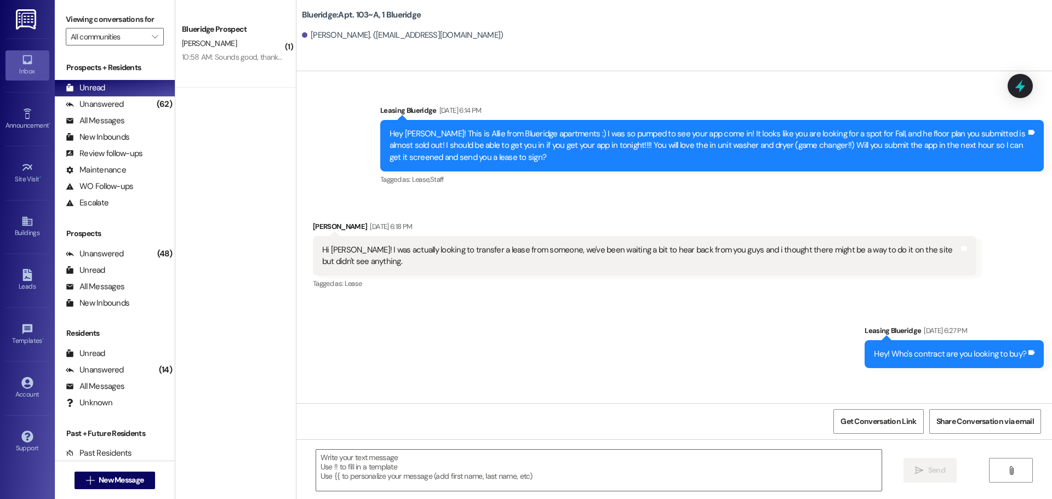
scroll to position [62640, 0]
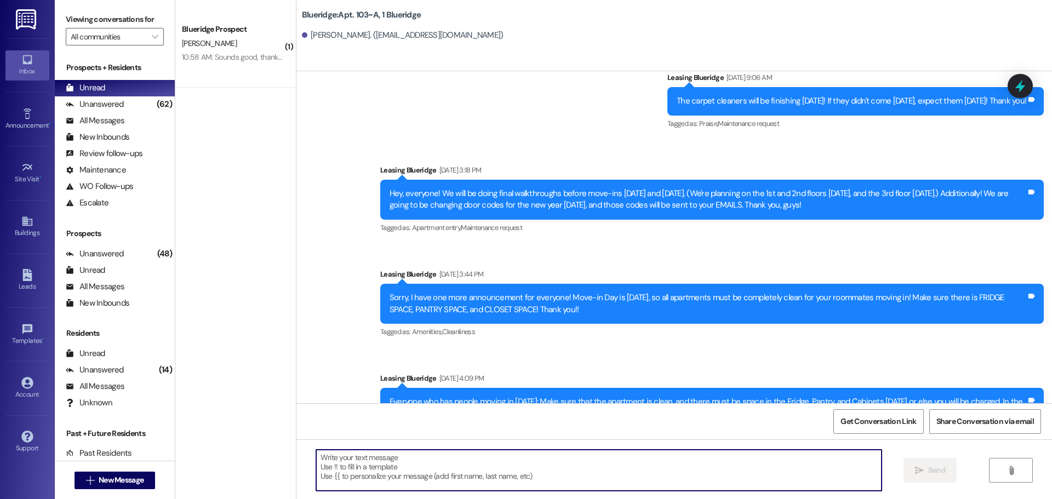
click at [716, 457] on textarea at bounding box center [599, 470] width 566 height 41
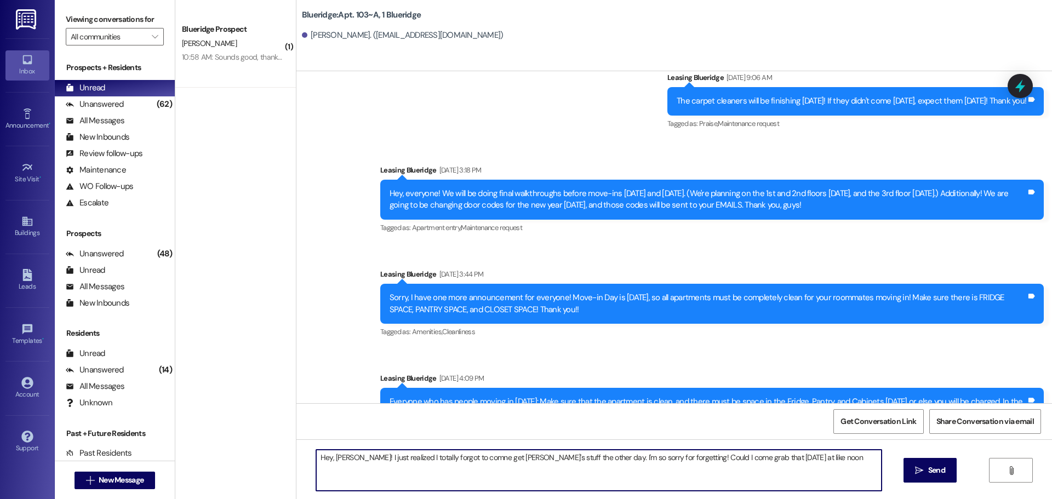
type textarea "Hey, Lys! I just realized I totally forgot to comne get Bella's stuff the other…"
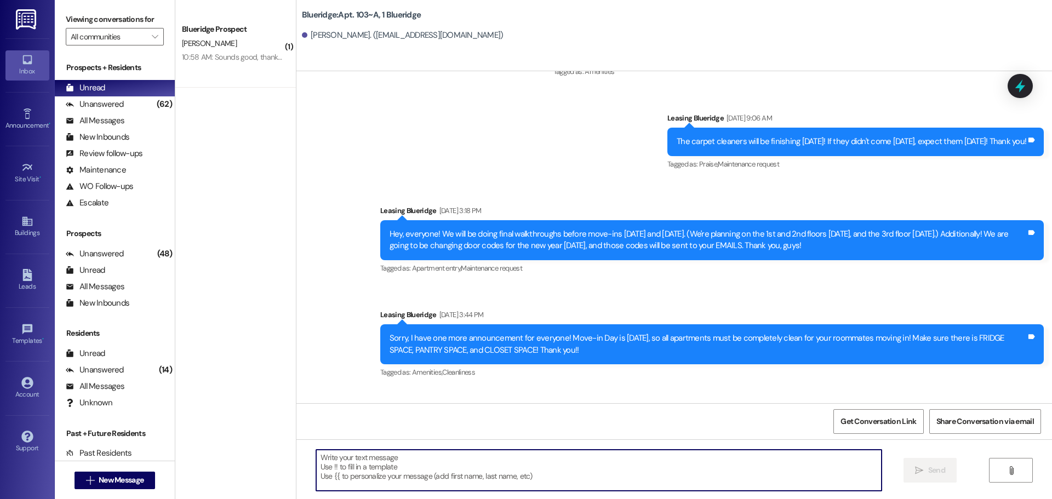
scroll to position [62716, 0]
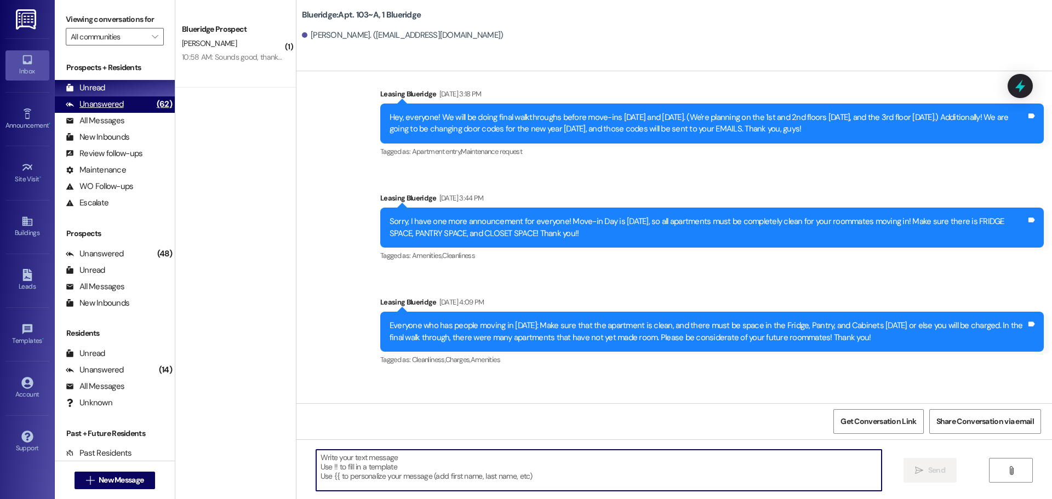
click at [84, 106] on div "Unanswered" at bounding box center [95, 105] width 58 height 12
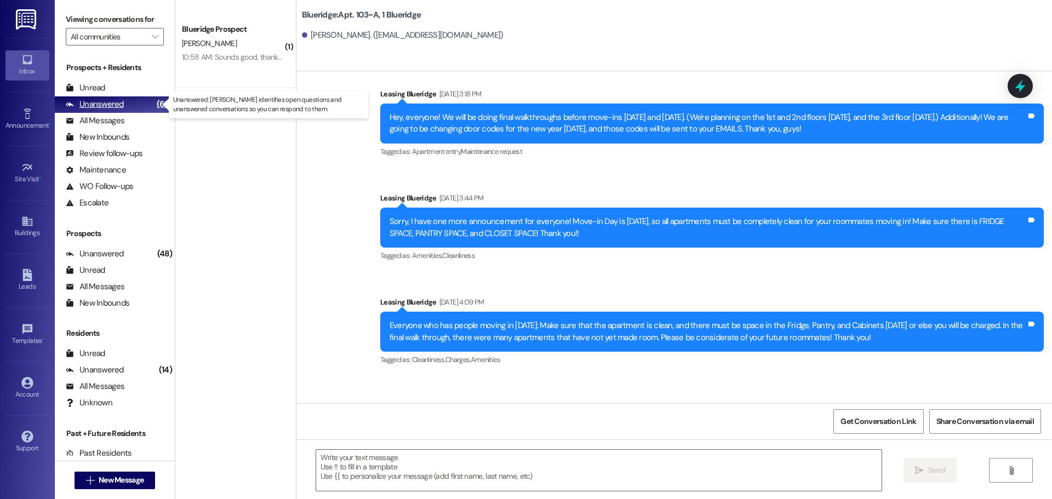
click at [89, 96] on div "Unanswered (62)" at bounding box center [115, 104] width 120 height 16
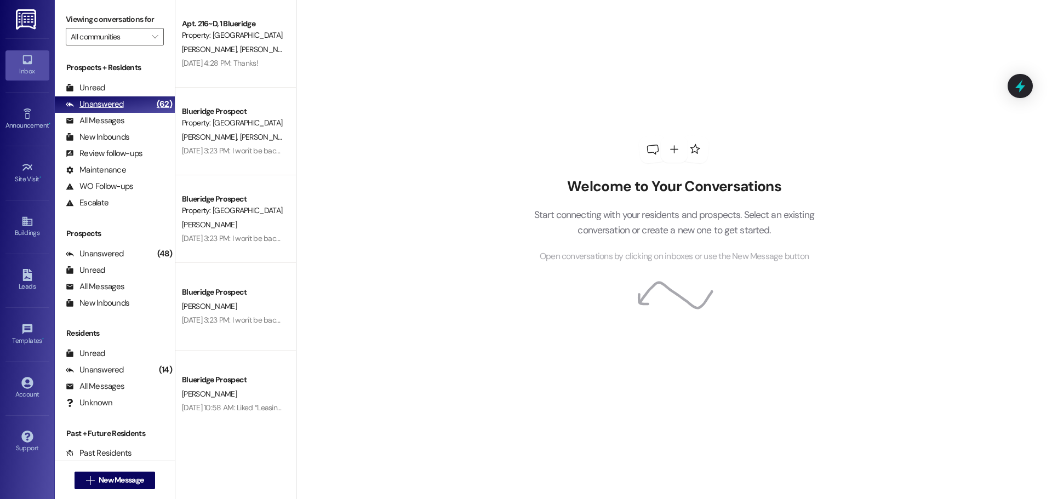
click at [121, 96] on div "Unanswered (62)" at bounding box center [115, 104] width 120 height 16
click at [120, 88] on div "Unread (0)" at bounding box center [115, 88] width 120 height 16
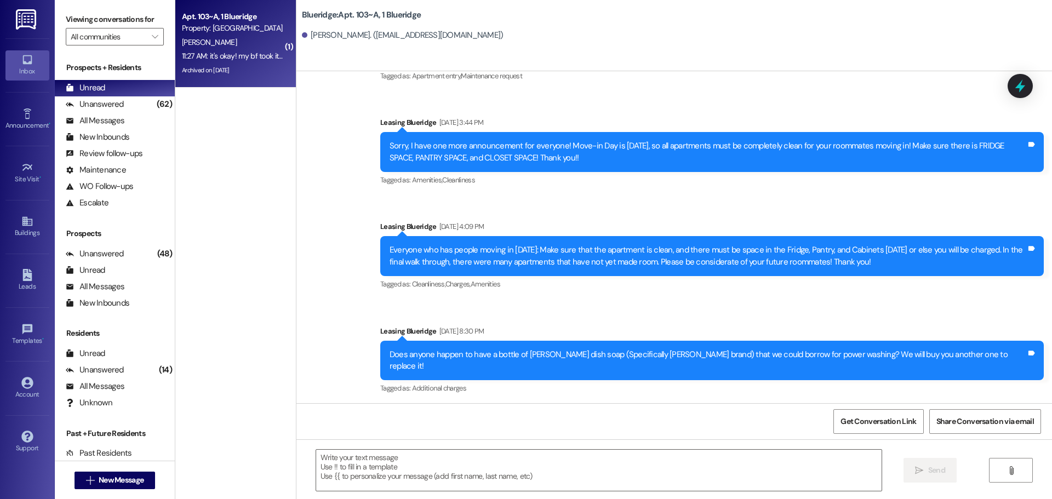
scroll to position [62792, 0]
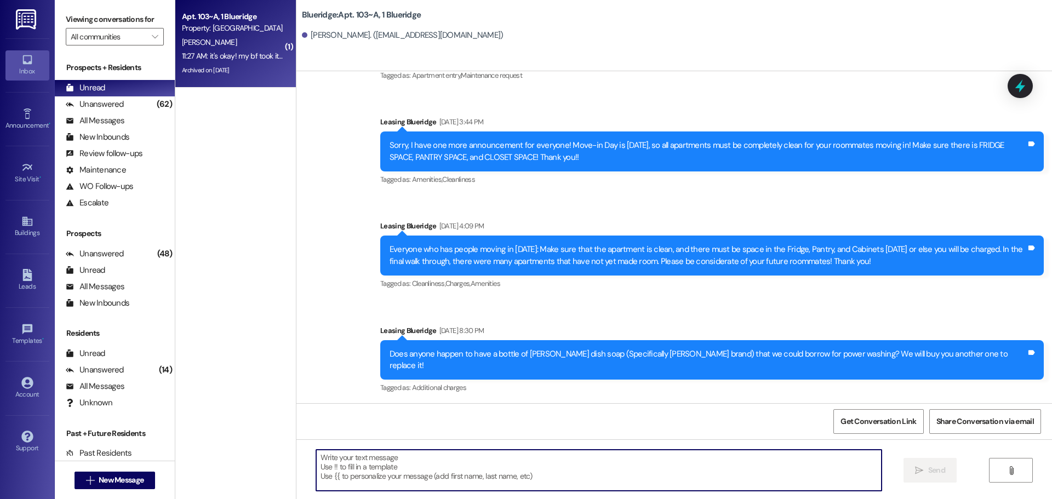
click at [532, 453] on textarea at bounding box center [599, 470] width 566 height 41
type textarea "Okay that works! Sorry again!"
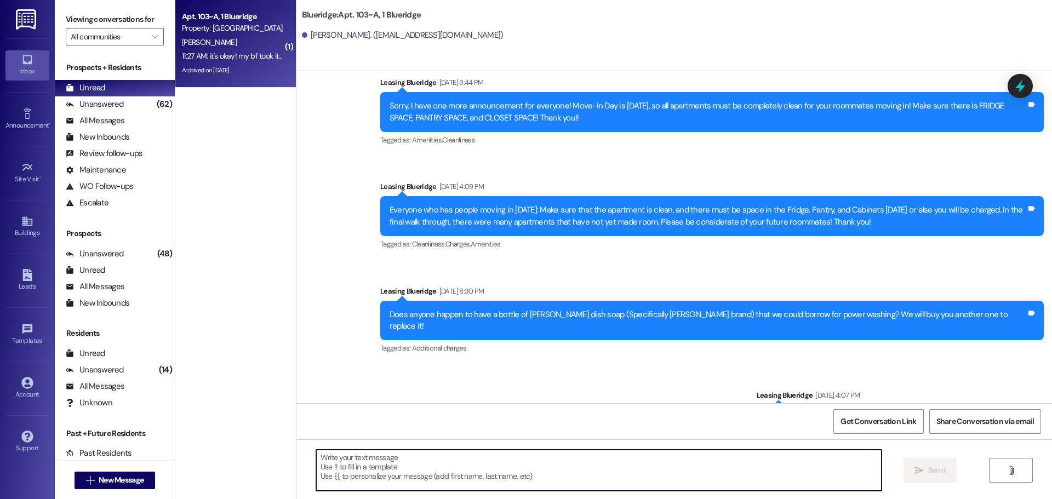
scroll to position [62869, 0]
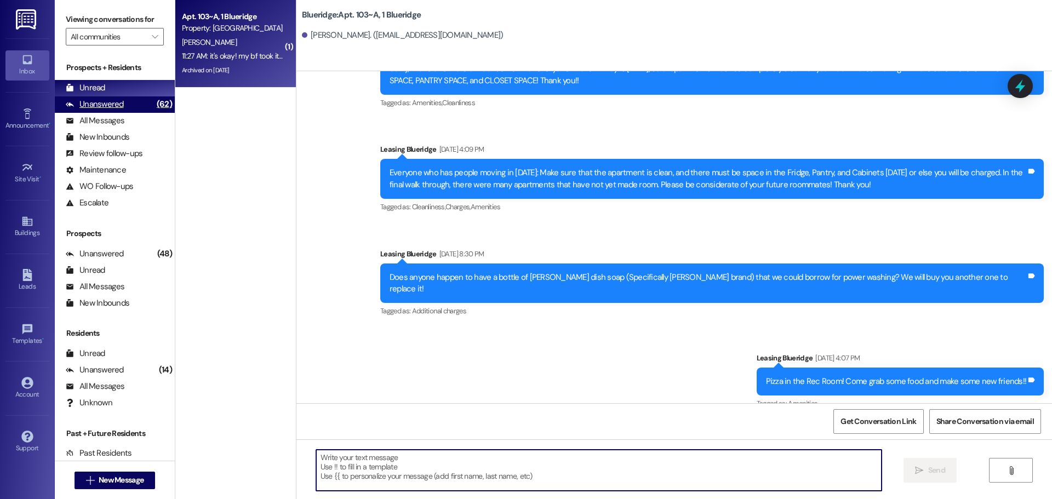
click at [118, 104] on div "Unanswered" at bounding box center [95, 105] width 58 height 12
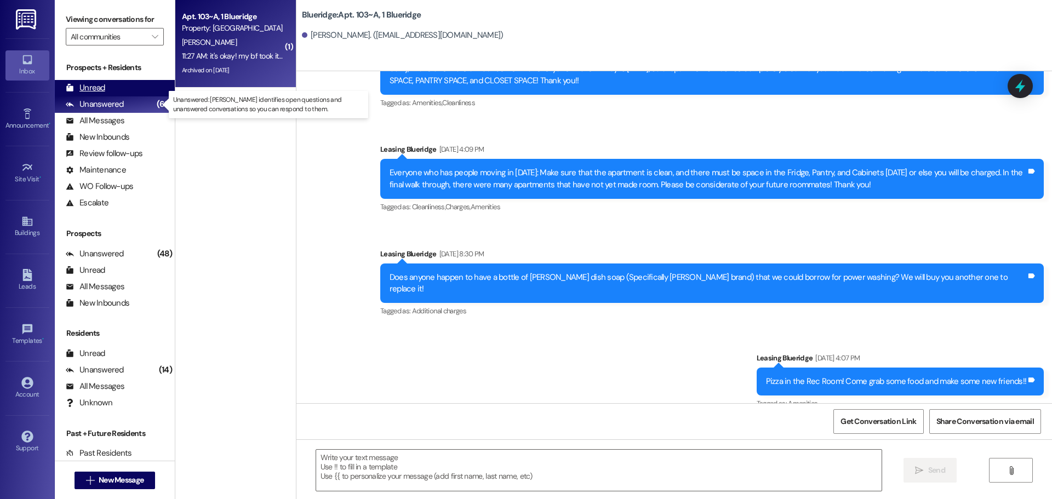
click at [123, 94] on div "Unread (0)" at bounding box center [115, 88] width 120 height 16
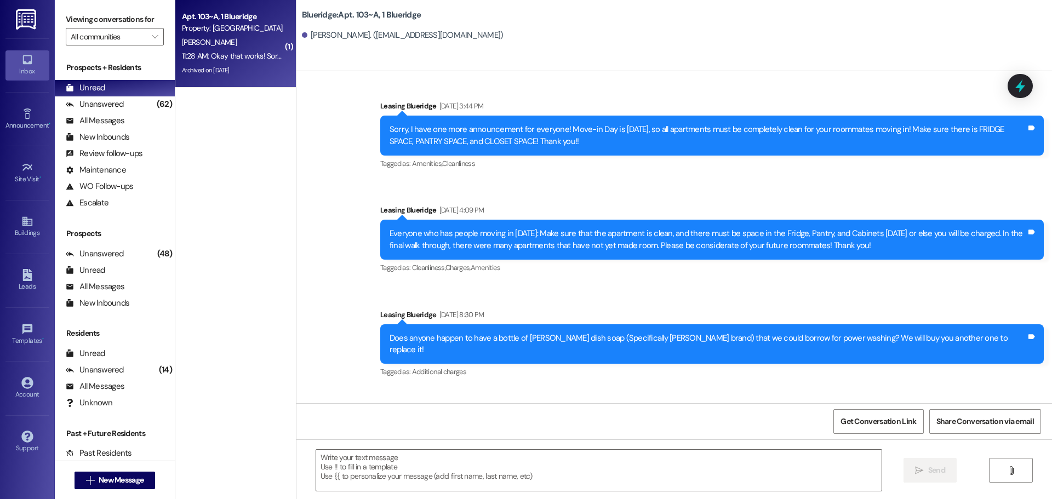
scroll to position [62885, 0]
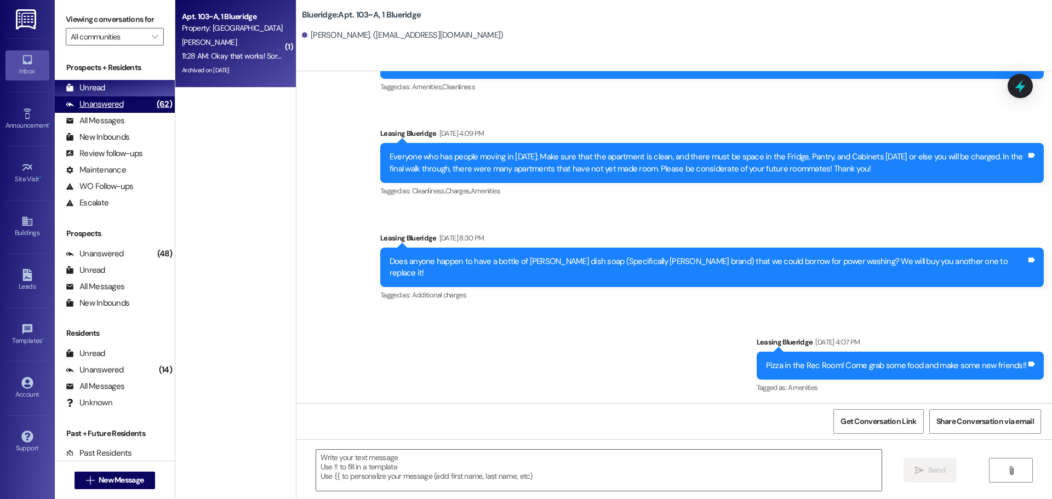
click at [72, 99] on div "Unanswered" at bounding box center [95, 105] width 58 height 12
click at [88, 83] on div "Unread" at bounding box center [85, 88] width 39 height 12
click at [221, 26] on div "Blueridge Prospect" at bounding box center [232, 30] width 101 height 12
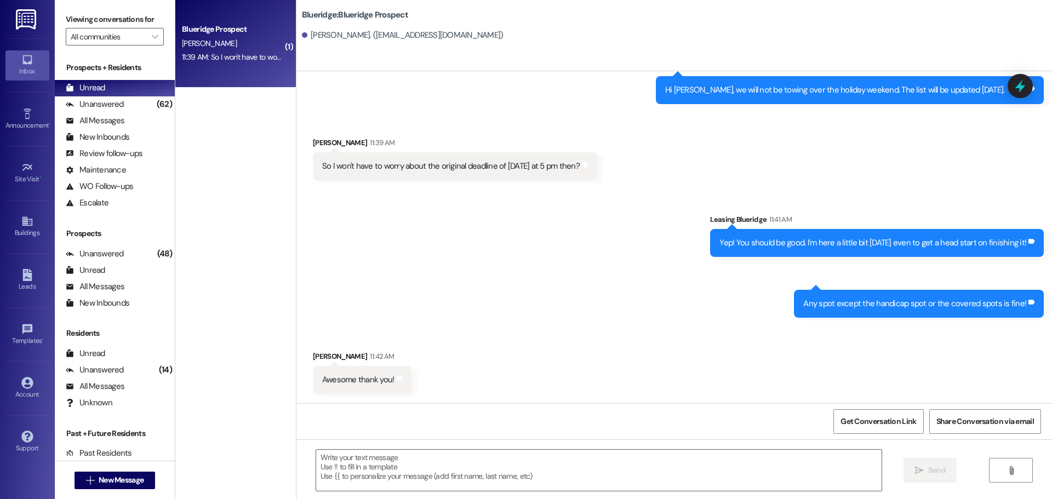
scroll to position [273, 0]
drag, startPoint x: 540, startPoint y: 447, endPoint x: 541, endPoint y: 461, distance: 13.7
click at [543, 451] on div " Send " at bounding box center [674, 481] width 756 height 82
click at [541, 462] on textarea at bounding box center [599, 470] width 566 height 41
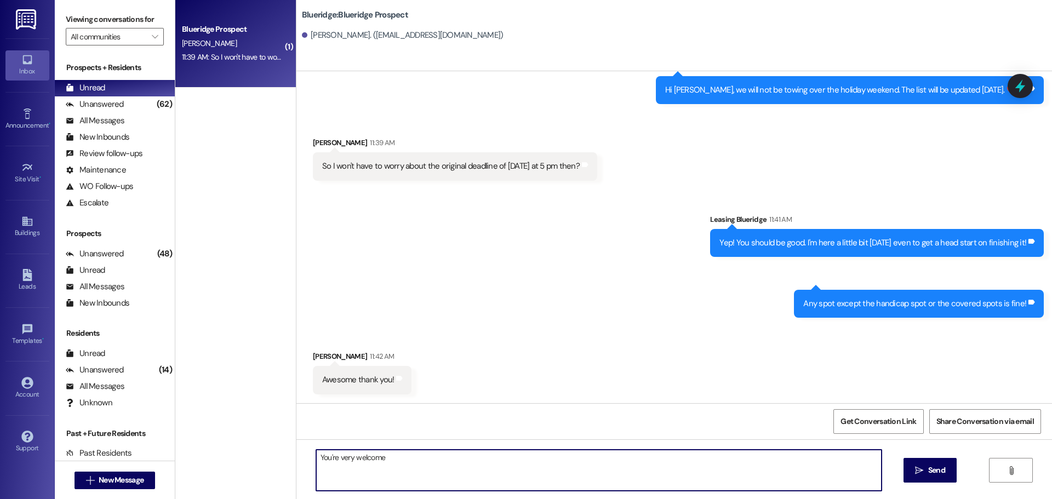
type textarea "You're very welcome!"
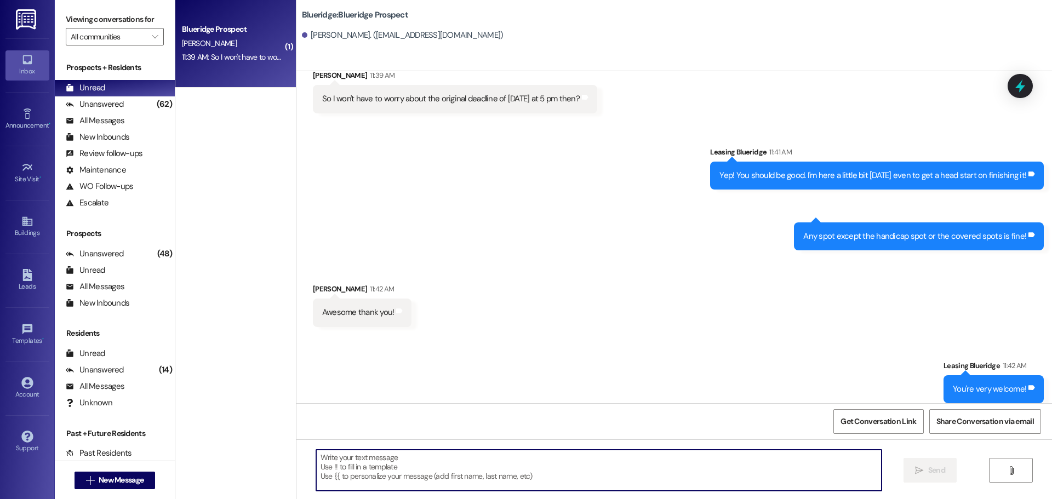
scroll to position [349, 0]
